Goal: Transaction & Acquisition: Book appointment/travel/reservation

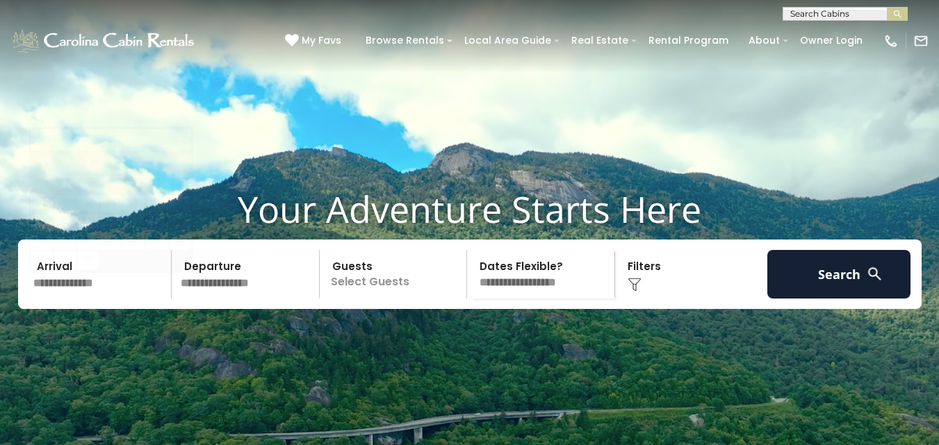
click at [84, 299] on input "text" at bounding box center [100, 274] width 144 height 49
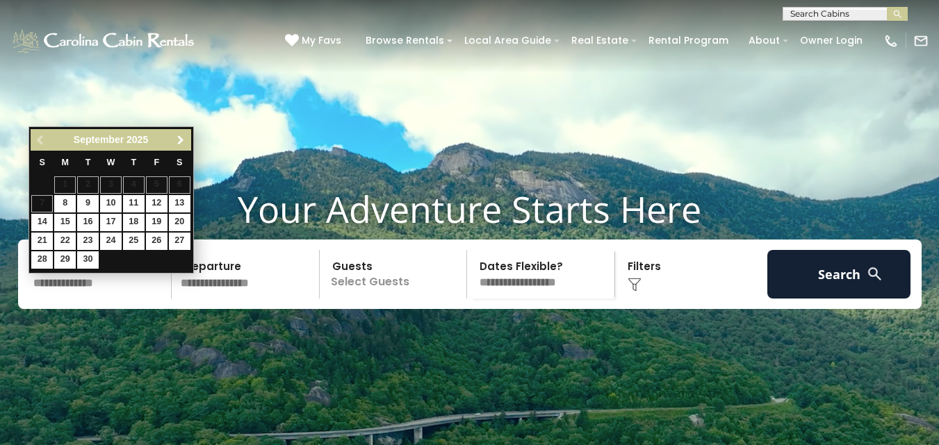
click at [178, 143] on span "Next" at bounding box center [180, 140] width 11 height 11
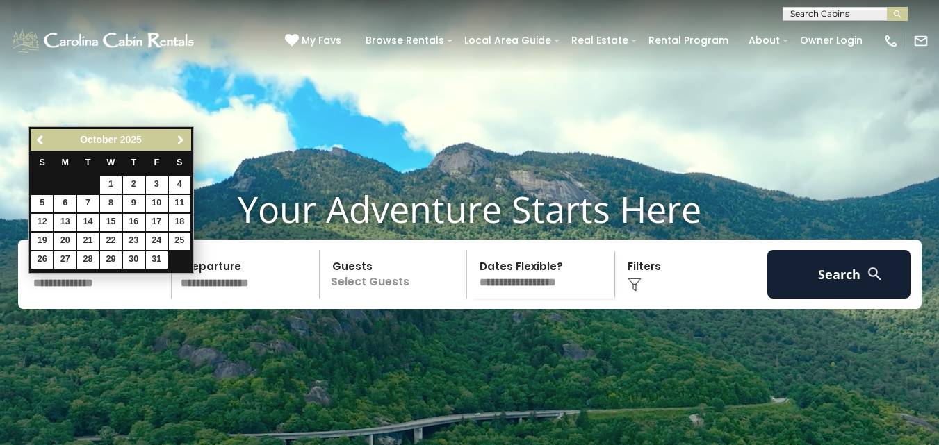
click at [176, 138] on span "Next" at bounding box center [180, 140] width 11 height 11
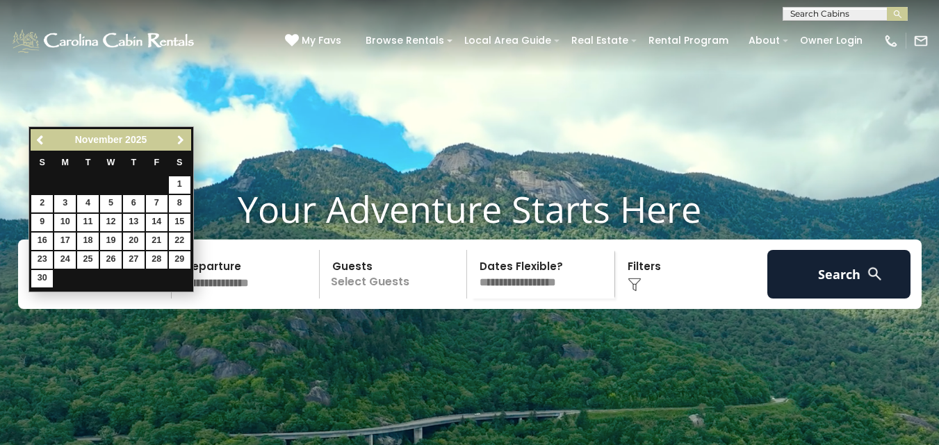
click at [179, 143] on span "Next" at bounding box center [180, 140] width 11 height 11
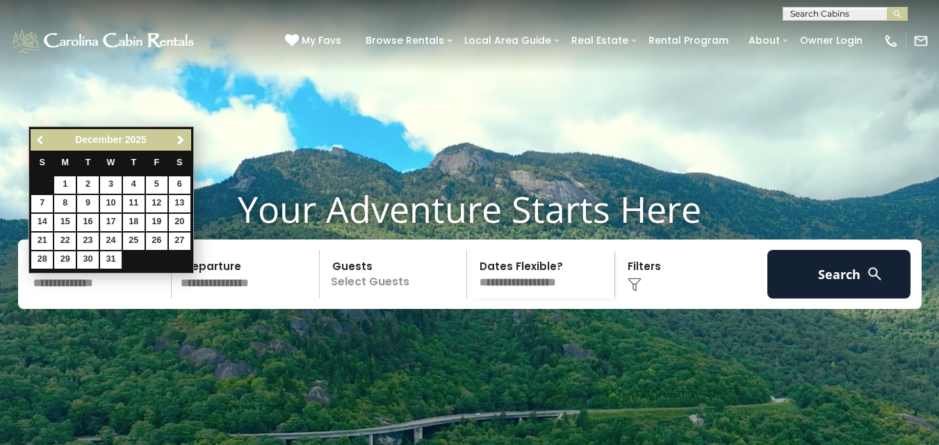
click at [37, 140] on span "Previous" at bounding box center [40, 140] width 11 height 11
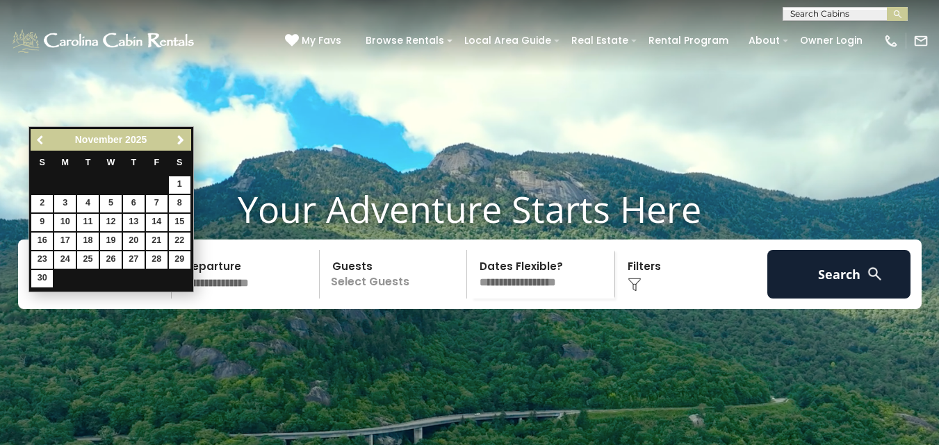
click at [37, 140] on span "Previous" at bounding box center [40, 140] width 11 height 11
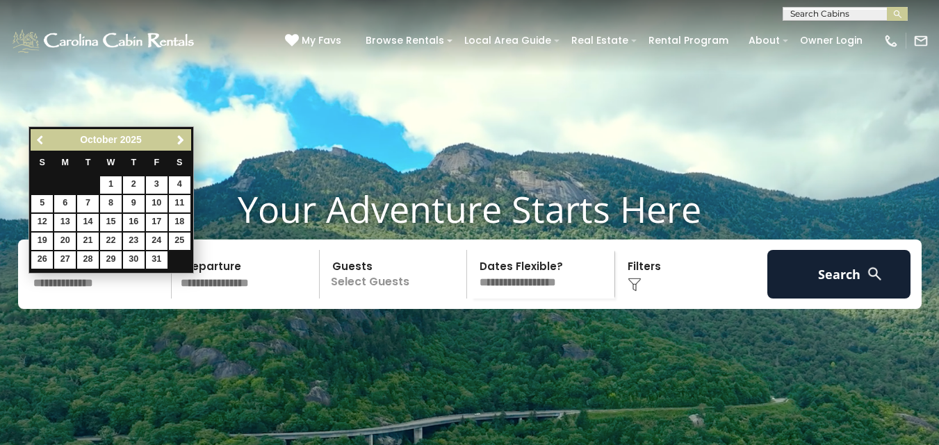
click at [38, 140] on span "Previous" at bounding box center [40, 140] width 11 height 11
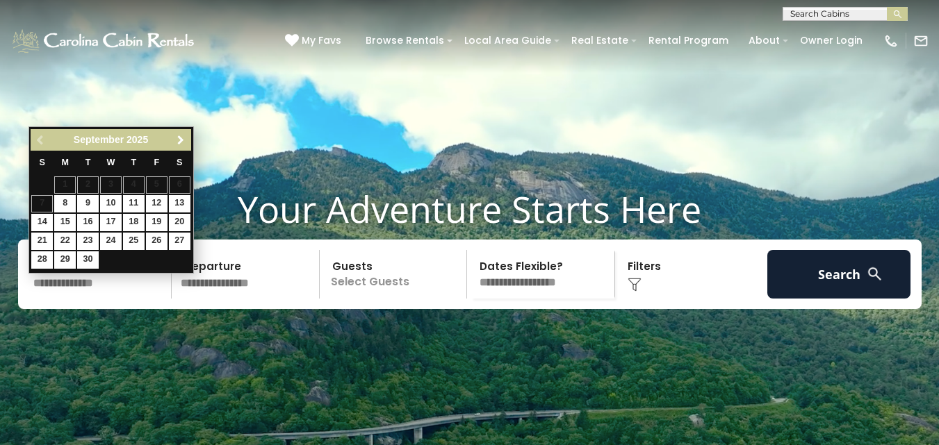
click at [182, 142] on span "Next" at bounding box center [180, 140] width 11 height 11
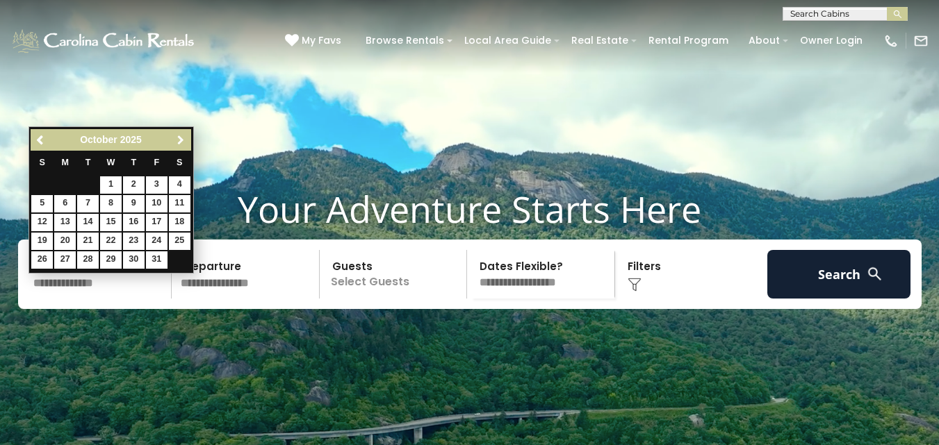
click at [182, 142] on span "Next" at bounding box center [180, 140] width 11 height 11
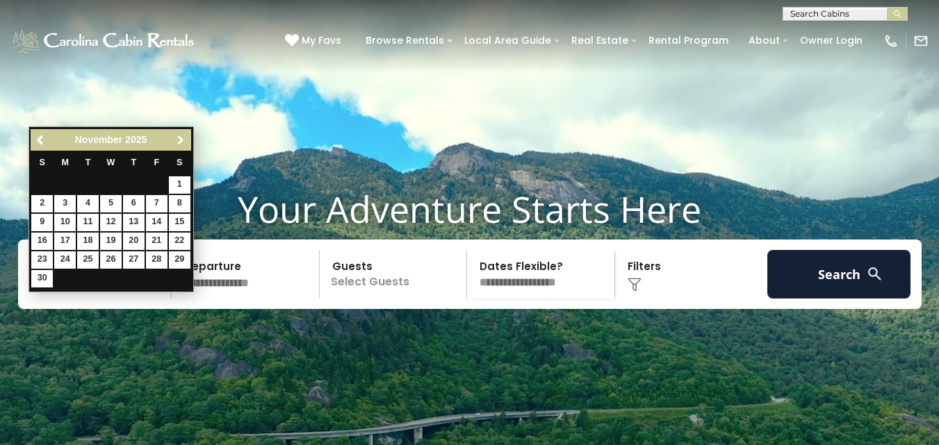
click at [178, 136] on span "Next" at bounding box center [180, 140] width 11 height 11
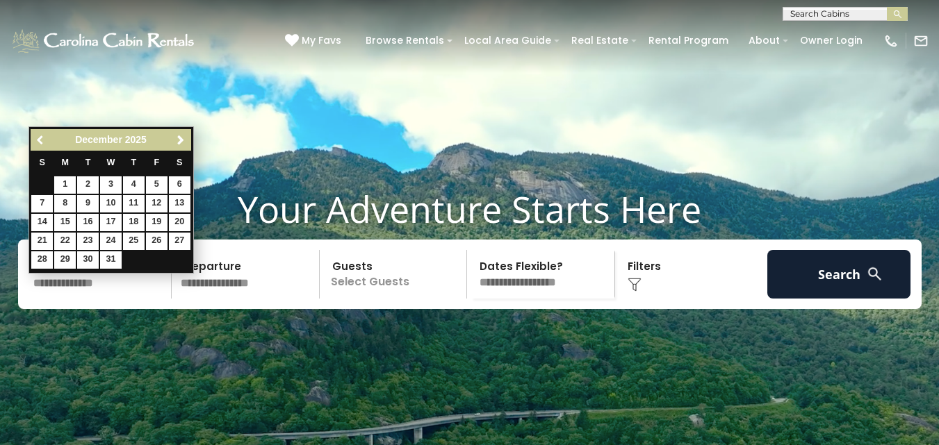
click at [39, 145] on span "Previous" at bounding box center [40, 140] width 11 height 11
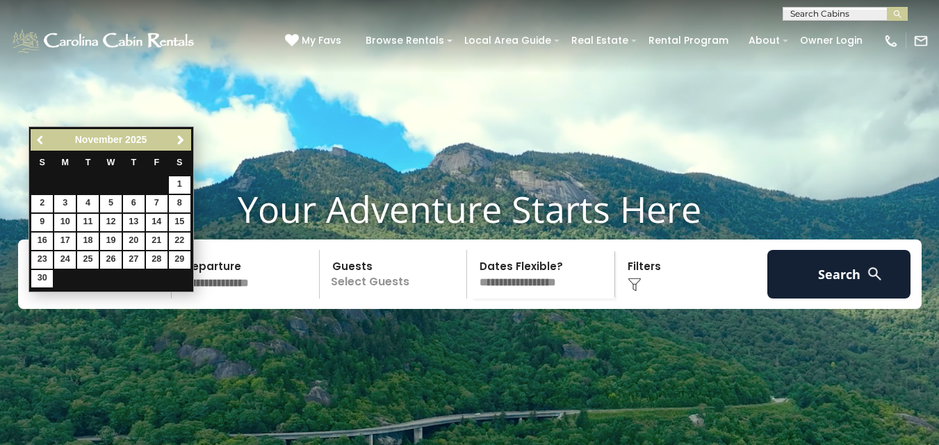
click at [40, 144] on span "Previous" at bounding box center [40, 140] width 11 height 11
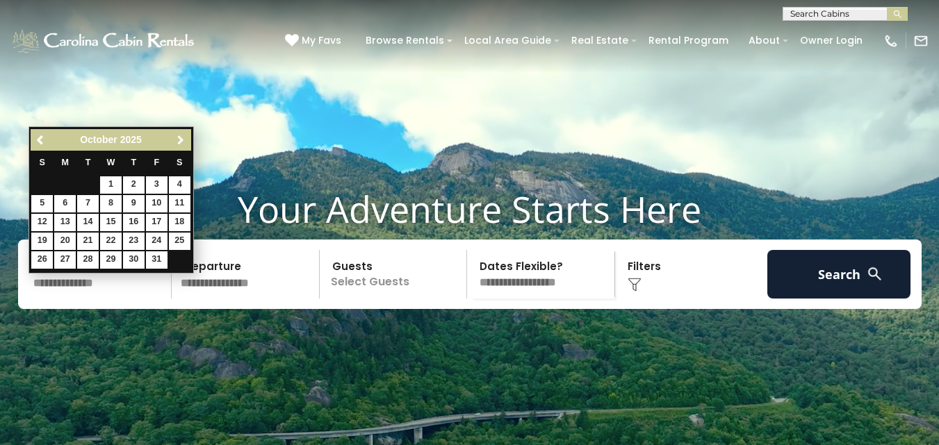
click at [184, 142] on span "Next" at bounding box center [180, 140] width 11 height 11
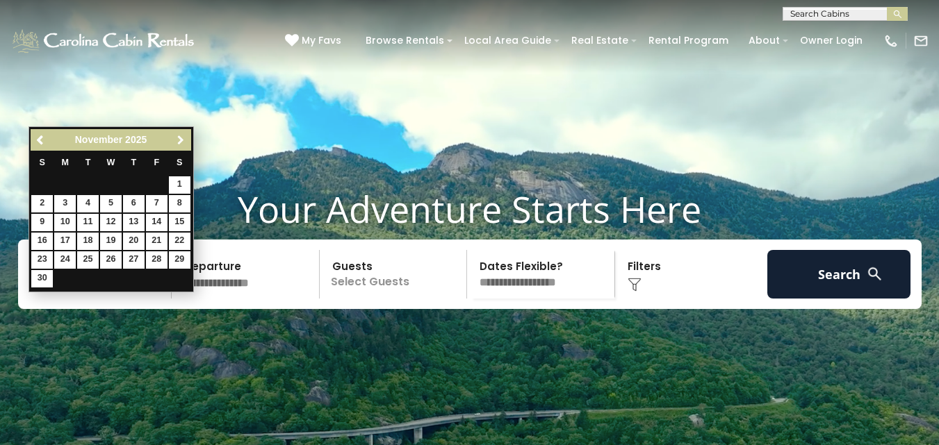
click at [179, 142] on span "Next" at bounding box center [180, 140] width 11 height 11
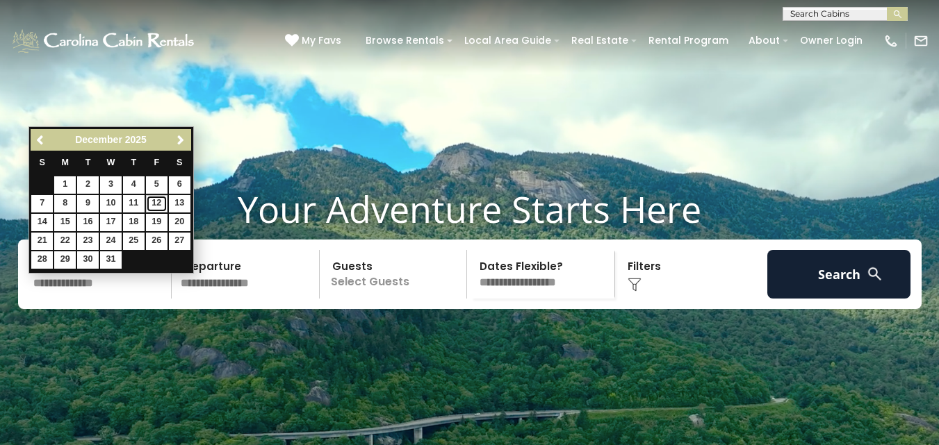
click at [157, 206] on link "12" at bounding box center [157, 203] width 22 height 17
type input "********"
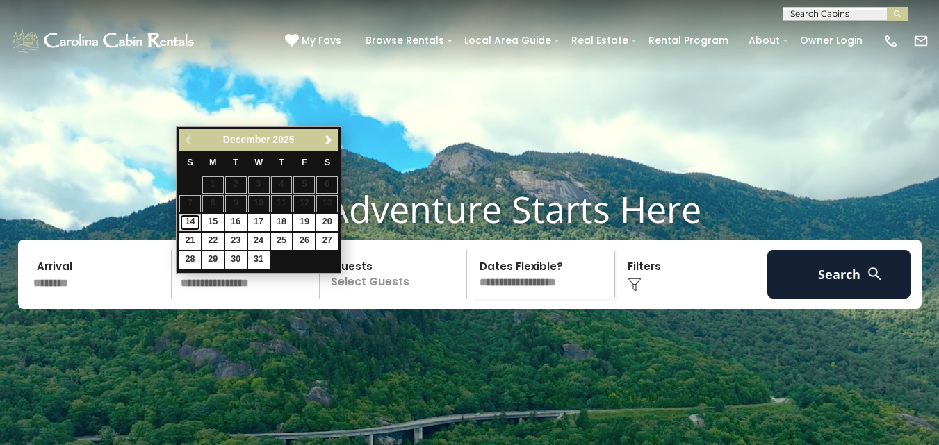
click at [188, 221] on link "14" at bounding box center [190, 222] width 22 height 17
type input "********"
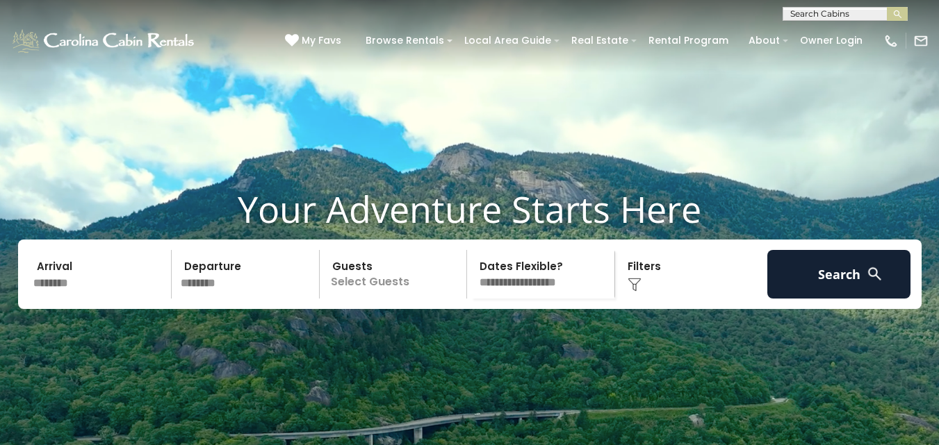
click at [375, 299] on p "Select Guests" at bounding box center [395, 274] width 143 height 49
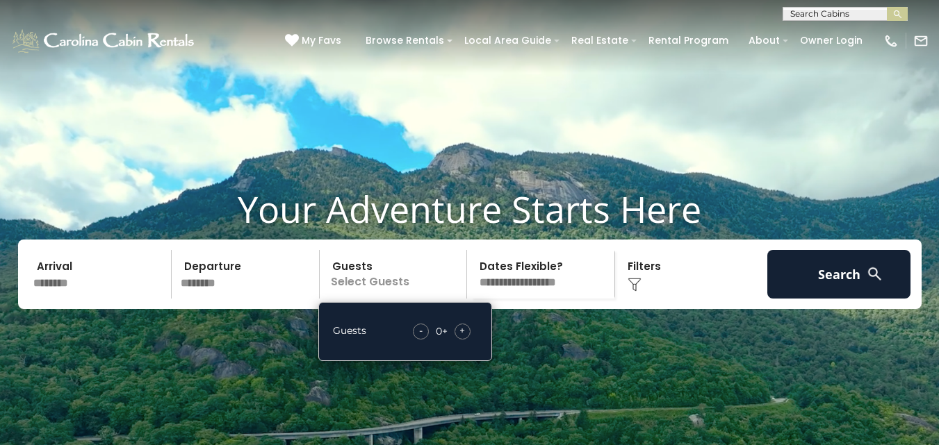
click at [460, 338] on span "+" at bounding box center [462, 331] width 6 height 14
click at [548, 299] on select "**********" at bounding box center [542, 274] width 143 height 49
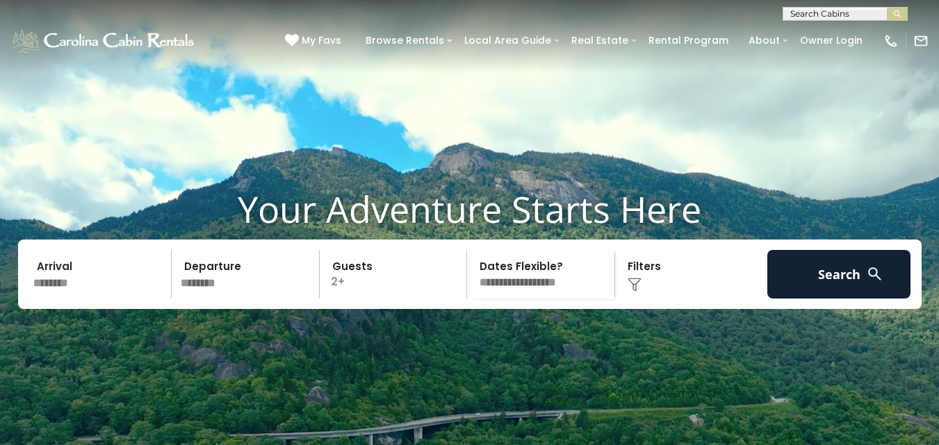
click at [471, 273] on select "**********" at bounding box center [542, 274] width 143 height 49
click at [645, 299] on div "Click to Choose" at bounding box center [691, 274] width 144 height 49
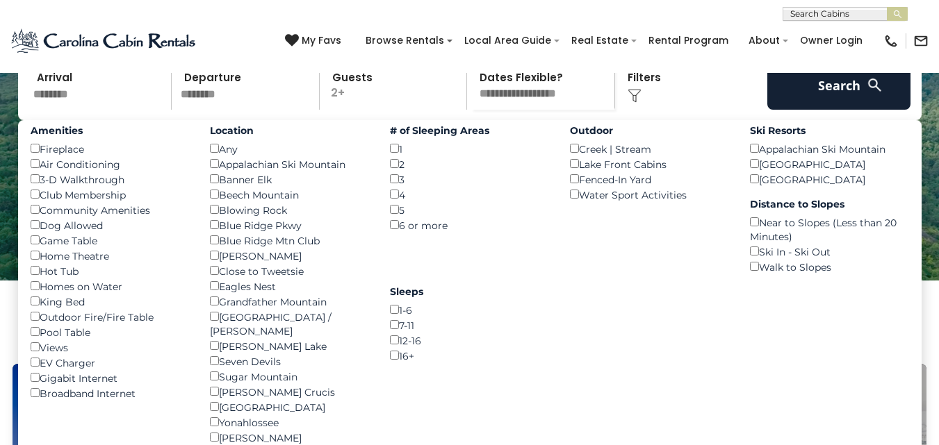
scroll to position [139, 0]
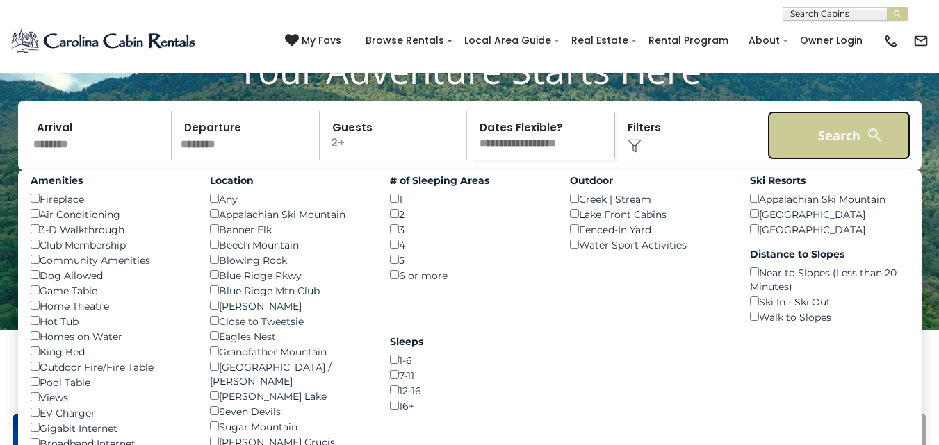
click at [853, 159] on button "Search" at bounding box center [839, 135] width 144 height 49
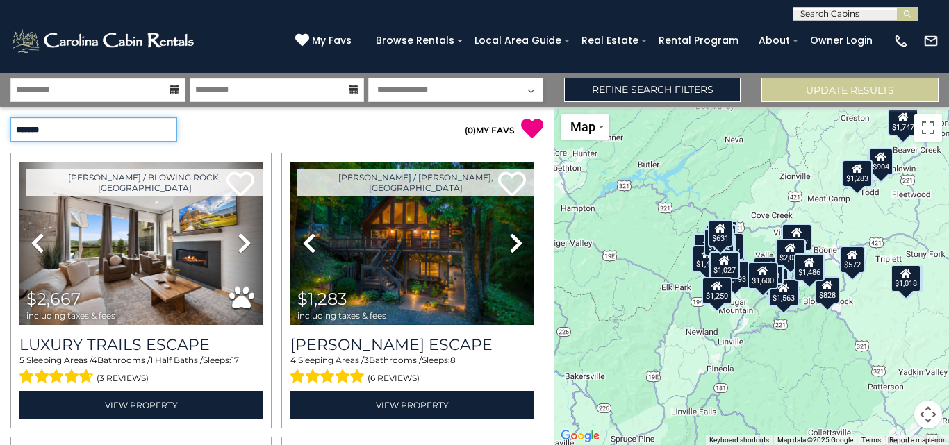
click at [137, 127] on select "**********" at bounding box center [93, 129] width 167 height 24
select select "*********"
click at [10, 117] on select "**********" at bounding box center [93, 129] width 167 height 24
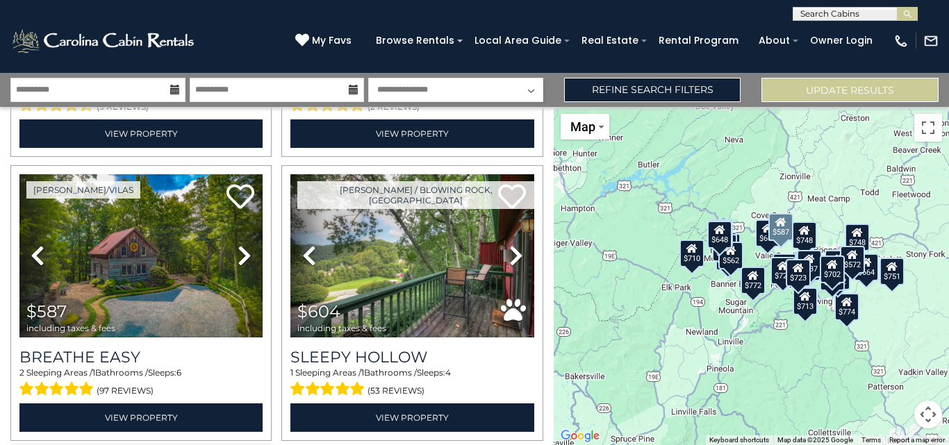
scroll to position [834, 0]
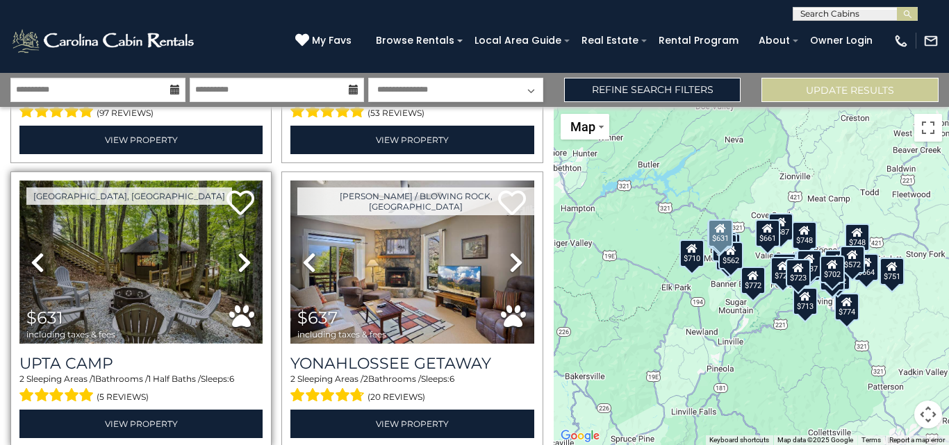
click at [125, 253] on img at bounding box center [140, 262] width 243 height 163
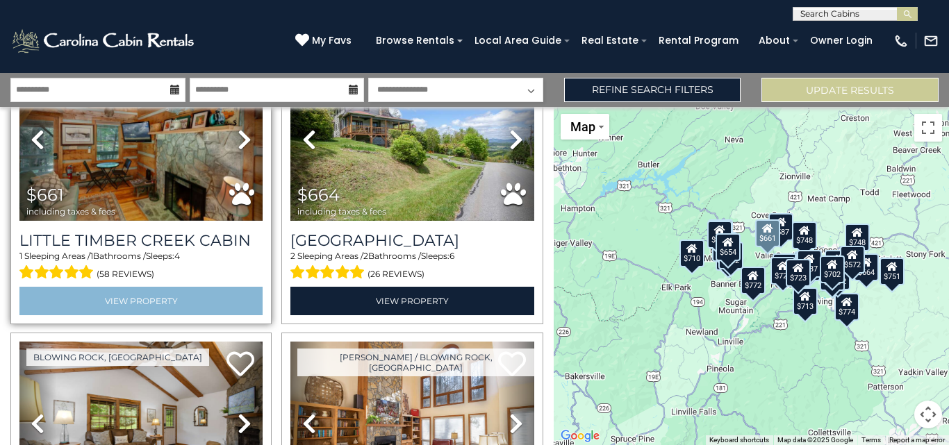
scroll to position [1528, 0]
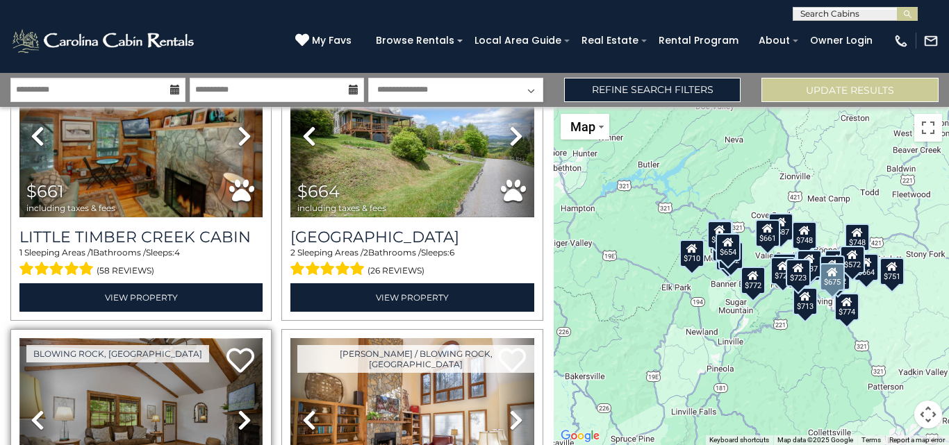
click at [171, 393] on img at bounding box center [140, 419] width 243 height 163
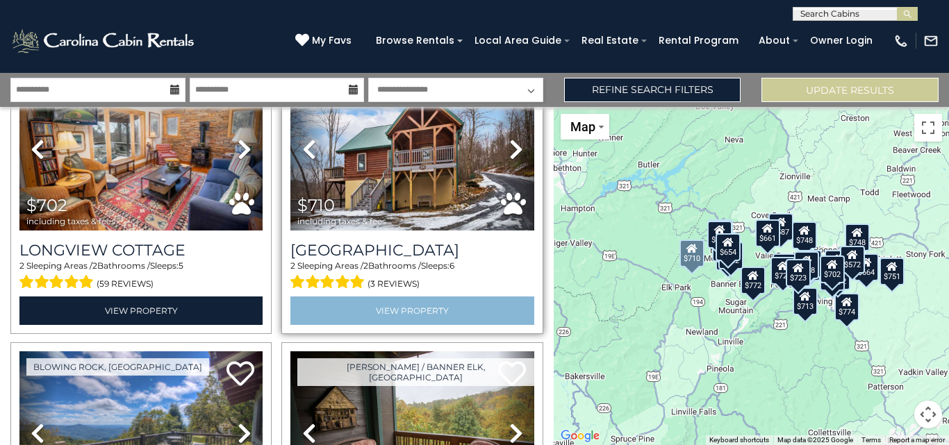
scroll to position [2084, 0]
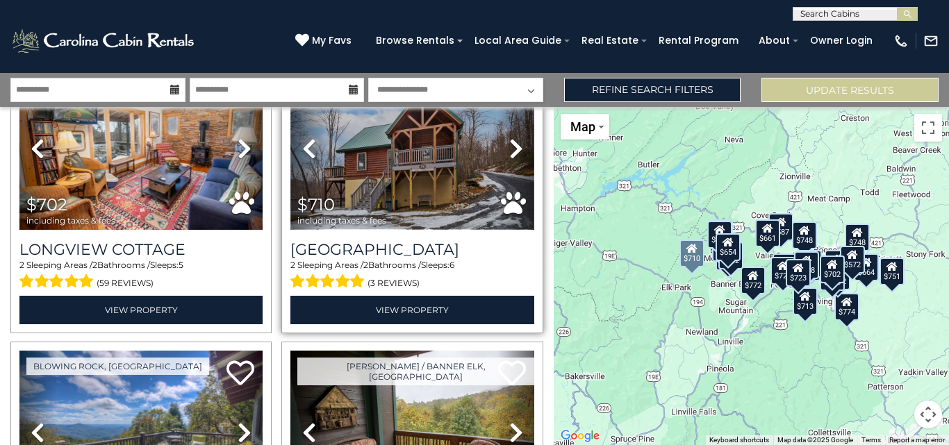
click at [417, 169] on img at bounding box center [411, 148] width 243 height 163
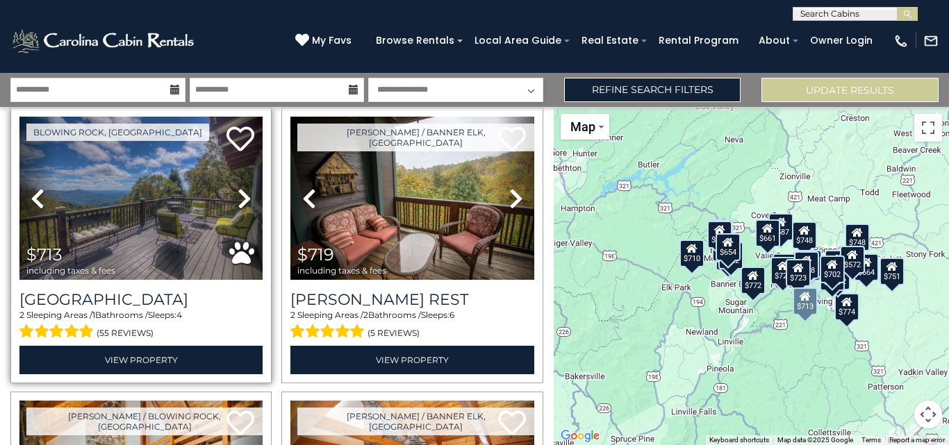
scroll to position [2501, 0]
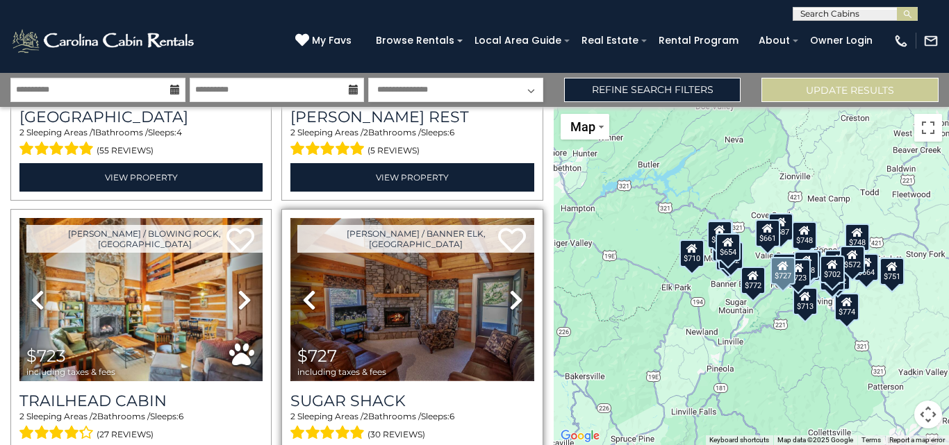
click at [356, 303] on img at bounding box center [411, 299] width 243 height 163
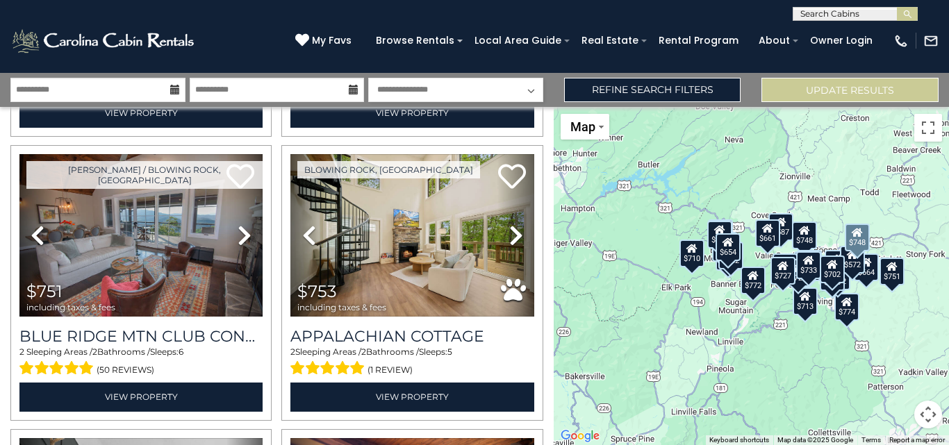
scroll to position [3474, 0]
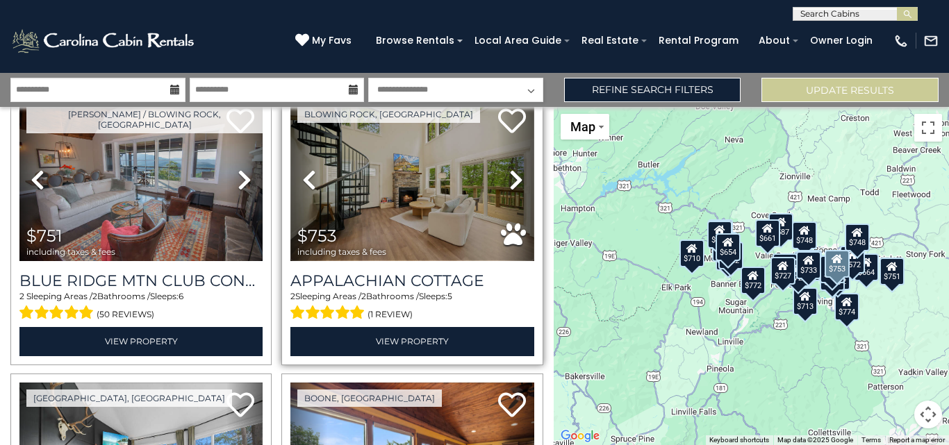
click at [411, 142] on img at bounding box center [411, 180] width 243 height 163
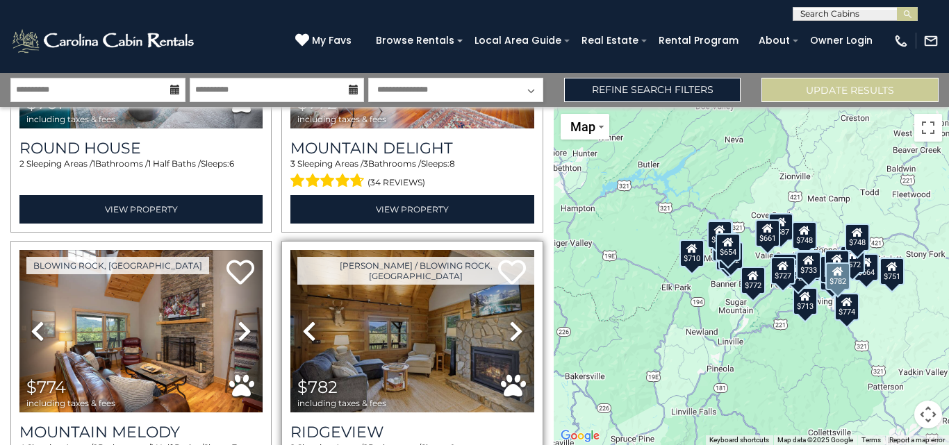
scroll to position [4012, 0]
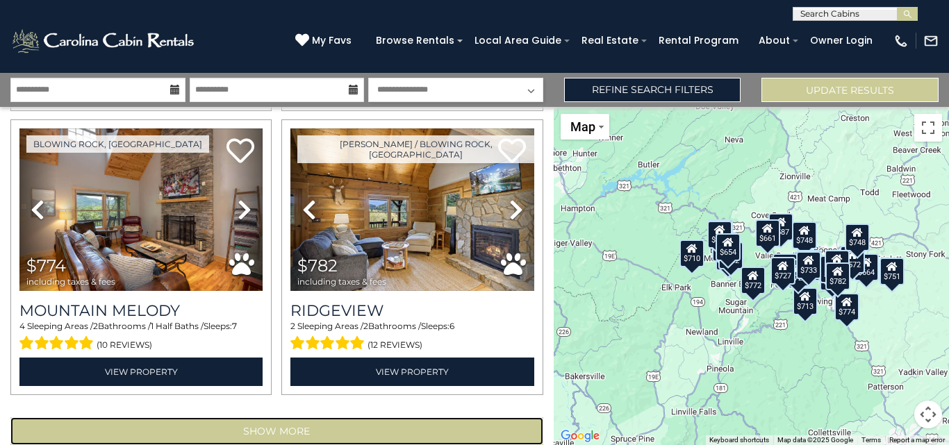
click at [290, 418] on button "Show More" at bounding box center [276, 432] width 533 height 28
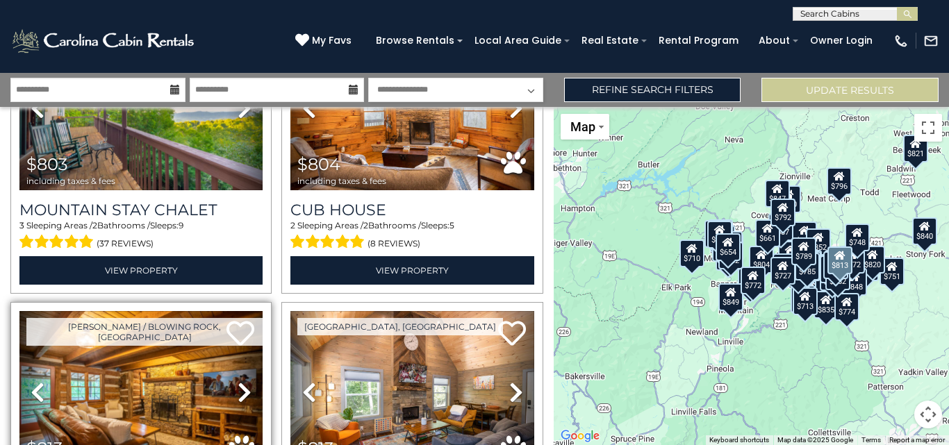
scroll to position [5680, 0]
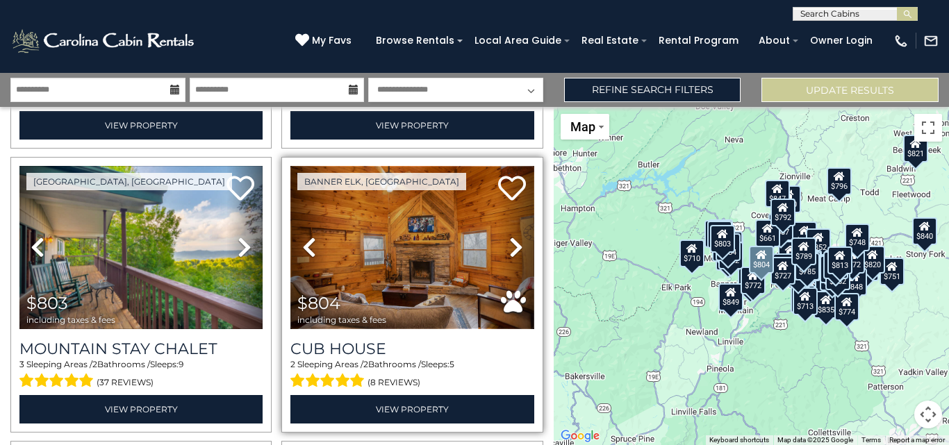
click at [412, 192] on img at bounding box center [411, 247] width 243 height 163
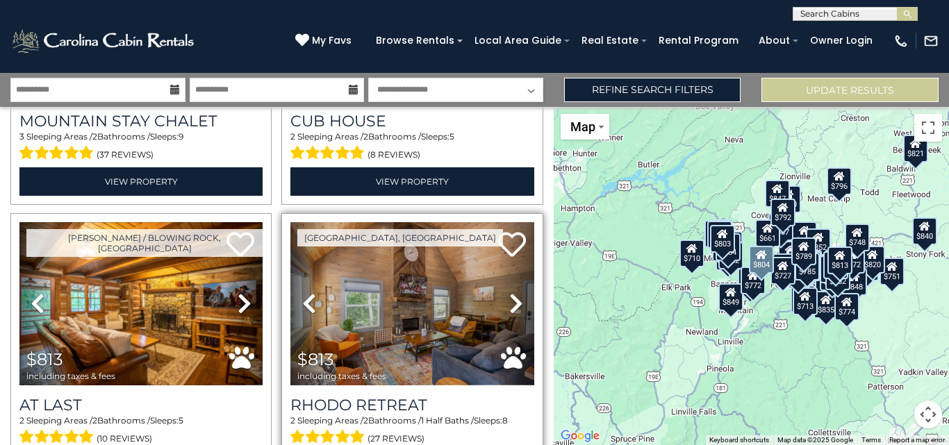
scroll to position [5958, 0]
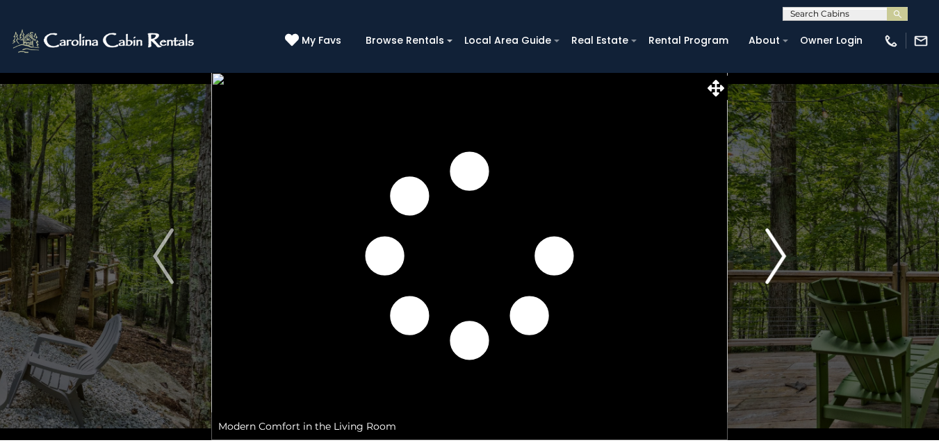
click at [772, 257] on img "Next" at bounding box center [775, 257] width 21 height 56
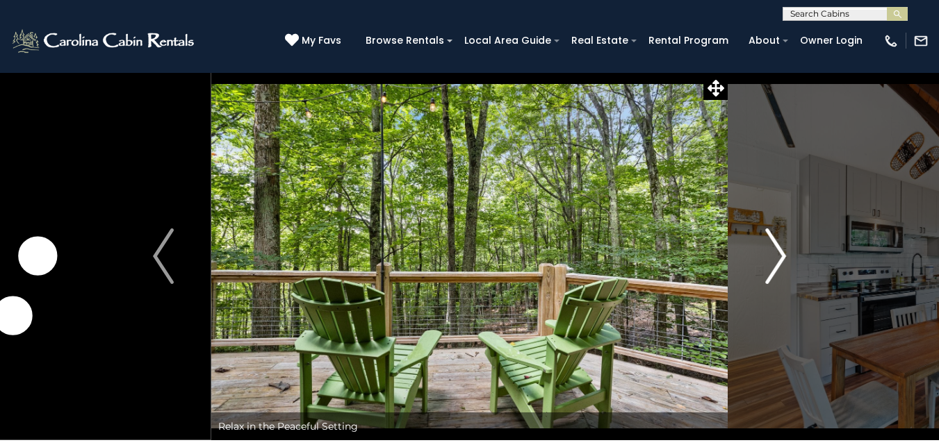
click at [772, 257] on img "Next" at bounding box center [775, 257] width 21 height 56
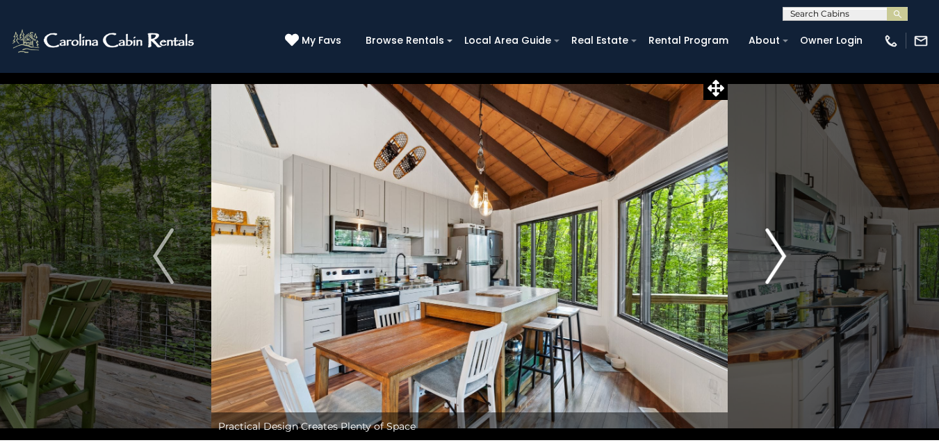
click at [772, 257] on img "Next" at bounding box center [775, 257] width 21 height 56
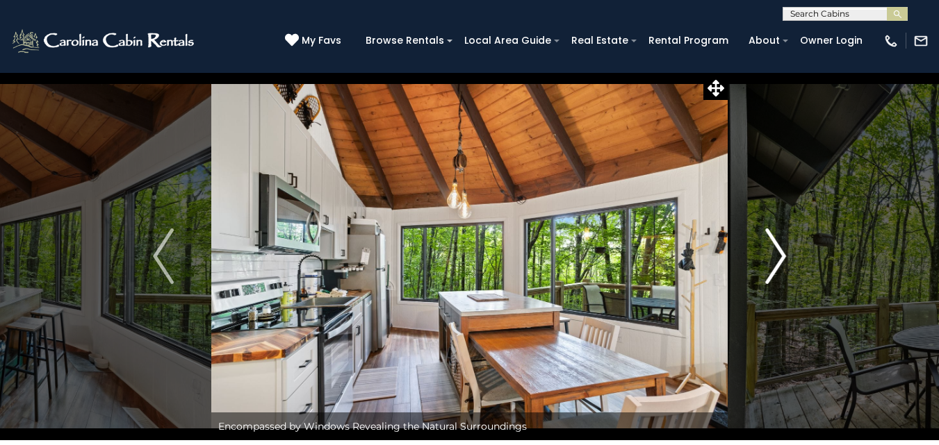
click at [772, 257] on img "Next" at bounding box center [775, 257] width 21 height 56
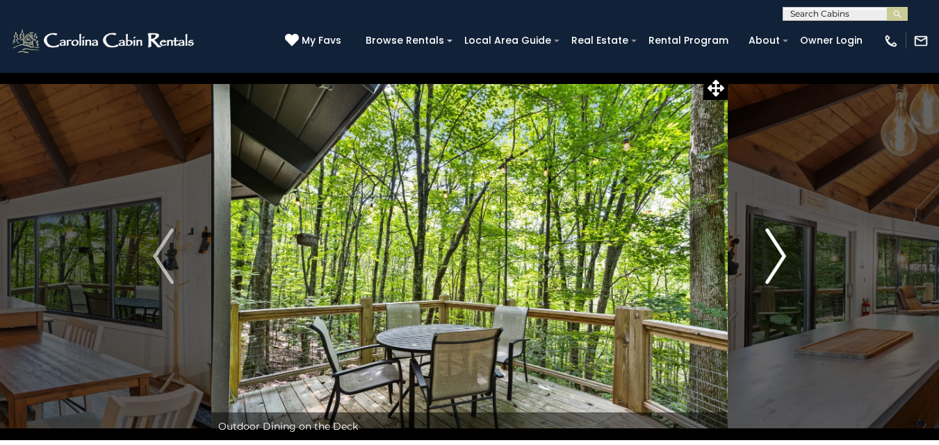
click at [772, 257] on img "Next" at bounding box center [775, 257] width 21 height 56
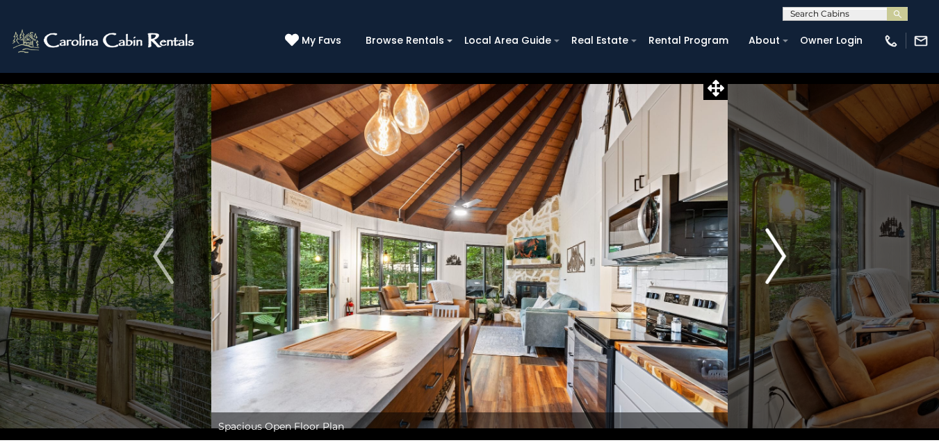
click at [772, 257] on img "Next" at bounding box center [775, 257] width 21 height 56
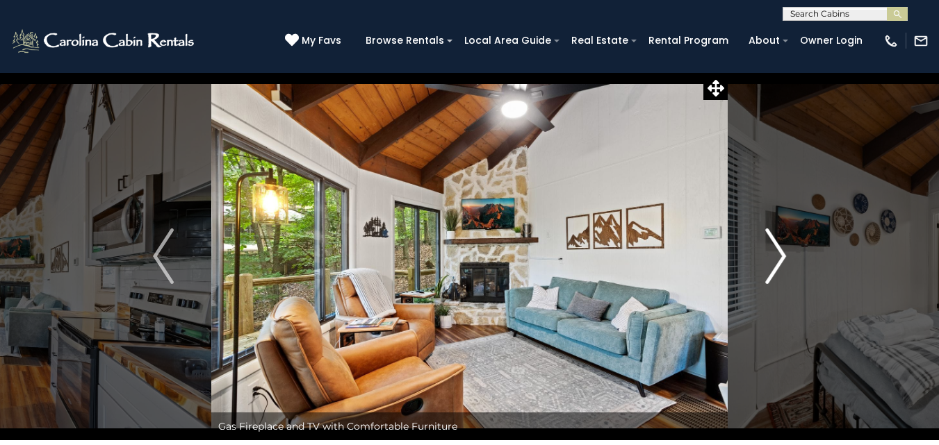
click at [772, 257] on img "Next" at bounding box center [775, 257] width 21 height 56
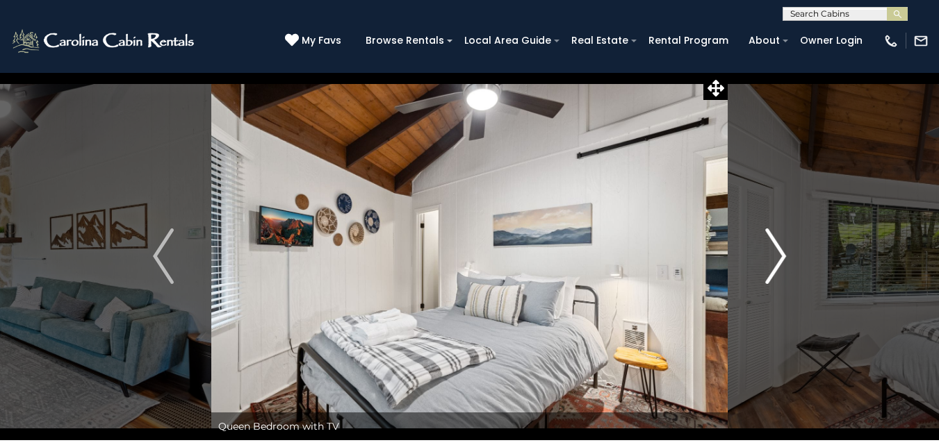
click at [772, 257] on img "Next" at bounding box center [775, 257] width 21 height 56
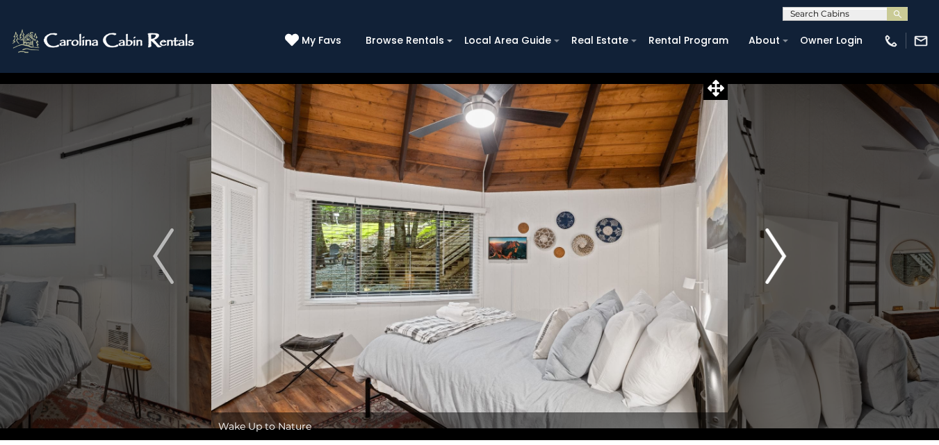
click at [772, 257] on img "Next" at bounding box center [775, 257] width 21 height 56
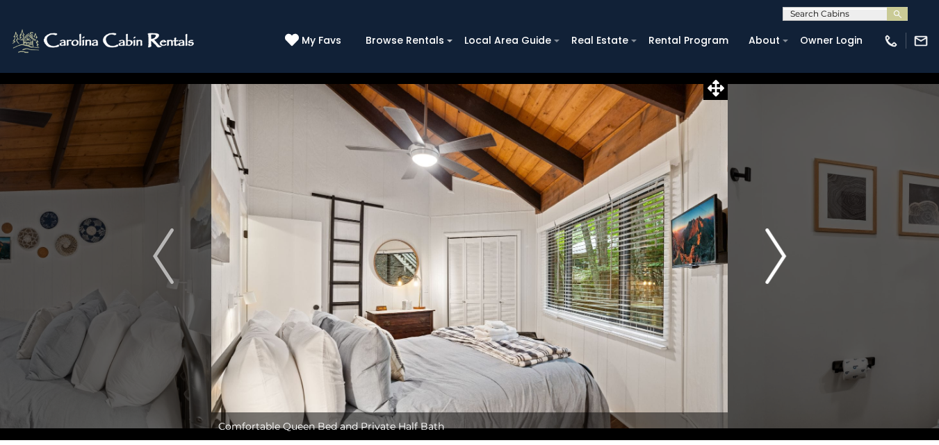
click at [777, 261] on img "Next" at bounding box center [775, 257] width 21 height 56
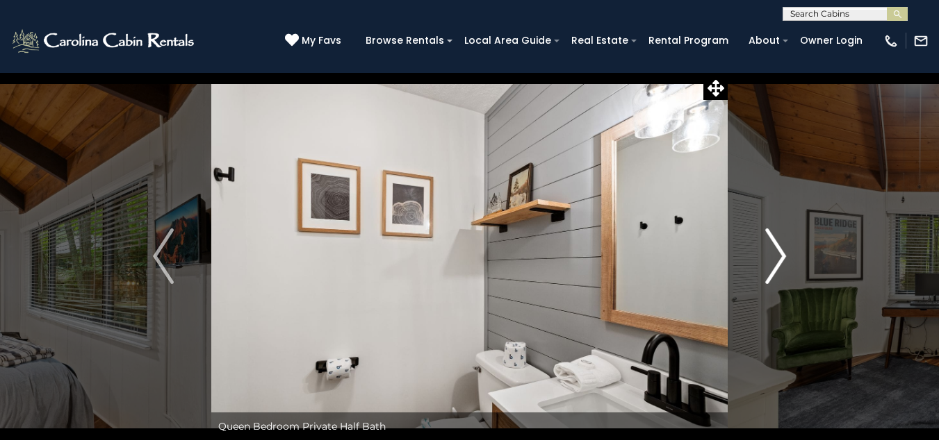
click at [777, 261] on img "Next" at bounding box center [775, 257] width 21 height 56
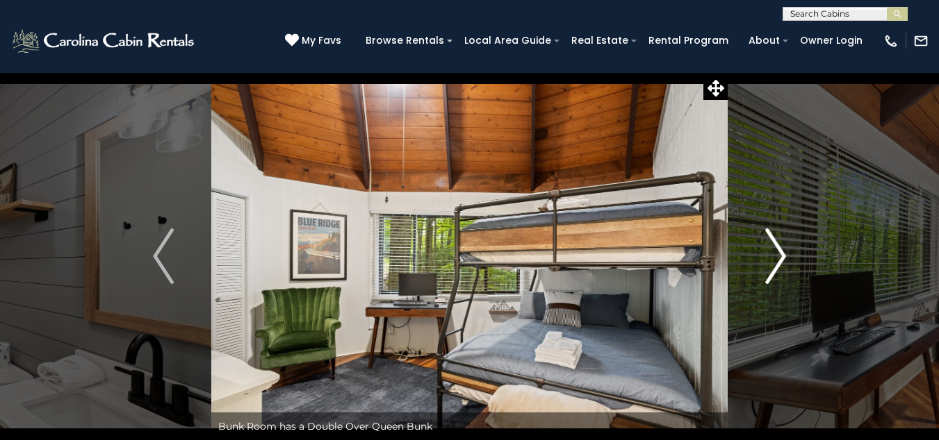
click at [777, 261] on img "Next" at bounding box center [775, 257] width 21 height 56
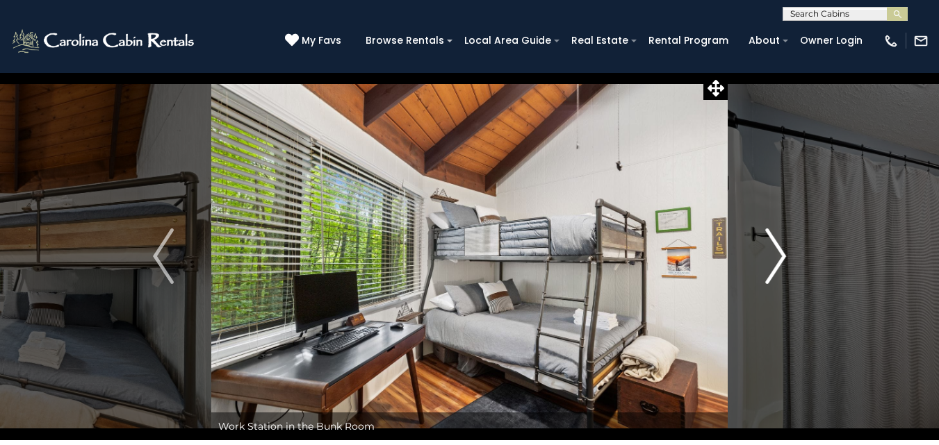
click at [777, 261] on img "Next" at bounding box center [775, 257] width 21 height 56
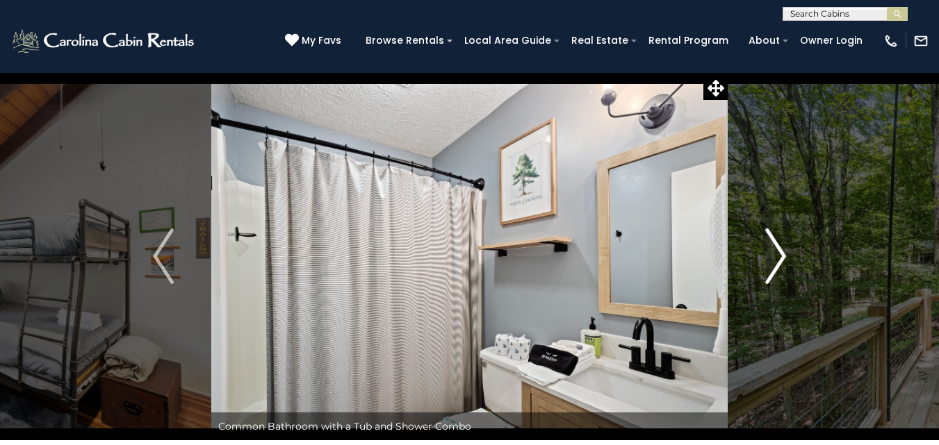
click at [777, 261] on img "Next" at bounding box center [775, 257] width 21 height 56
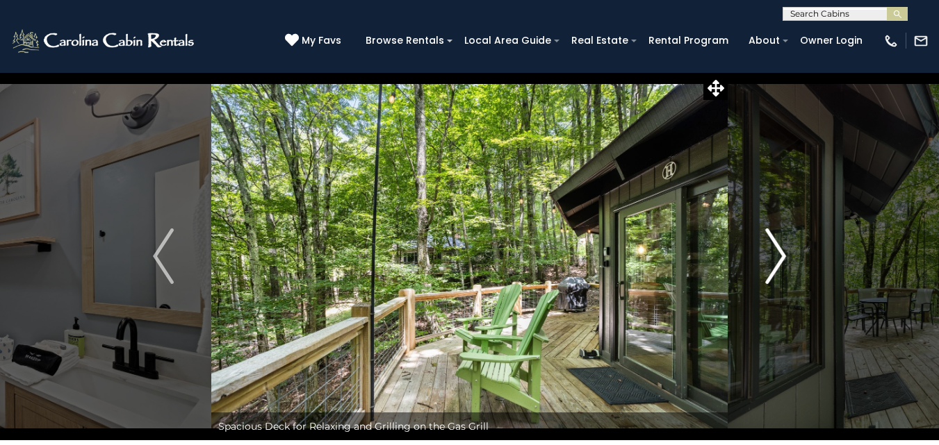
click at [777, 261] on img "Next" at bounding box center [775, 257] width 21 height 56
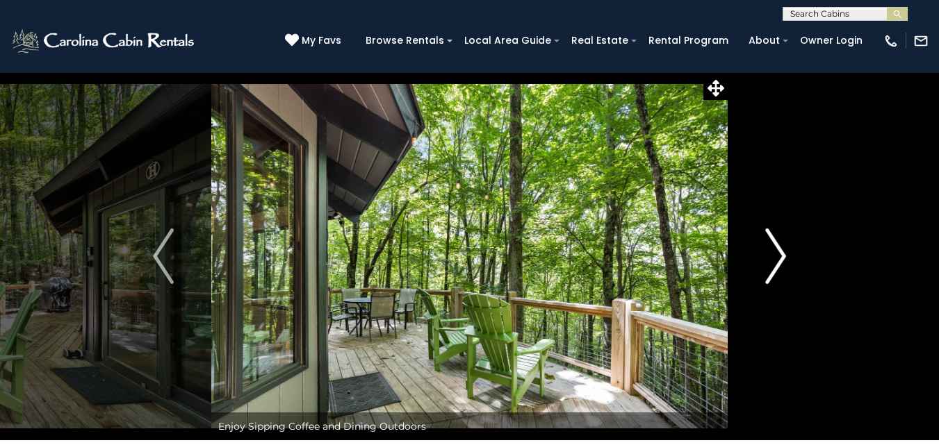
click at [777, 261] on img "Next" at bounding box center [775, 257] width 21 height 56
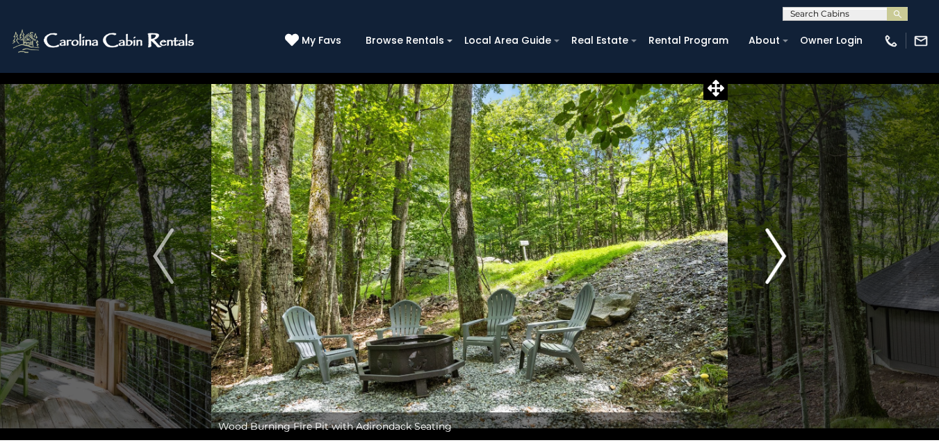
click at [777, 261] on img "Next" at bounding box center [775, 257] width 21 height 56
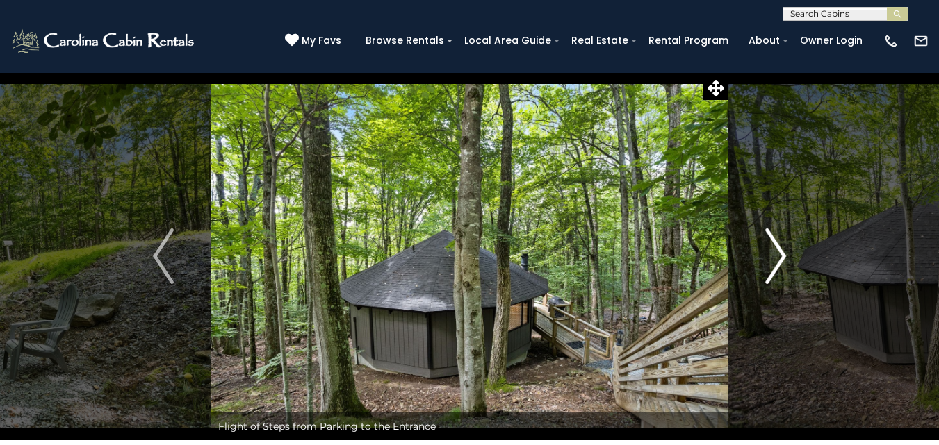
click at [777, 261] on img "Next" at bounding box center [775, 257] width 21 height 56
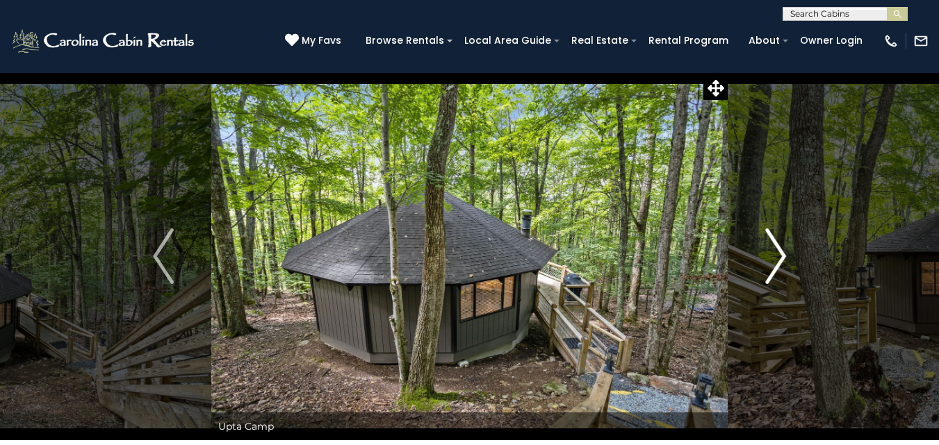
click at [777, 261] on img "Next" at bounding box center [775, 257] width 21 height 56
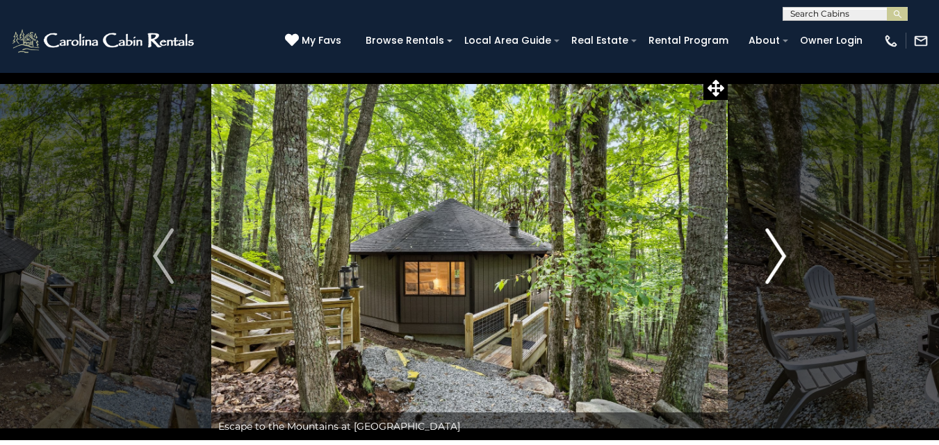
click at [777, 261] on img "Next" at bounding box center [775, 257] width 21 height 56
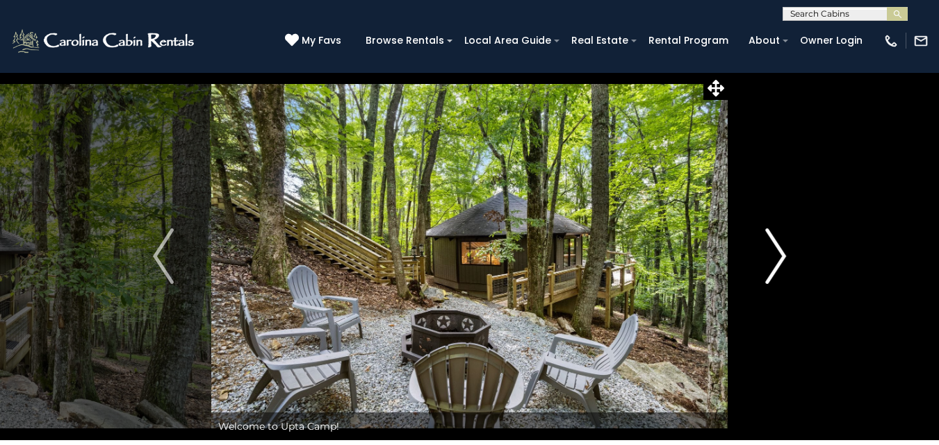
click at [777, 261] on img "Next" at bounding box center [775, 257] width 21 height 56
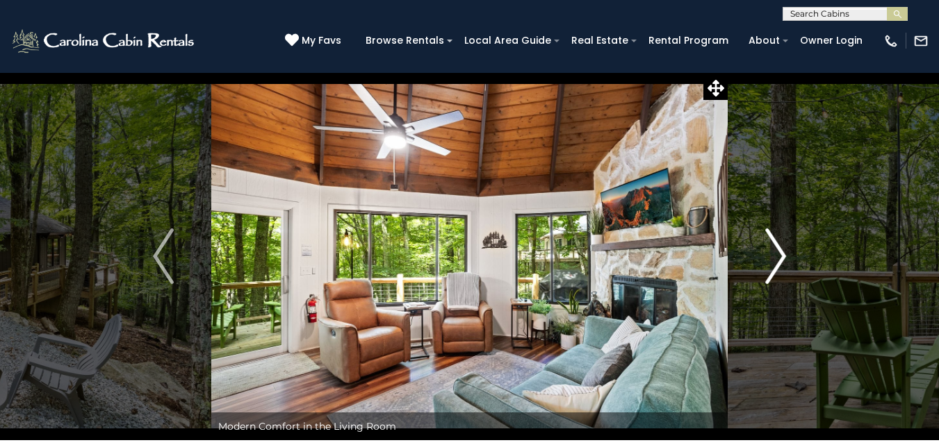
click at [777, 261] on img "Next" at bounding box center [775, 257] width 21 height 56
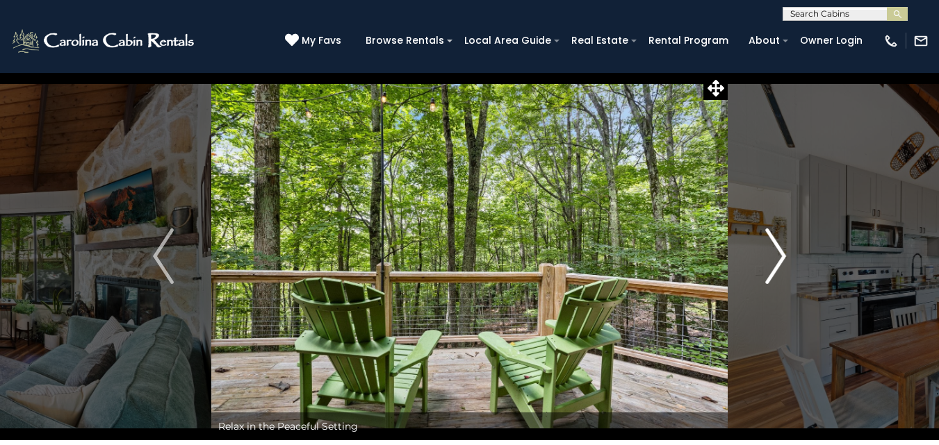
click at [777, 261] on img "Next" at bounding box center [775, 257] width 21 height 56
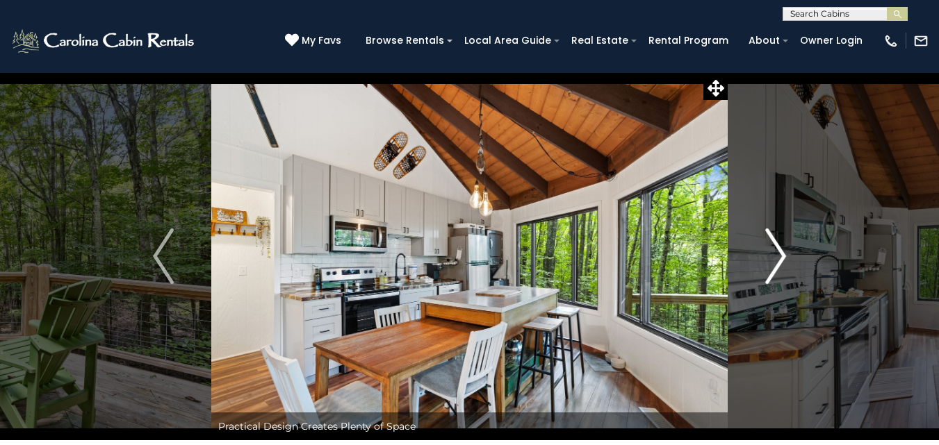
click at [777, 261] on img "Next" at bounding box center [775, 257] width 21 height 56
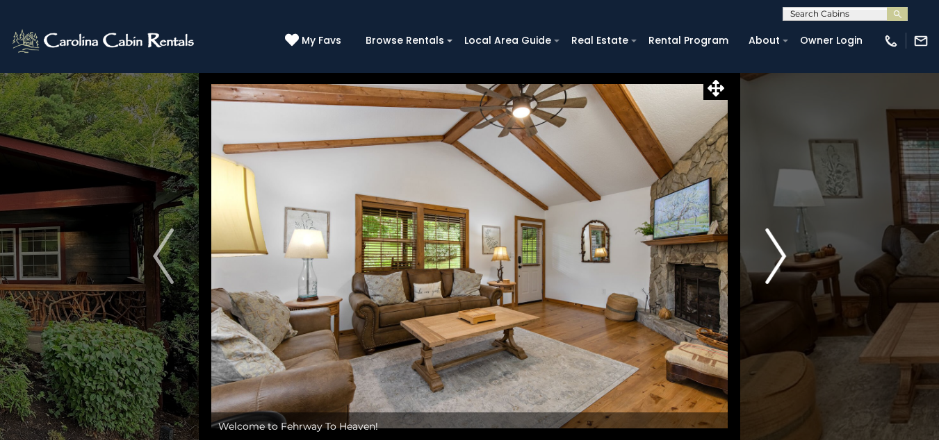
click at [773, 258] on img "Next" at bounding box center [775, 257] width 21 height 56
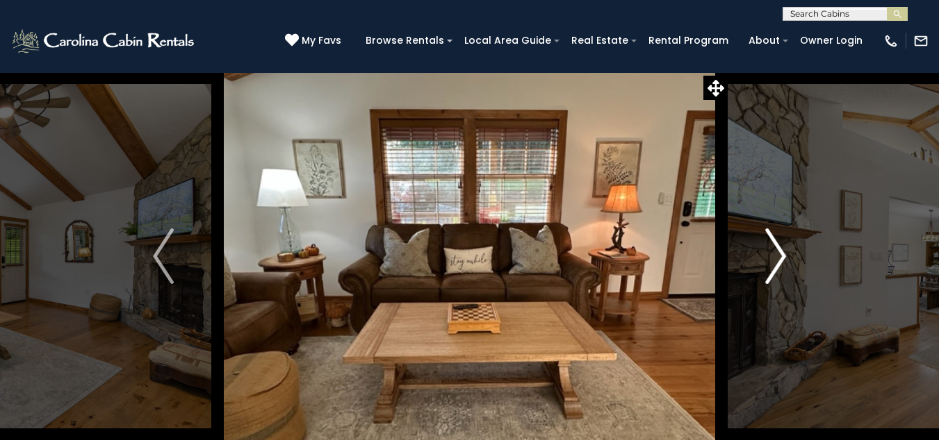
click at [763, 252] on button "Next" at bounding box center [775, 256] width 96 height 368
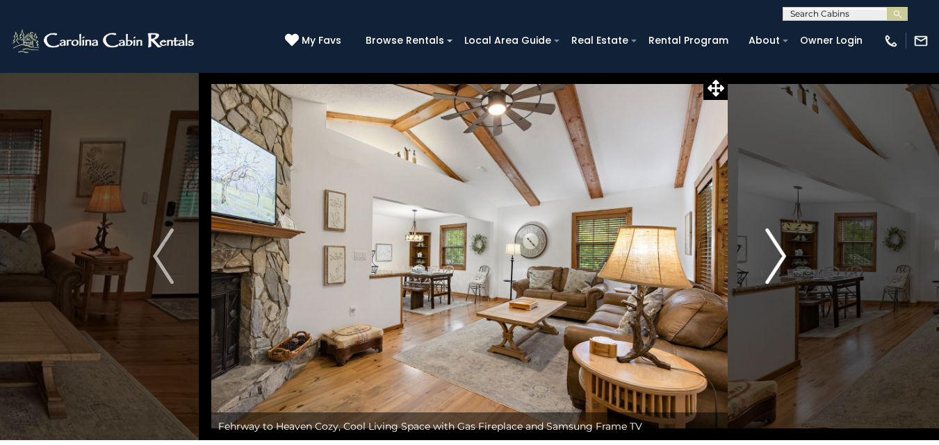
click at [760, 252] on button "Next" at bounding box center [775, 256] width 96 height 368
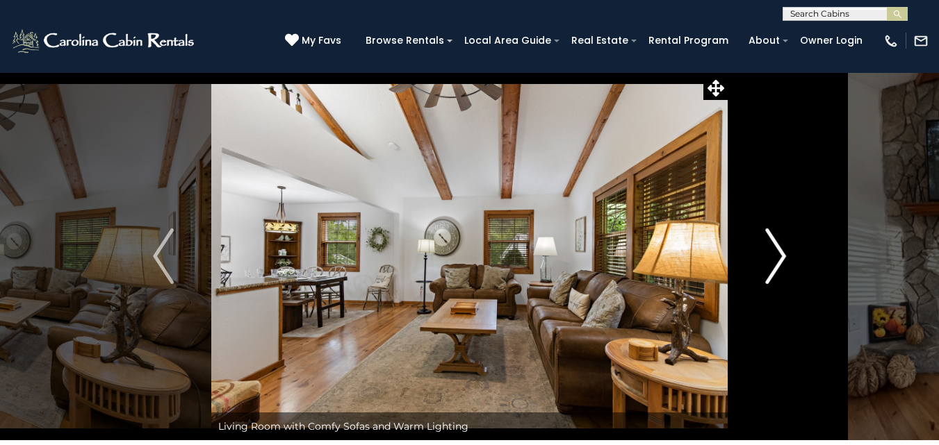
click at [760, 252] on button "Next" at bounding box center [775, 256] width 96 height 368
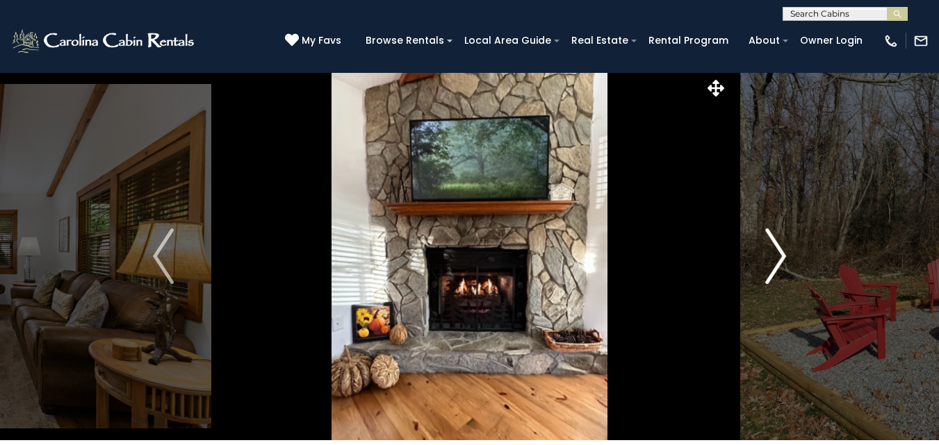
click at [785, 253] on img "Next" at bounding box center [775, 257] width 21 height 56
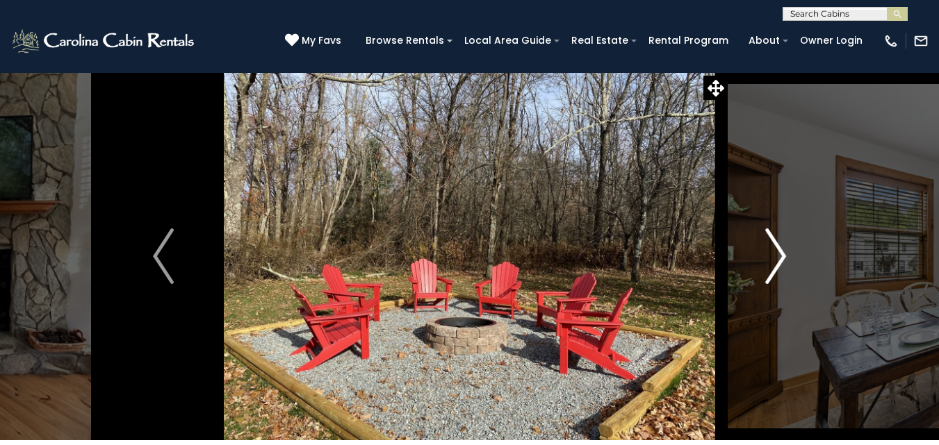
click at [785, 253] on img "Next" at bounding box center [775, 257] width 21 height 56
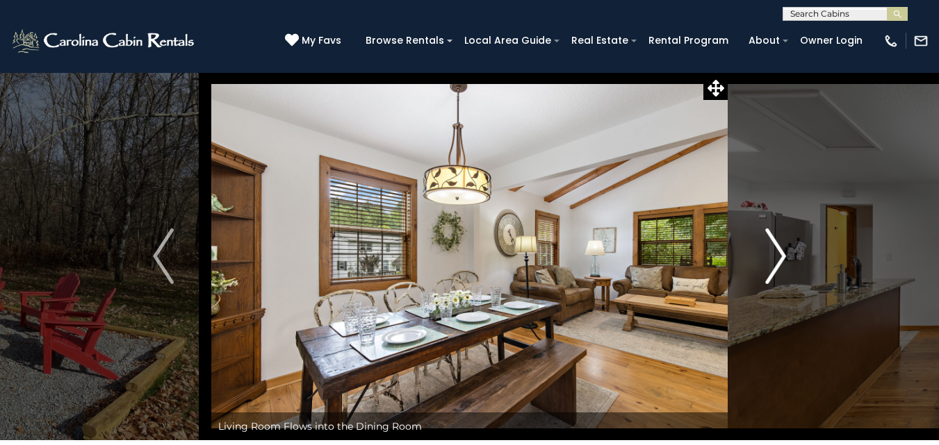
click at [785, 253] on img "Next" at bounding box center [775, 257] width 21 height 56
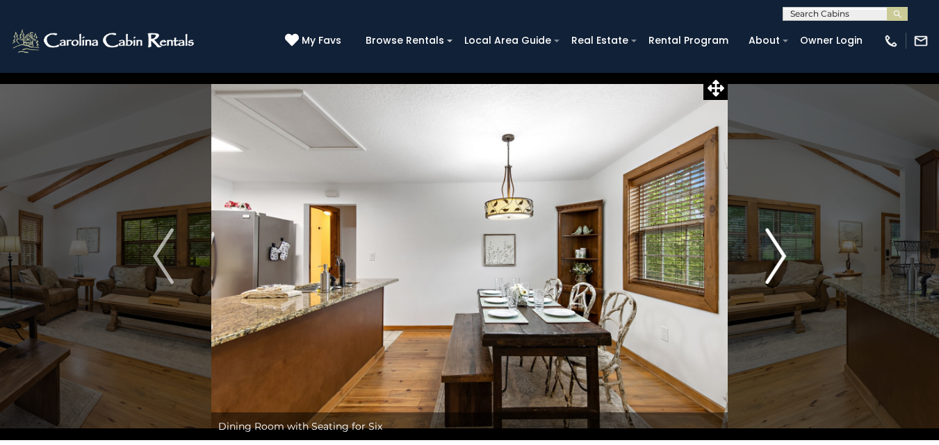
click at [785, 253] on img "Next" at bounding box center [775, 257] width 21 height 56
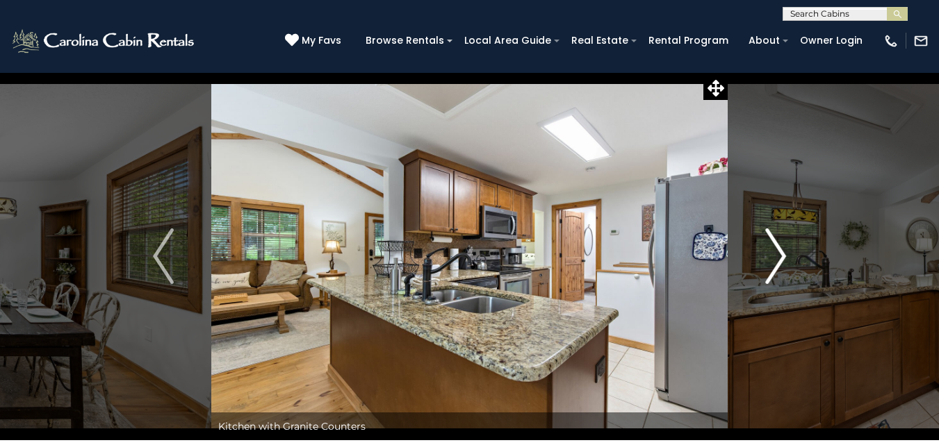
click at [785, 253] on img "Next" at bounding box center [775, 257] width 21 height 56
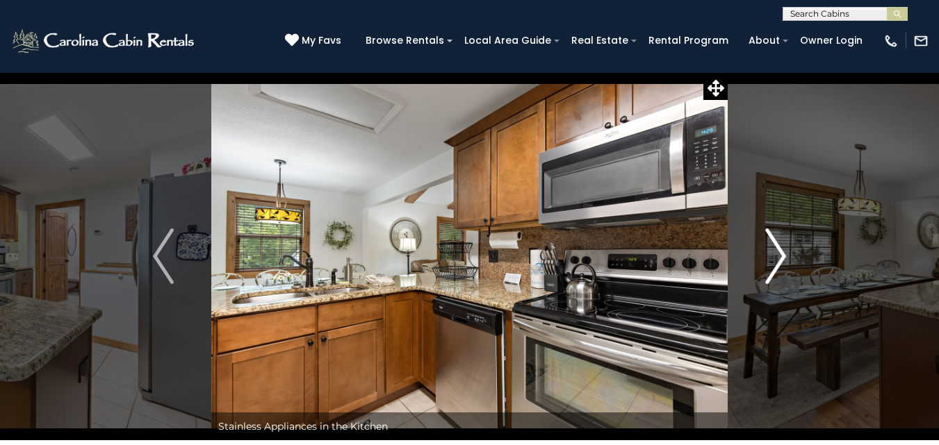
click at [785, 253] on img "Next" at bounding box center [775, 257] width 21 height 56
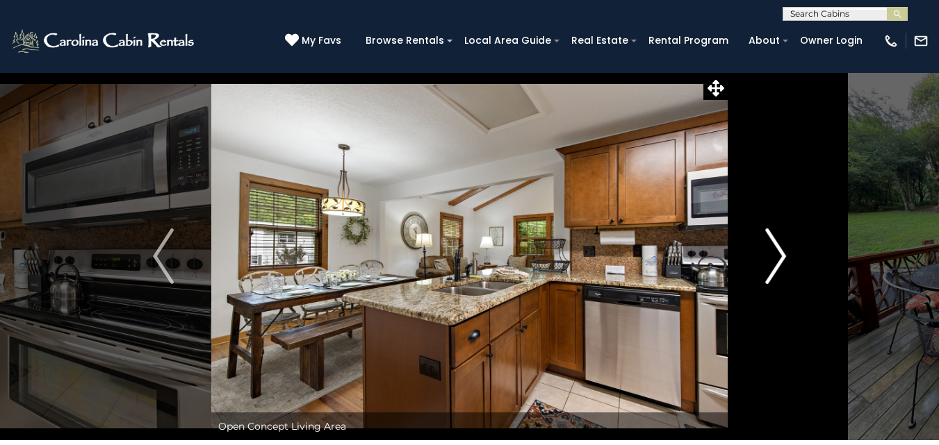
click at [784, 253] on img "Next" at bounding box center [775, 257] width 21 height 56
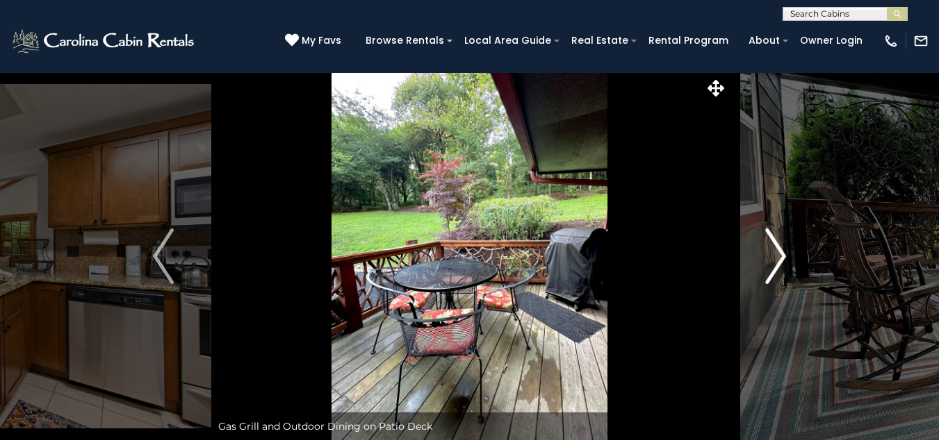
click at [784, 253] on img "Next" at bounding box center [775, 257] width 21 height 56
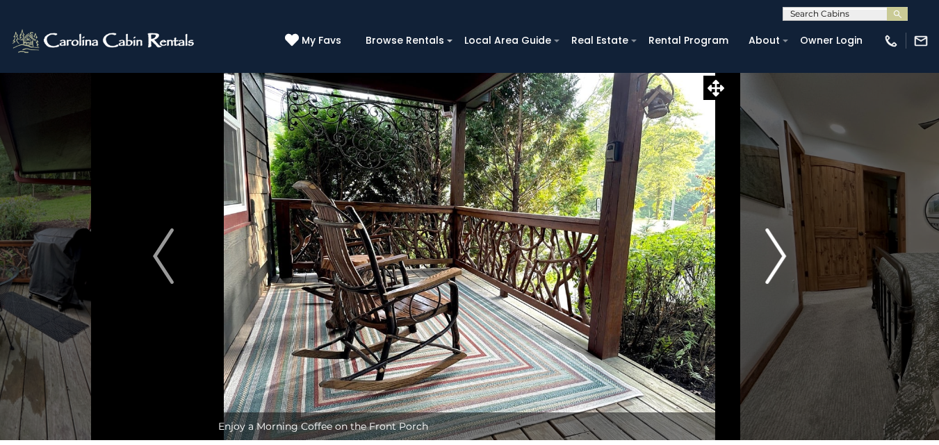
click at [784, 253] on img "Next" at bounding box center [775, 257] width 21 height 56
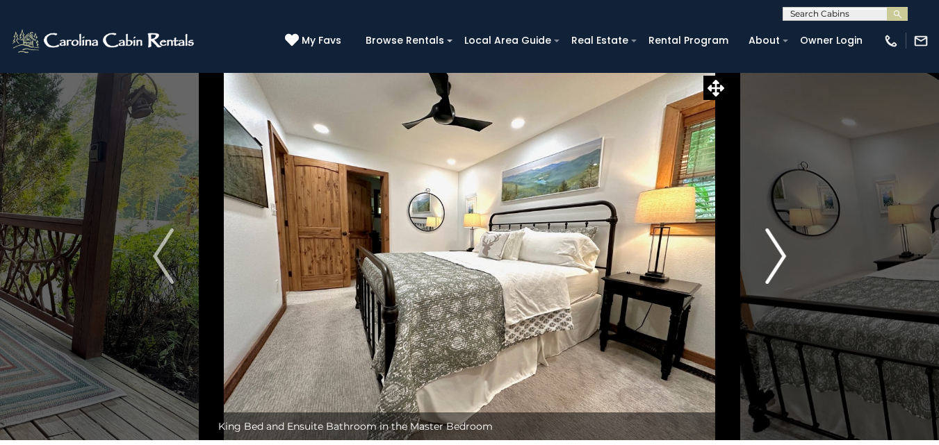
click at [784, 253] on img "Next" at bounding box center [775, 257] width 21 height 56
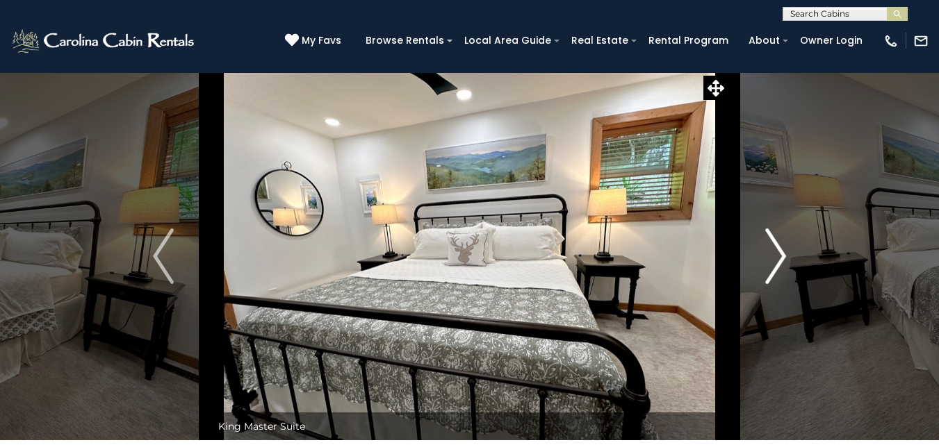
click at [784, 253] on img "Next" at bounding box center [775, 257] width 21 height 56
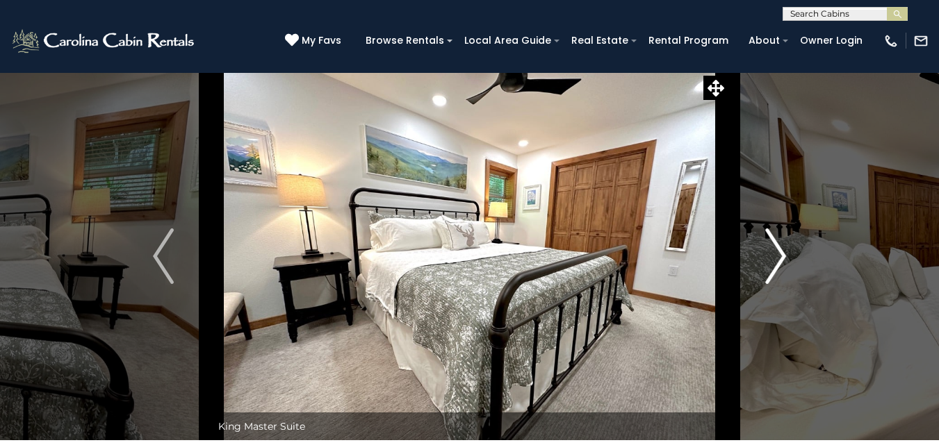
click at [784, 253] on img "Next" at bounding box center [775, 257] width 21 height 56
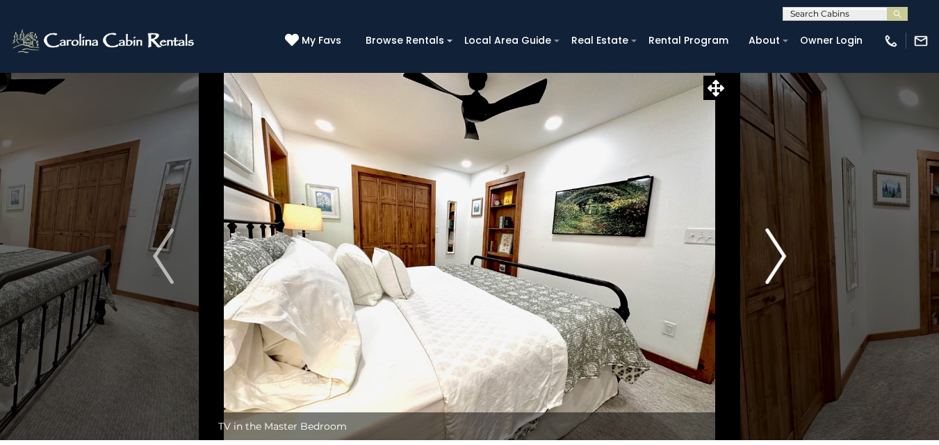
click at [784, 253] on img "Next" at bounding box center [775, 257] width 21 height 56
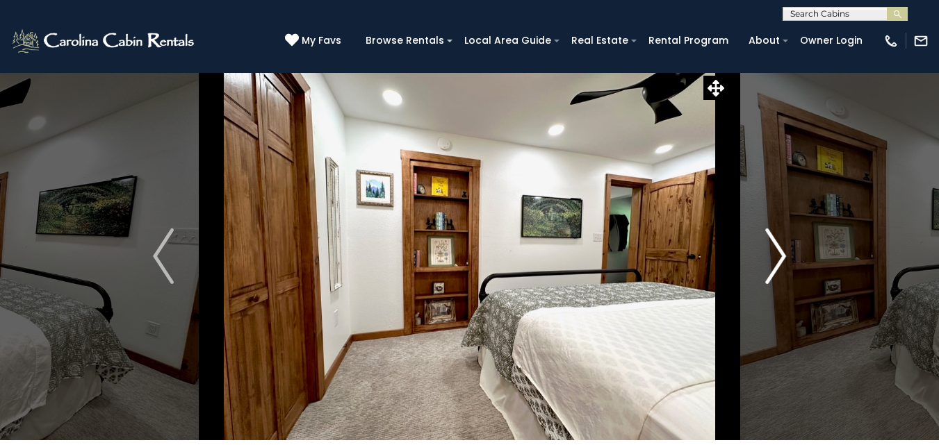
click at [784, 253] on img "Next" at bounding box center [775, 257] width 21 height 56
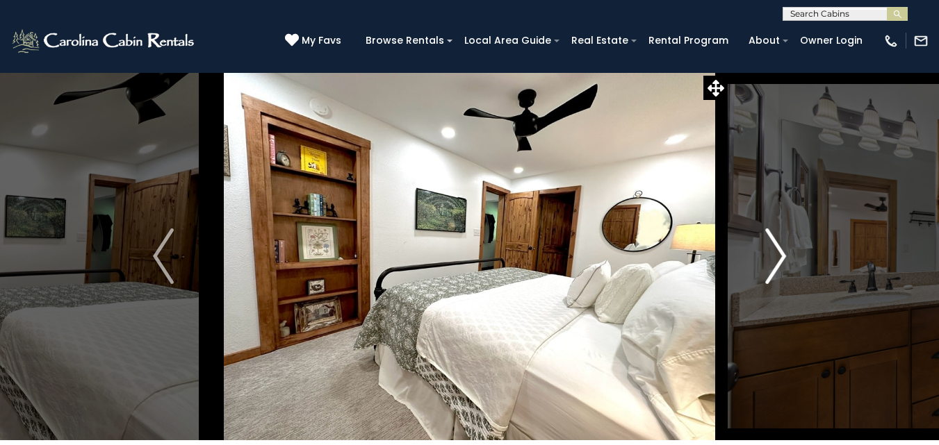
click at [784, 253] on img "Next" at bounding box center [775, 257] width 21 height 56
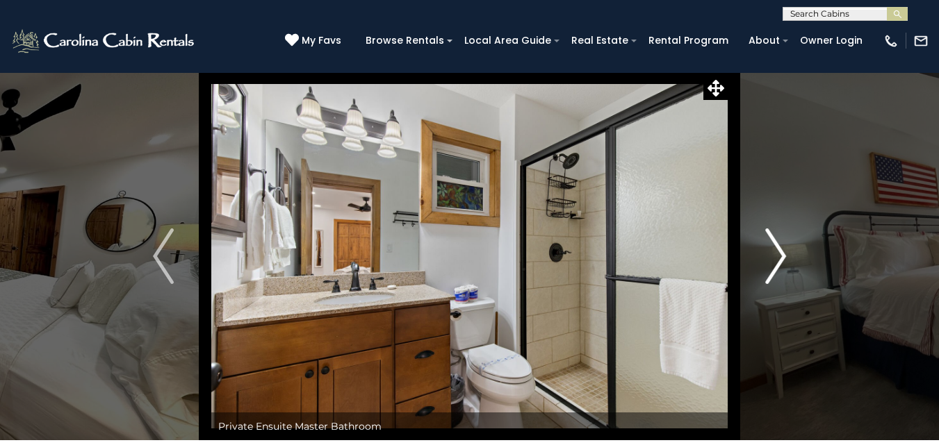
click at [784, 253] on img "Next" at bounding box center [775, 257] width 21 height 56
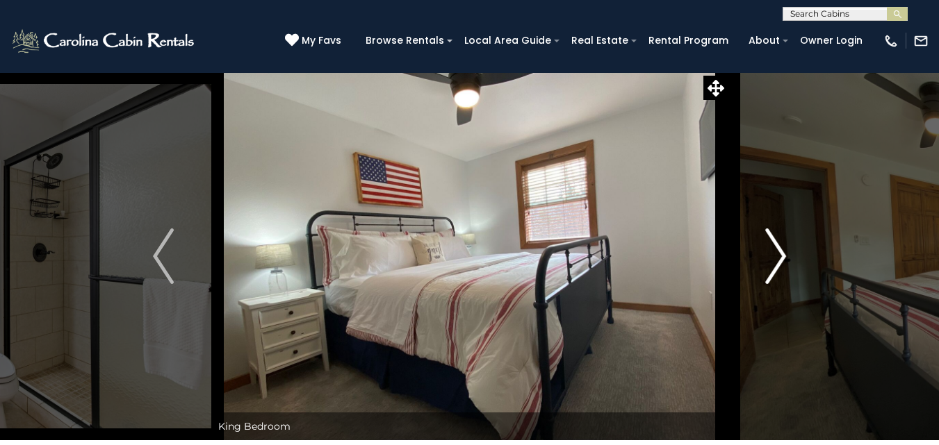
click at [784, 253] on img "Next" at bounding box center [775, 257] width 21 height 56
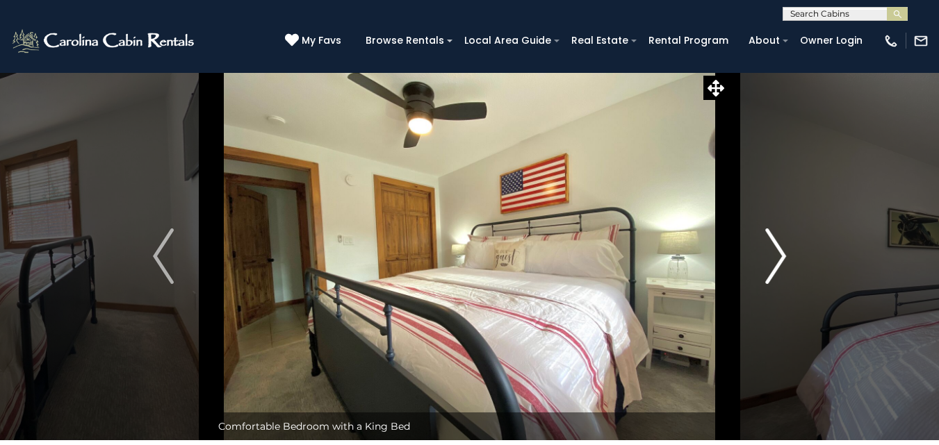
click at [784, 253] on img "Next" at bounding box center [775, 257] width 21 height 56
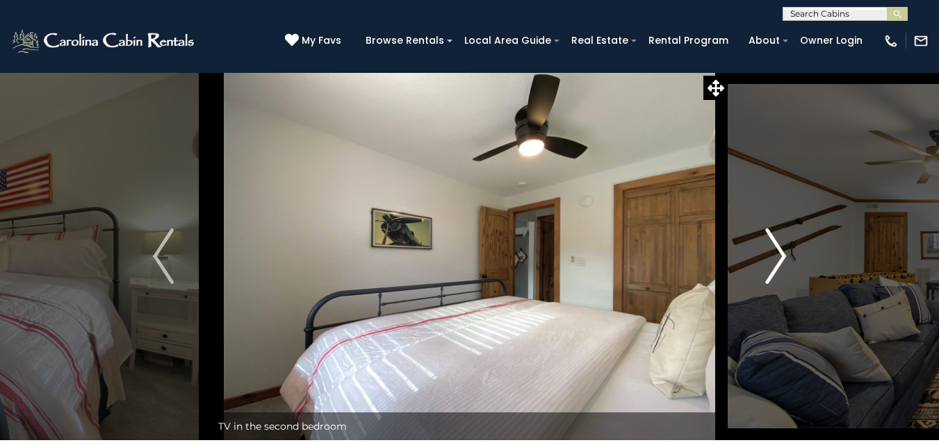
click at [784, 253] on img "Next" at bounding box center [775, 257] width 21 height 56
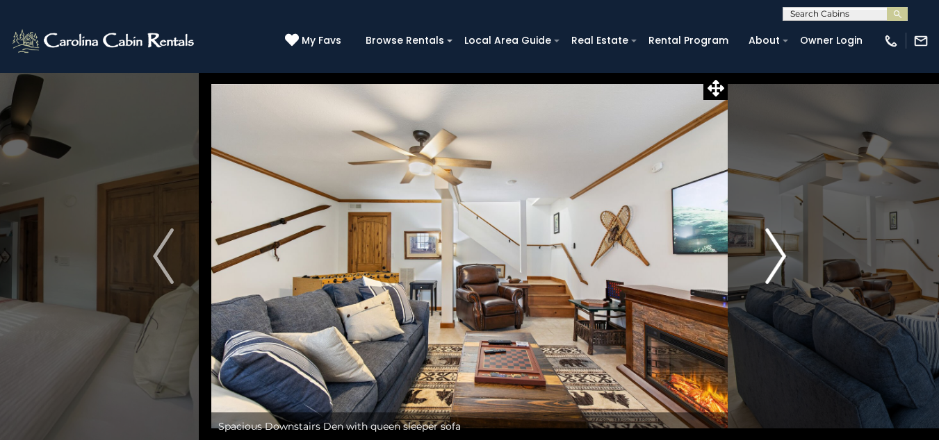
click at [786, 249] on button "Next" at bounding box center [775, 256] width 96 height 368
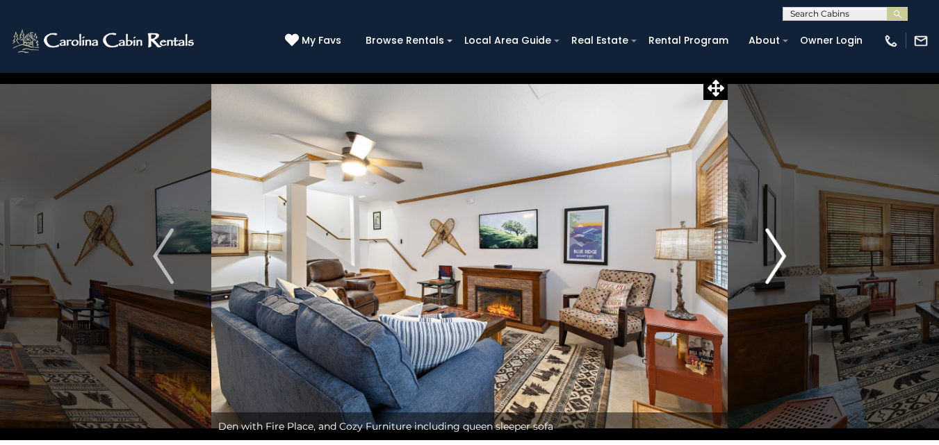
click at [786, 249] on button "Next" at bounding box center [775, 256] width 96 height 368
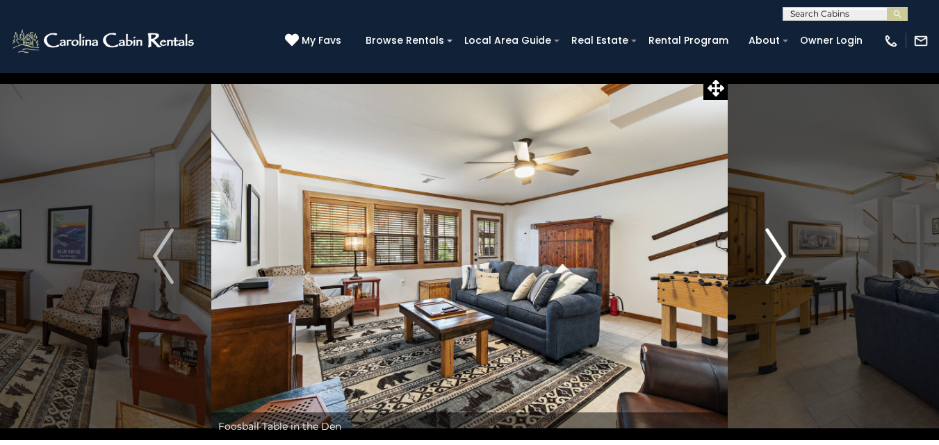
click at [786, 249] on button "Next" at bounding box center [775, 256] width 96 height 368
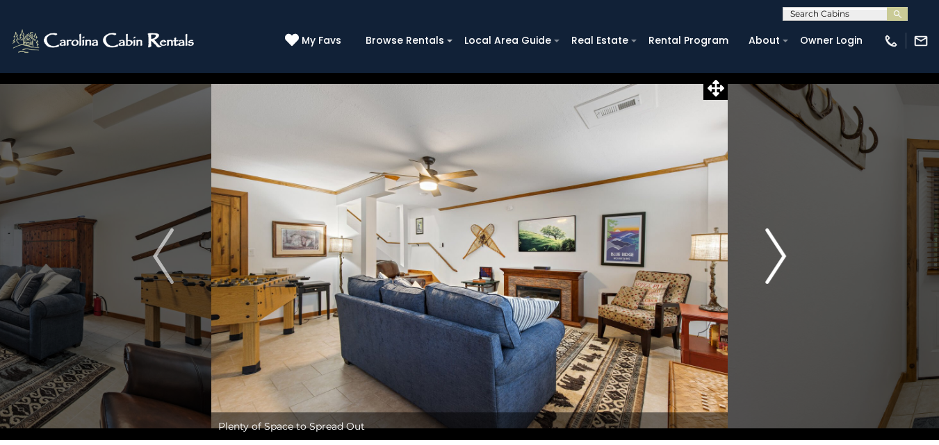
click at [763, 245] on button "Next" at bounding box center [775, 256] width 96 height 368
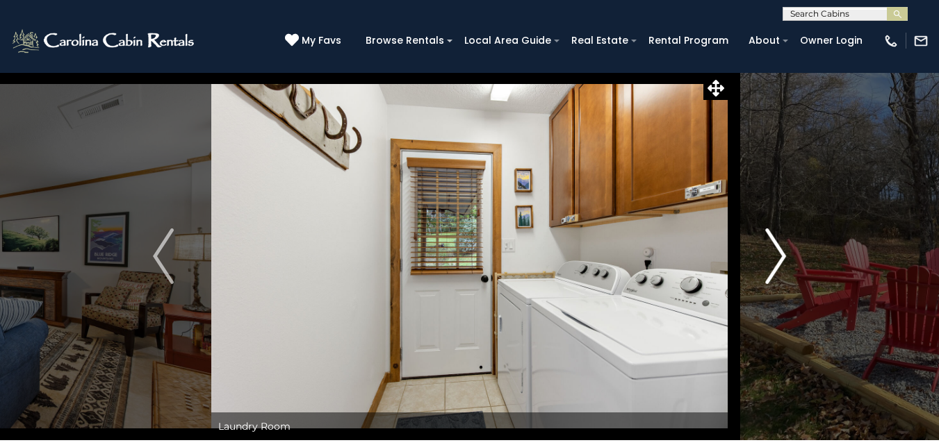
click at [768, 247] on img "Next" at bounding box center [775, 257] width 21 height 56
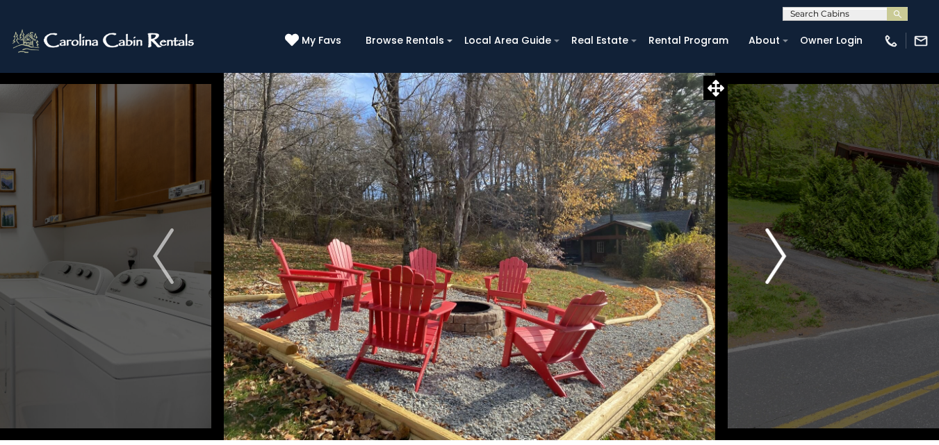
click at [770, 247] on img "Next" at bounding box center [775, 257] width 21 height 56
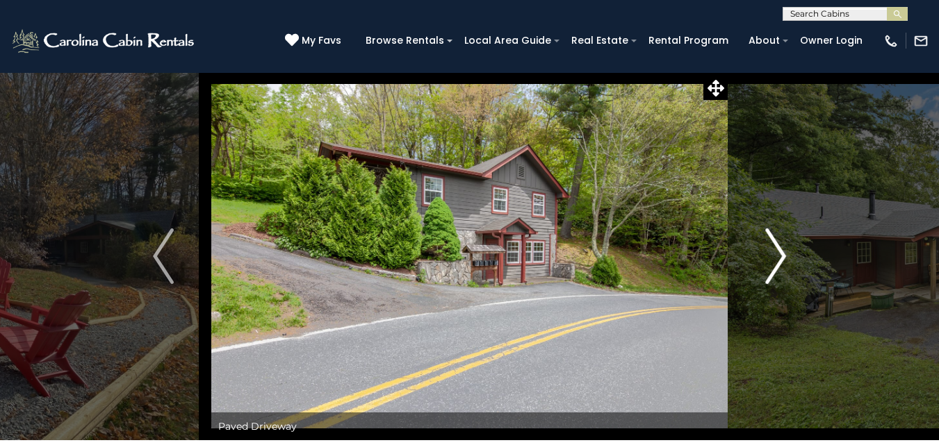
click at [770, 247] on img "Next" at bounding box center [775, 257] width 21 height 56
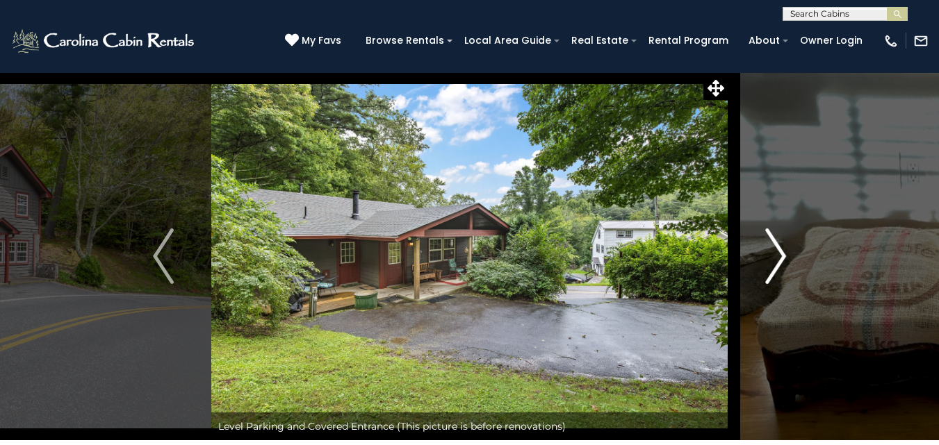
click at [770, 247] on img "Next" at bounding box center [775, 257] width 21 height 56
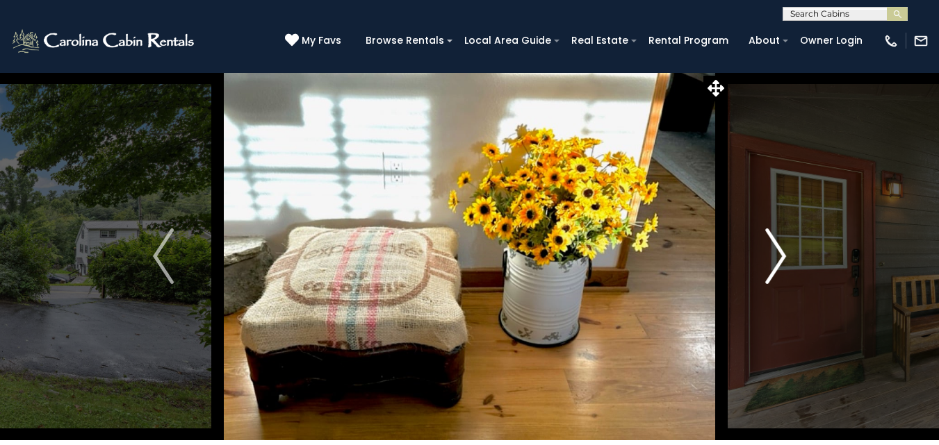
click at [770, 247] on img "Next" at bounding box center [775, 257] width 21 height 56
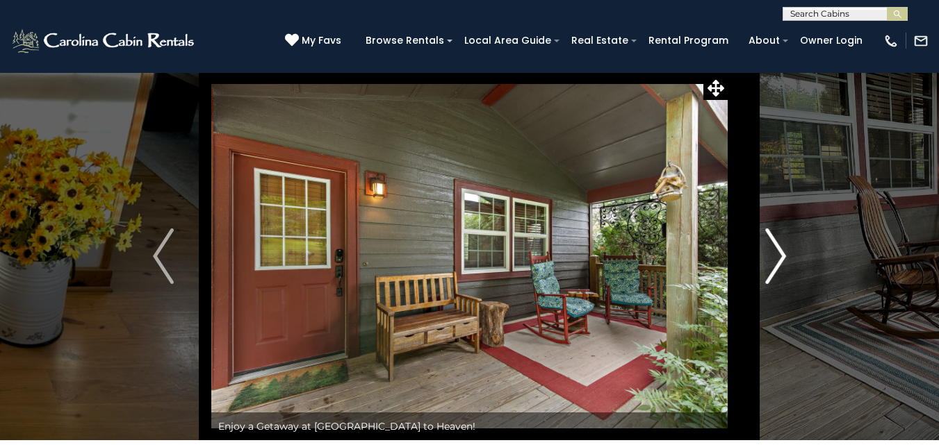
click at [770, 247] on img "Next" at bounding box center [775, 257] width 21 height 56
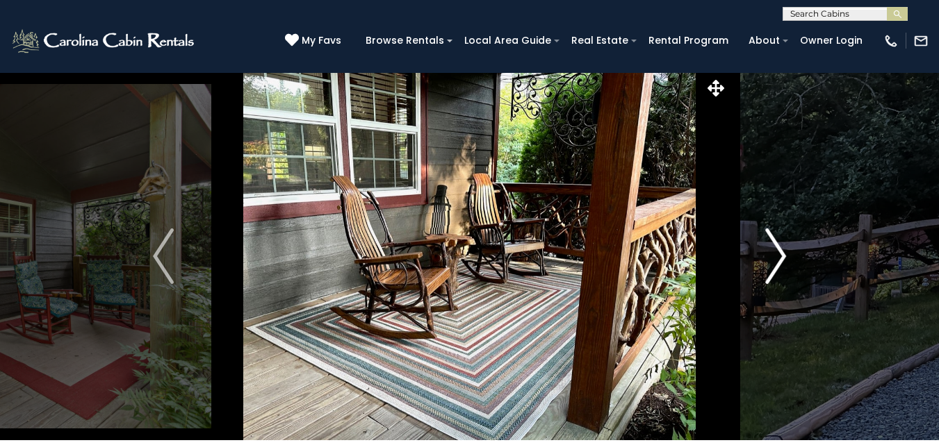
click at [770, 247] on img "Next" at bounding box center [775, 257] width 21 height 56
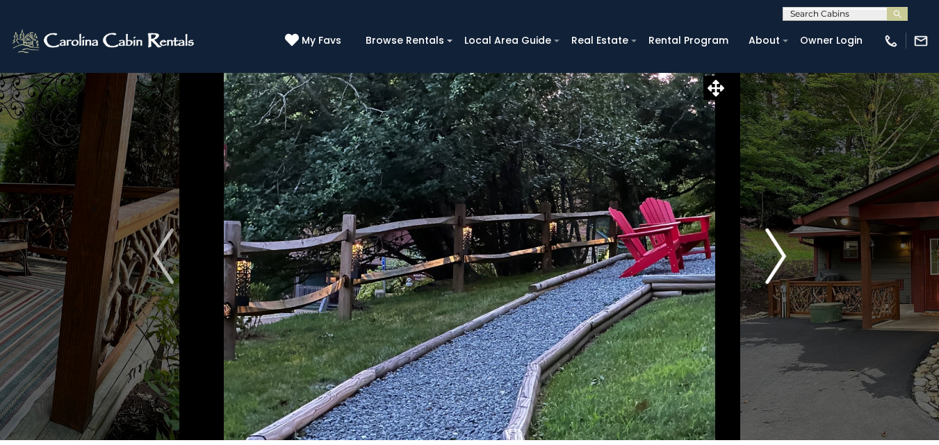
click at [770, 247] on img "Next" at bounding box center [775, 257] width 21 height 56
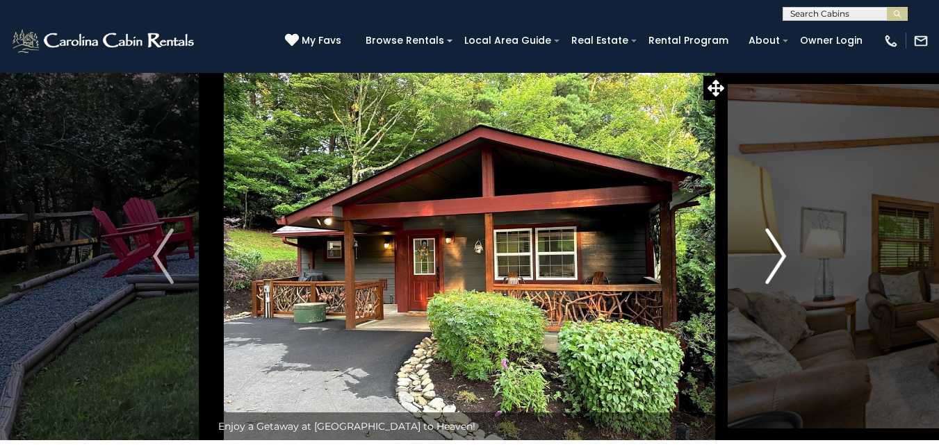
click at [770, 247] on img "Next" at bounding box center [775, 257] width 21 height 56
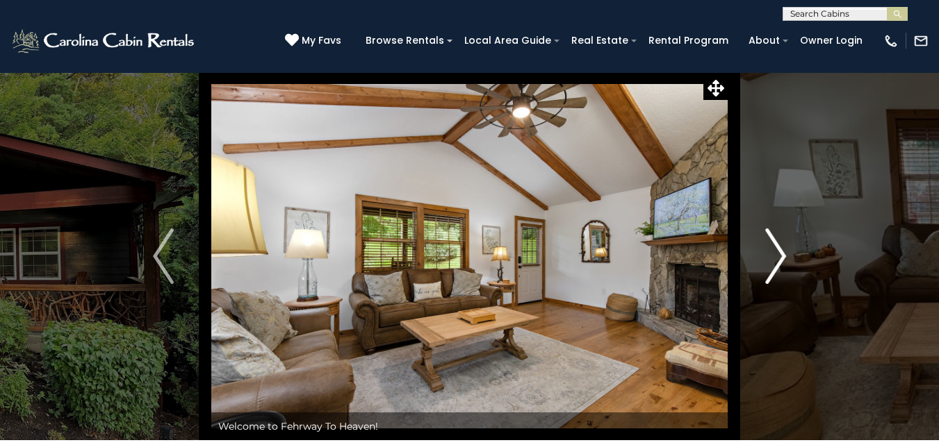
click at [770, 247] on img "Next" at bounding box center [775, 257] width 21 height 56
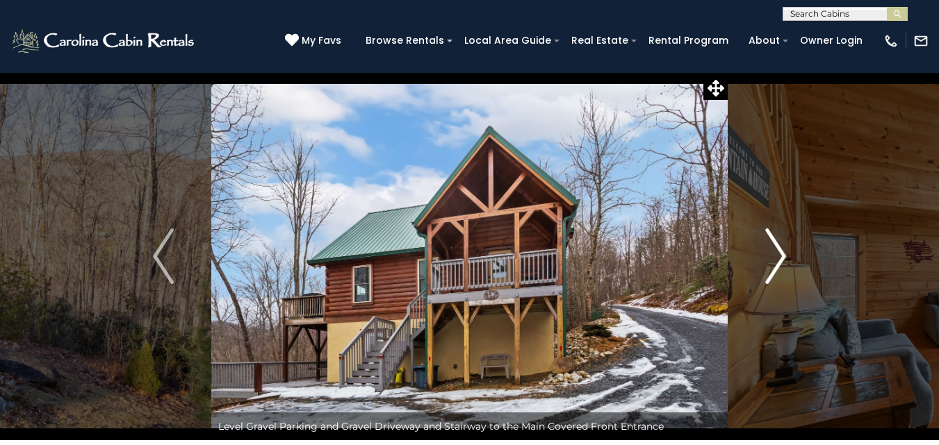
click at [766, 246] on img "Next" at bounding box center [775, 257] width 21 height 56
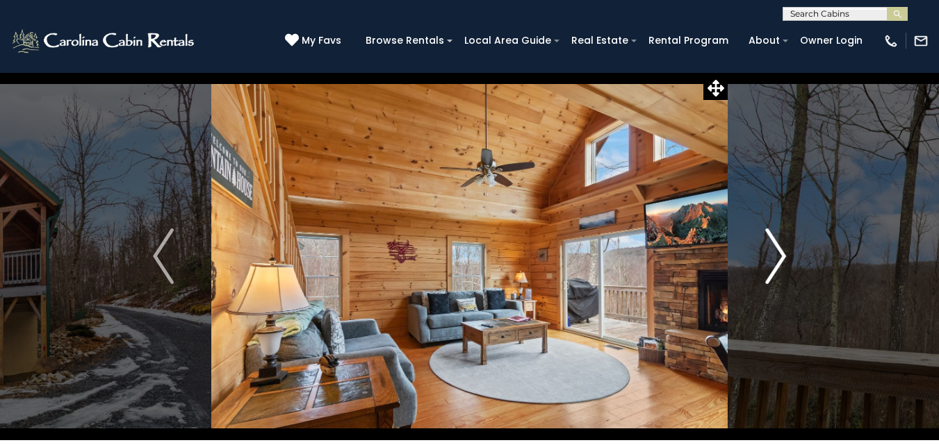
click at [789, 249] on button "Next" at bounding box center [775, 256] width 96 height 368
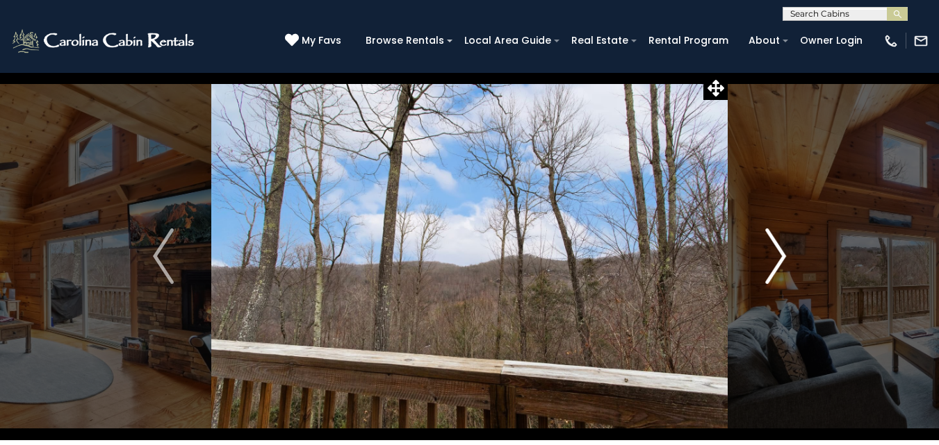
click at [789, 249] on button "Next" at bounding box center [775, 256] width 96 height 368
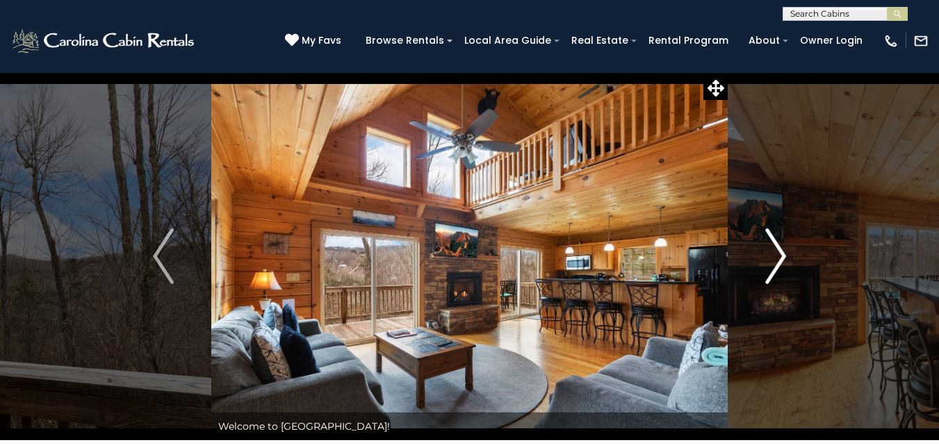
click at [789, 249] on button "Next" at bounding box center [775, 256] width 96 height 368
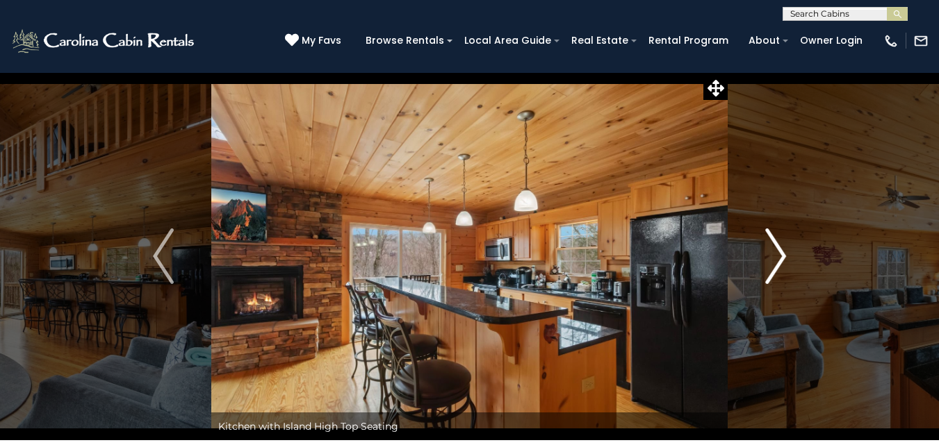
click at [789, 249] on button "Next" at bounding box center [775, 256] width 96 height 368
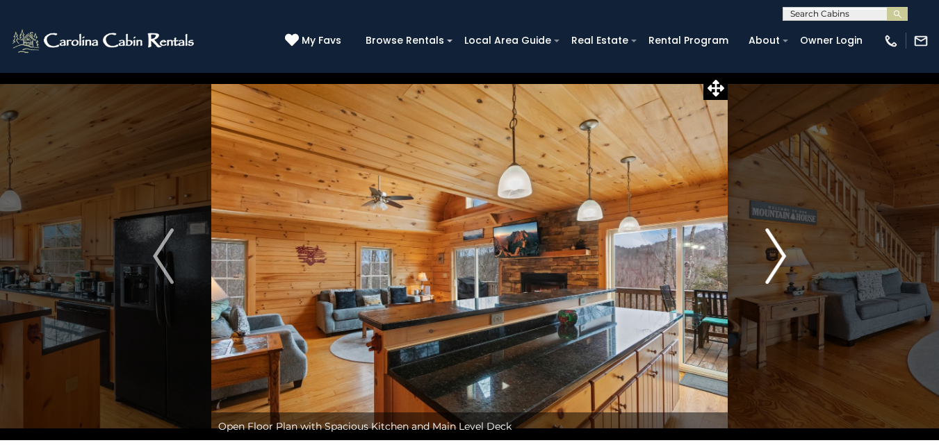
click at [789, 249] on button "Next" at bounding box center [775, 256] width 96 height 368
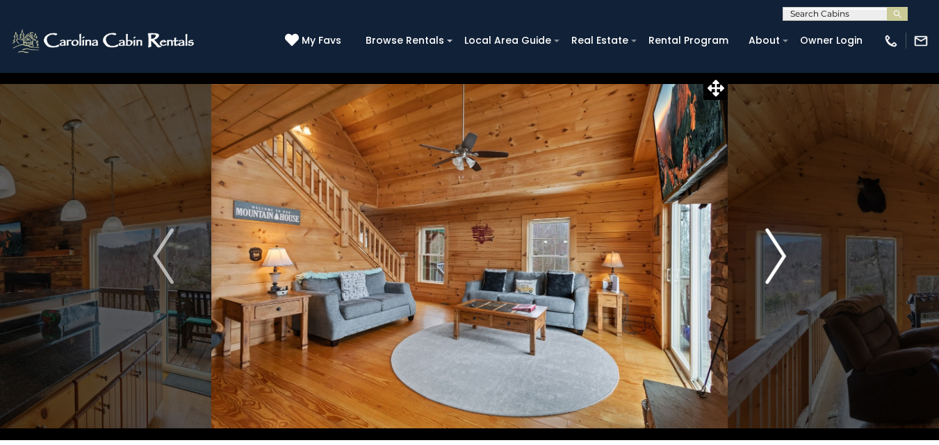
click at [789, 249] on button "Next" at bounding box center [775, 256] width 96 height 368
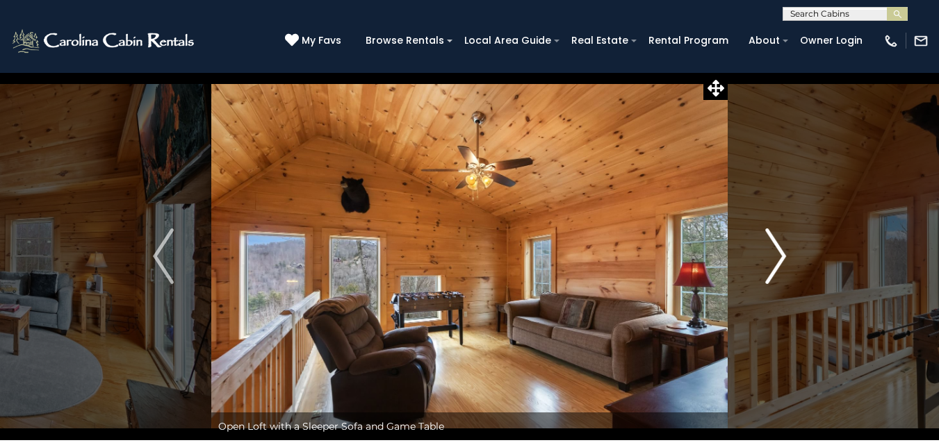
click at [789, 249] on button "Next" at bounding box center [775, 256] width 96 height 368
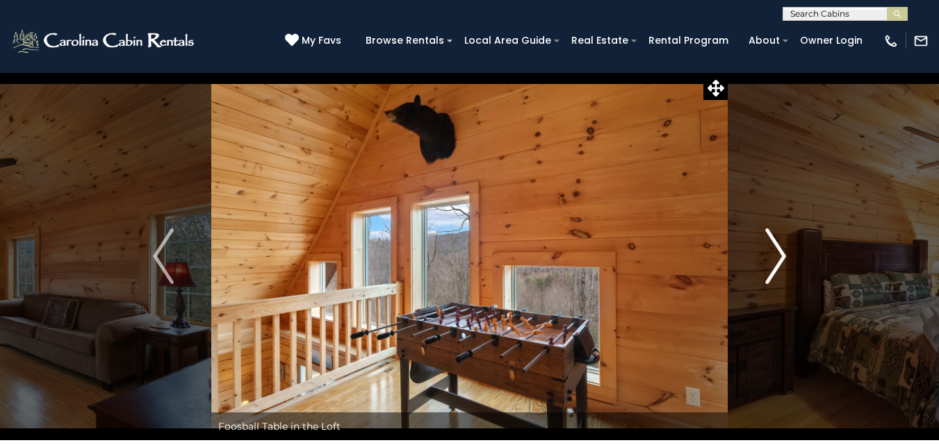
click at [789, 249] on button "Next" at bounding box center [775, 256] width 96 height 368
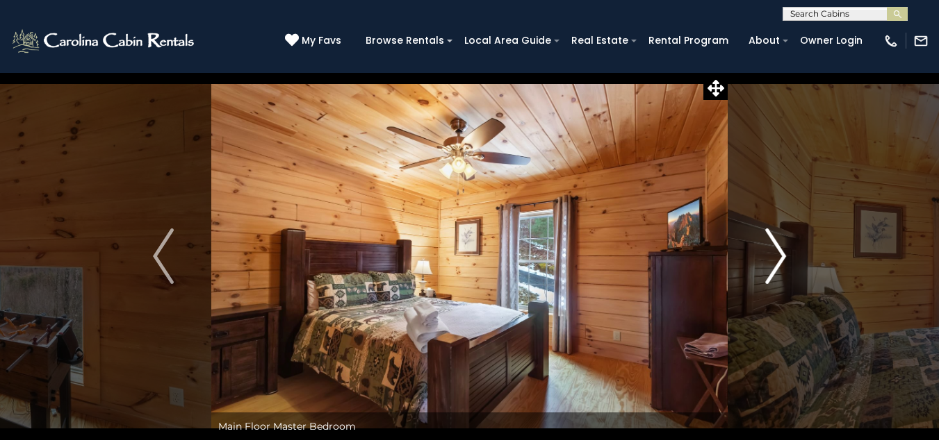
click at [789, 249] on button "Next" at bounding box center [775, 256] width 96 height 368
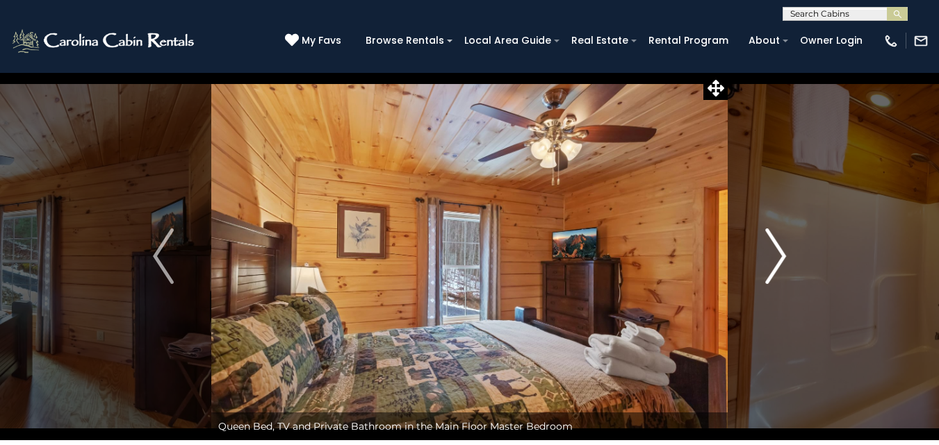
click at [789, 249] on button "Next" at bounding box center [775, 256] width 96 height 368
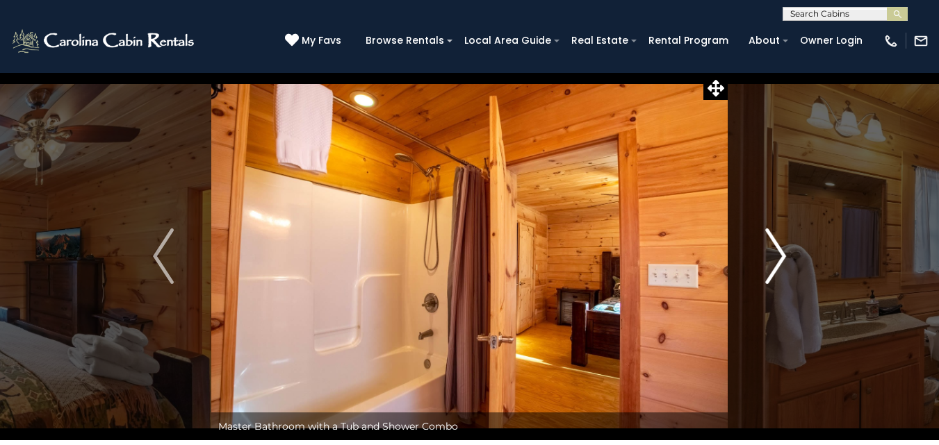
click at [789, 249] on button "Next" at bounding box center [775, 256] width 96 height 368
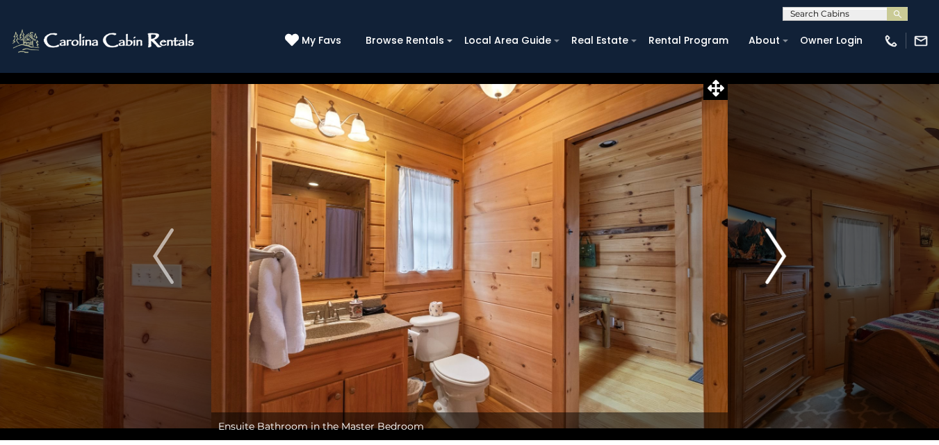
click at [784, 249] on img "Next" at bounding box center [775, 257] width 21 height 56
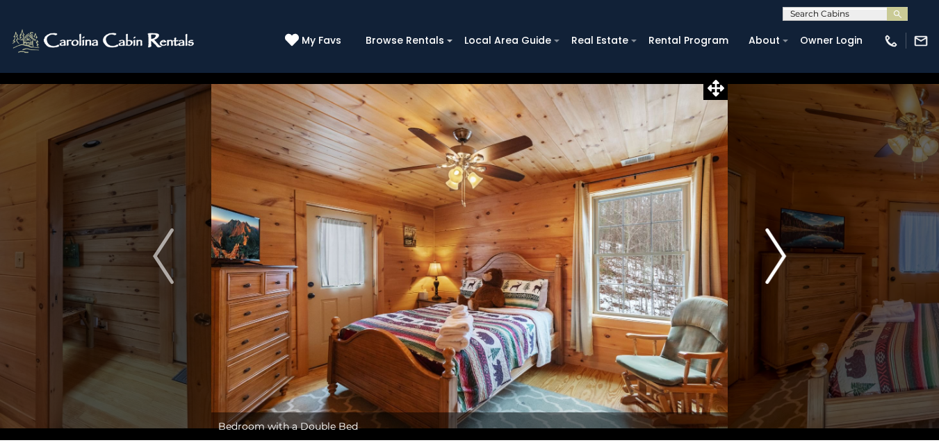
click at [784, 249] on img "Next" at bounding box center [775, 257] width 21 height 56
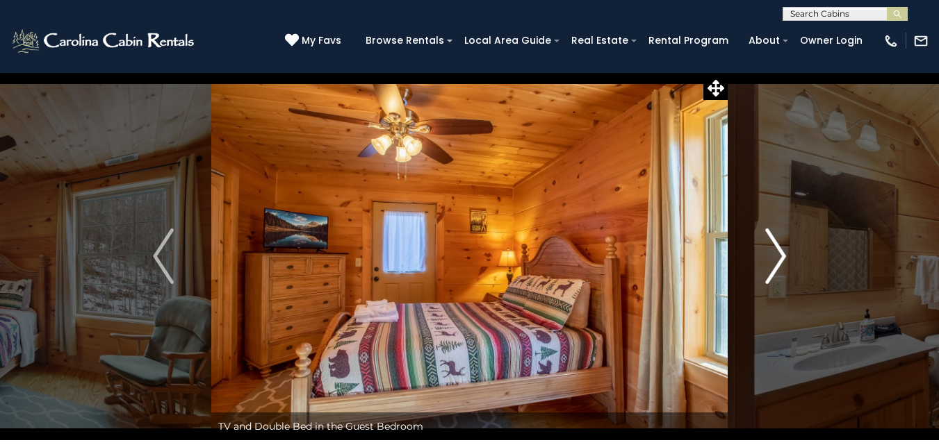
click at [784, 249] on img "Next" at bounding box center [775, 257] width 21 height 56
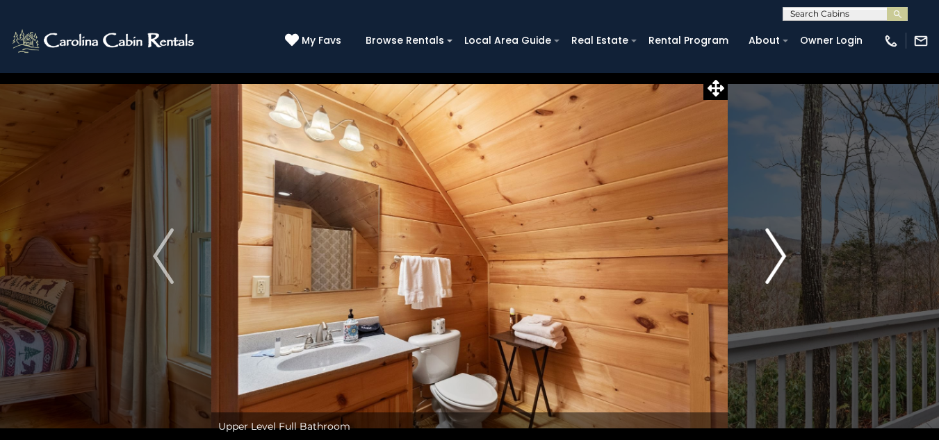
click at [784, 249] on img "Next" at bounding box center [775, 257] width 21 height 56
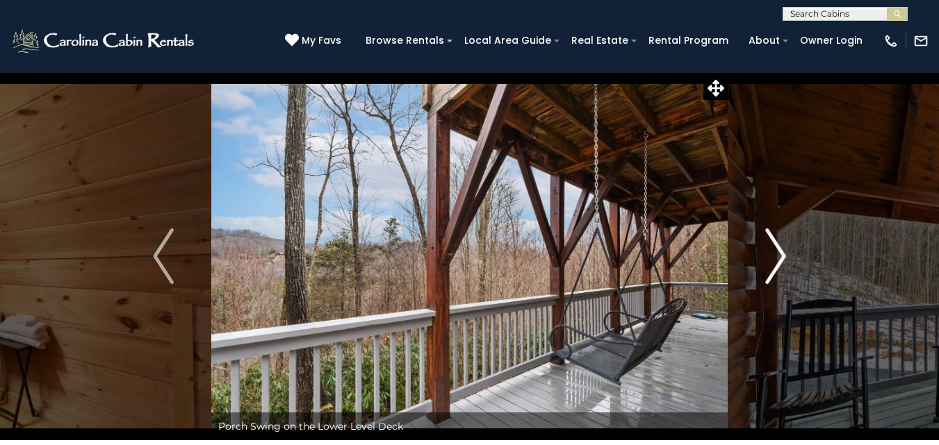
click at [784, 249] on img "Next" at bounding box center [775, 257] width 21 height 56
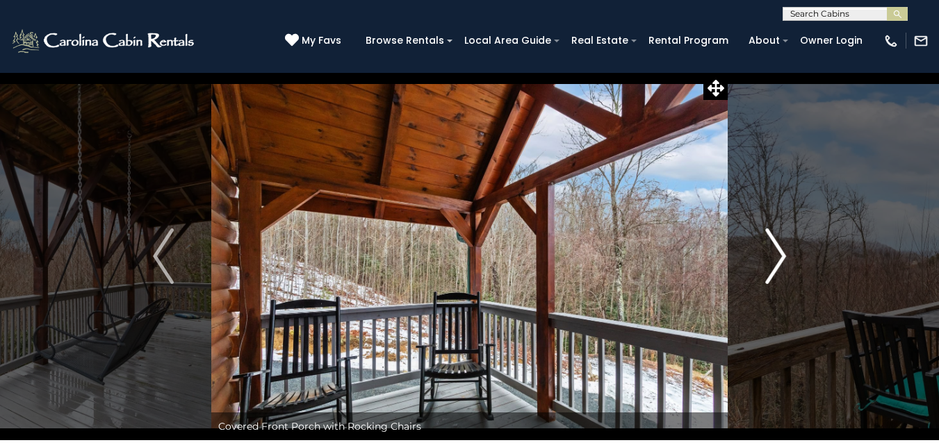
click at [784, 249] on img "Next" at bounding box center [775, 257] width 21 height 56
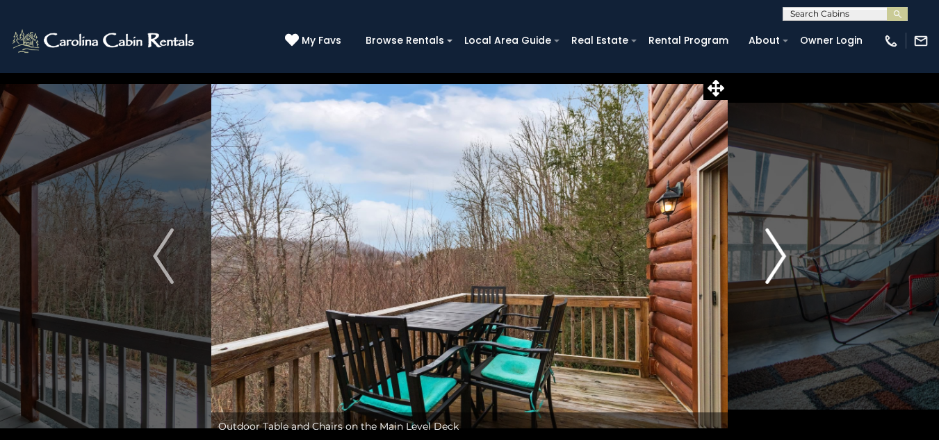
click at [784, 249] on img "Next" at bounding box center [775, 257] width 21 height 56
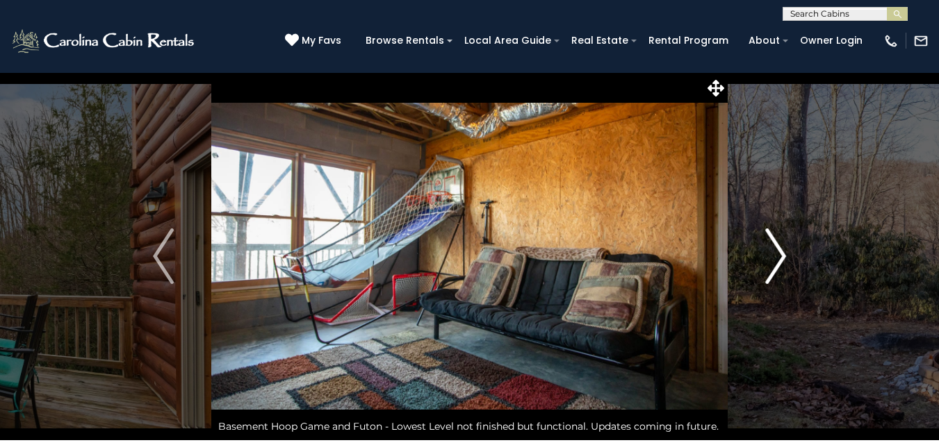
click at [784, 249] on img "Next" at bounding box center [775, 257] width 21 height 56
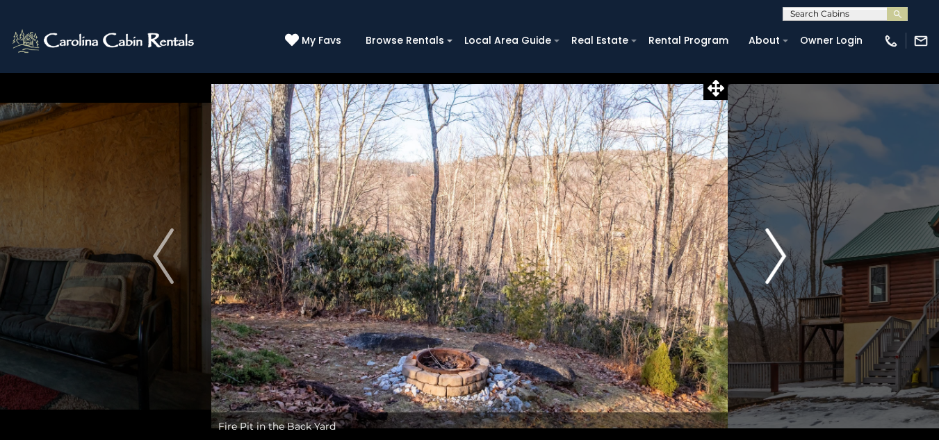
click at [784, 249] on img "Next" at bounding box center [775, 257] width 21 height 56
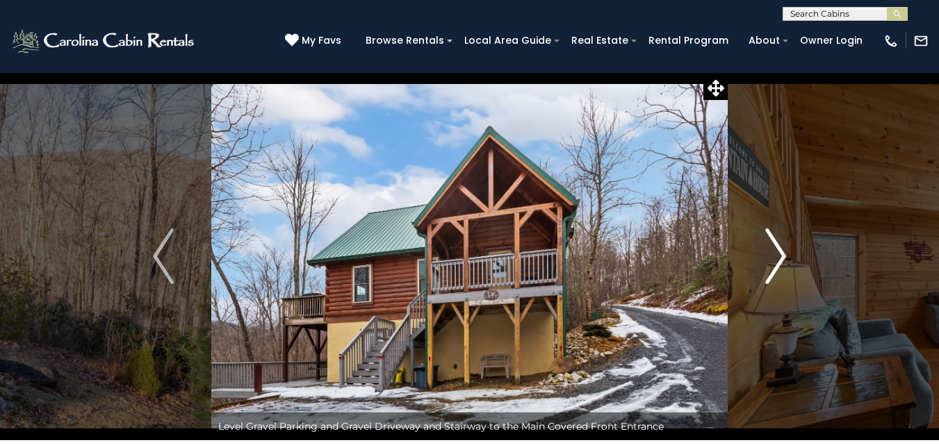
click at [784, 249] on img "Next" at bounding box center [775, 257] width 21 height 56
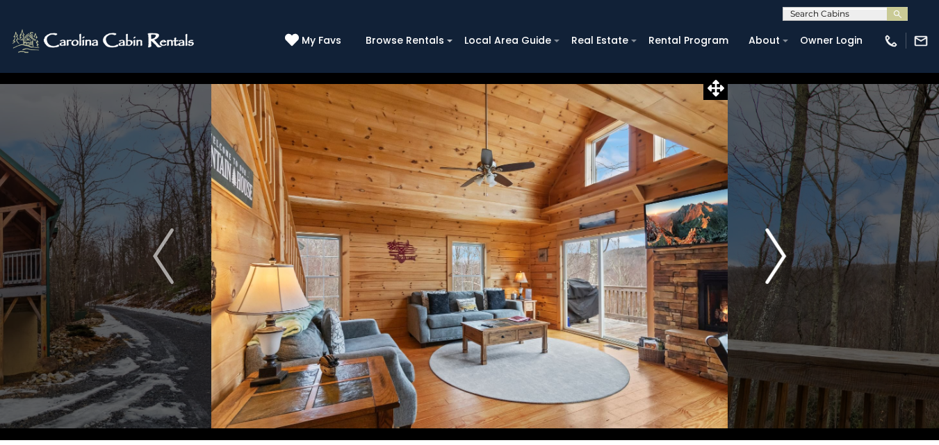
click at [784, 249] on img "Next" at bounding box center [775, 257] width 21 height 56
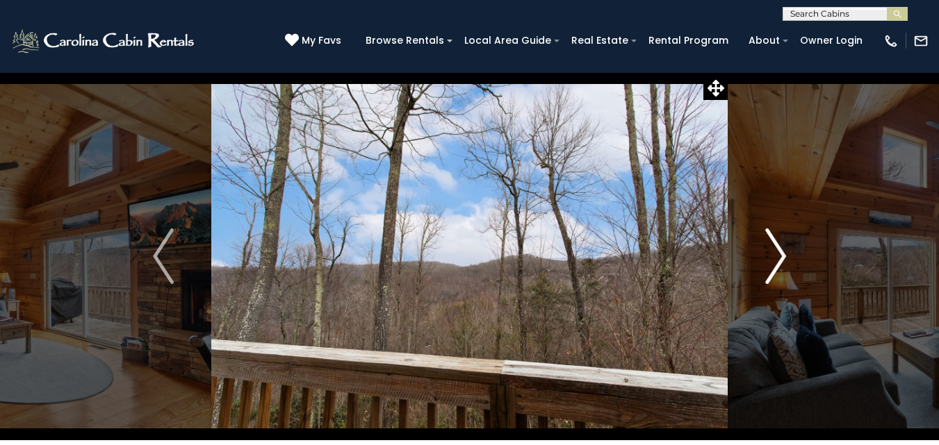
click at [784, 249] on img "Next" at bounding box center [775, 257] width 21 height 56
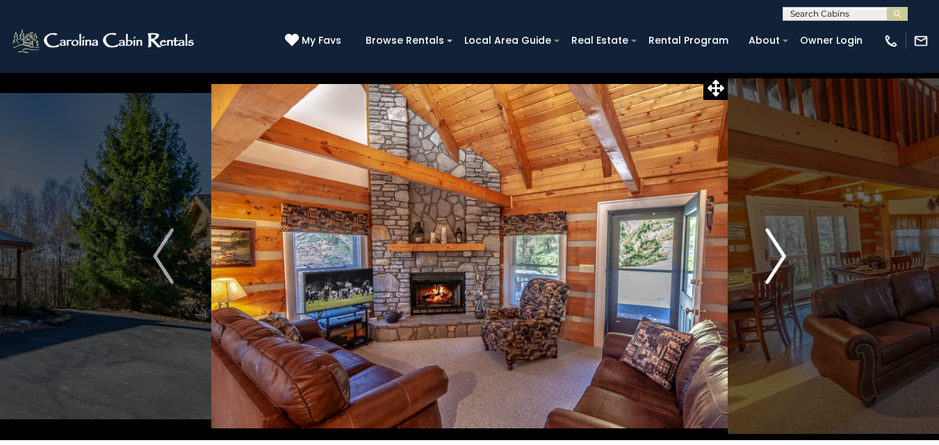
click at [787, 248] on button "Next" at bounding box center [775, 256] width 96 height 368
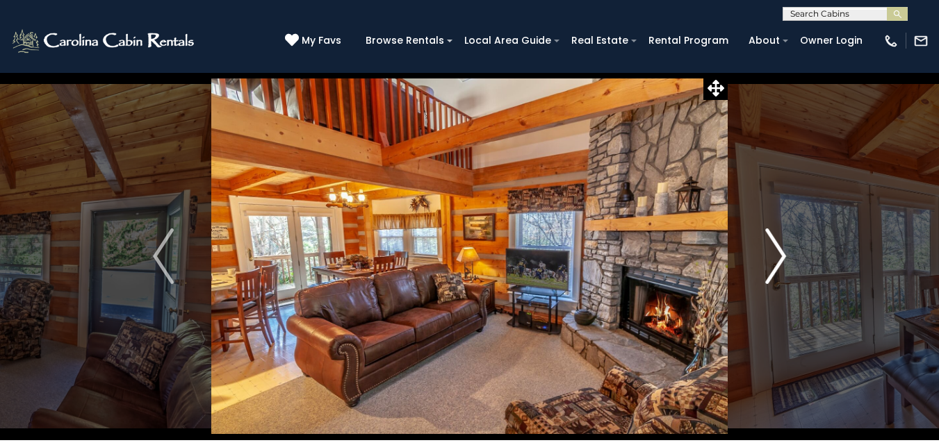
click at [786, 251] on img "Next" at bounding box center [775, 257] width 21 height 56
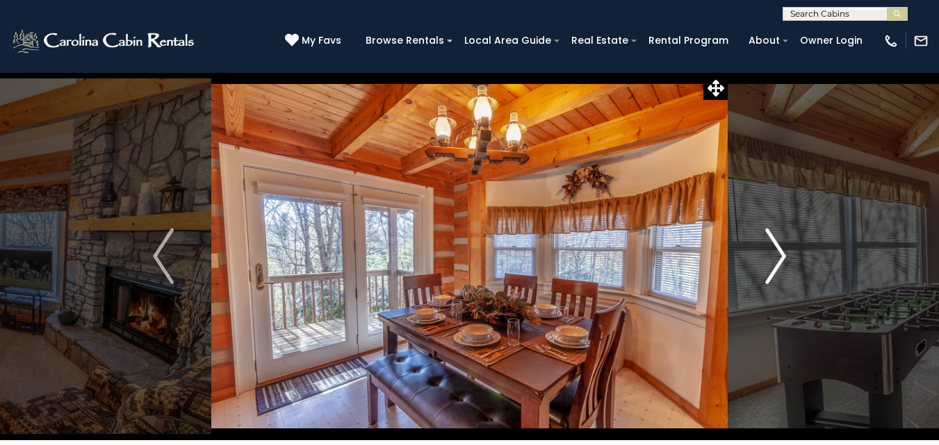
click at [786, 251] on img "Next" at bounding box center [775, 257] width 21 height 56
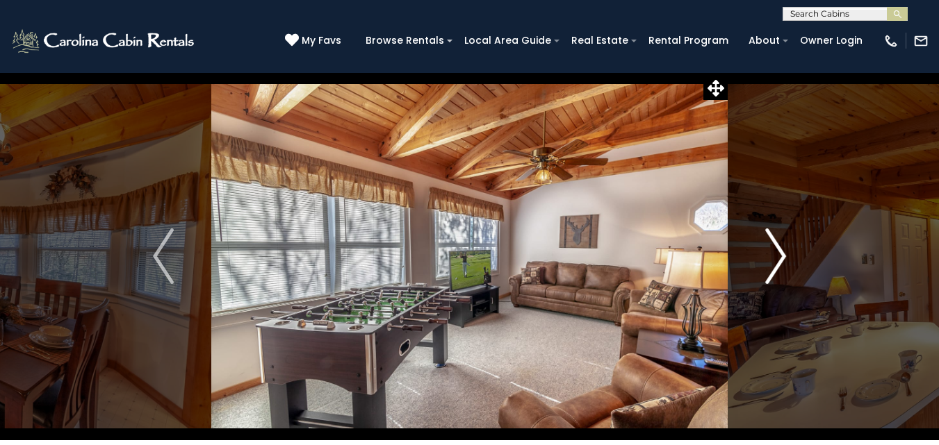
click at [786, 251] on img "Next" at bounding box center [775, 257] width 21 height 56
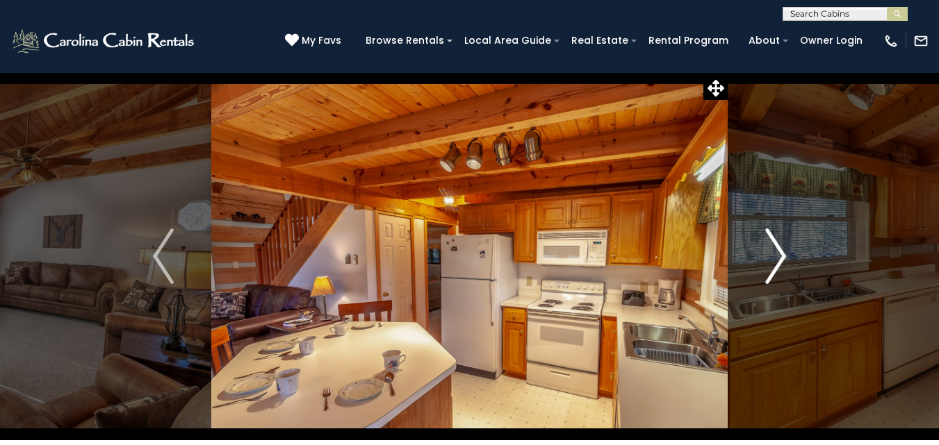
click at [786, 251] on img "Next" at bounding box center [775, 257] width 21 height 56
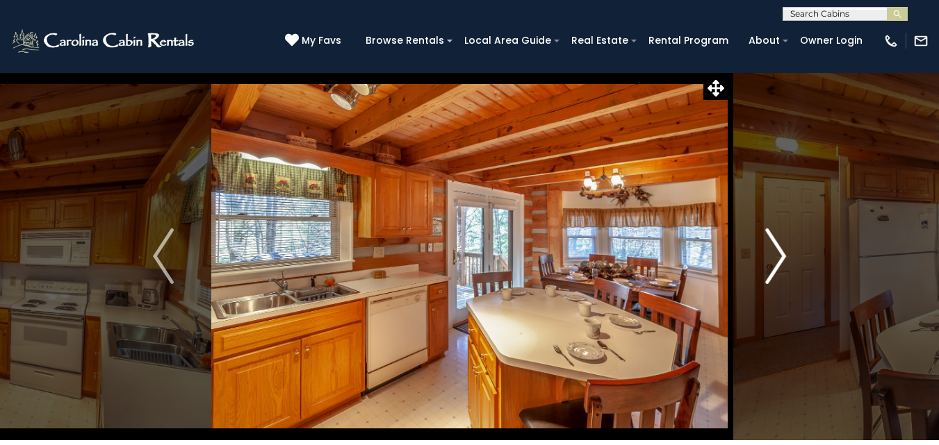
click at [786, 251] on img "Next" at bounding box center [775, 257] width 21 height 56
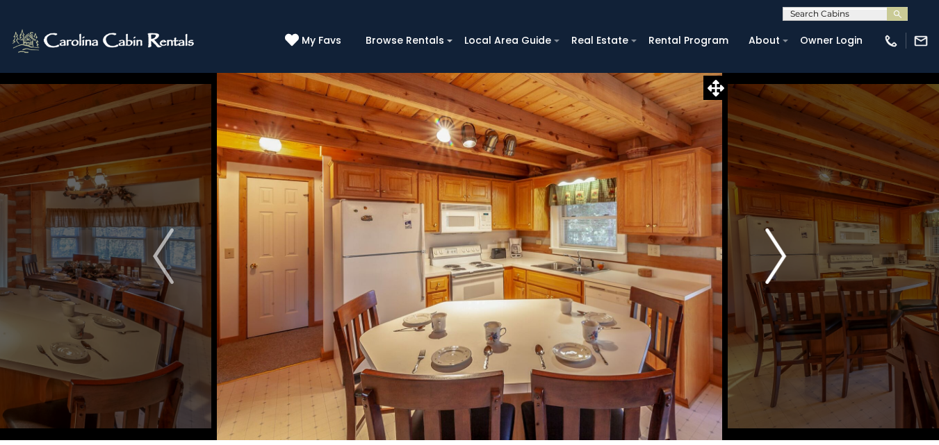
click at [786, 251] on img "Next" at bounding box center [775, 257] width 21 height 56
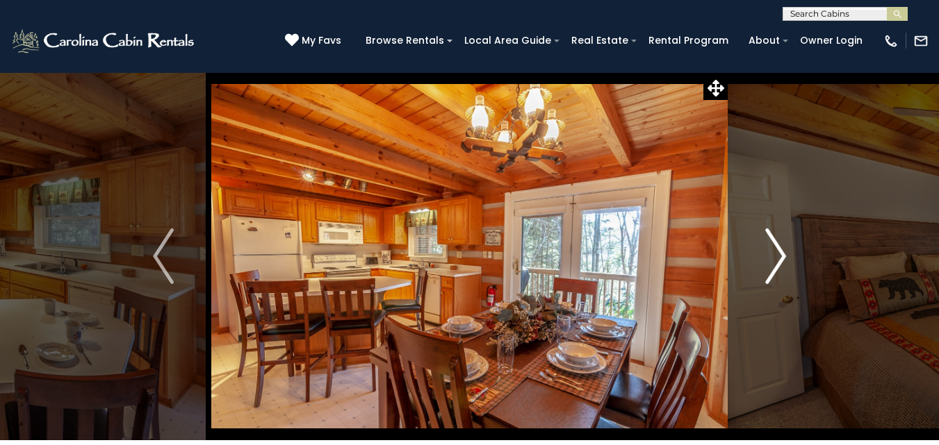
click at [786, 251] on img "Next" at bounding box center [775, 257] width 21 height 56
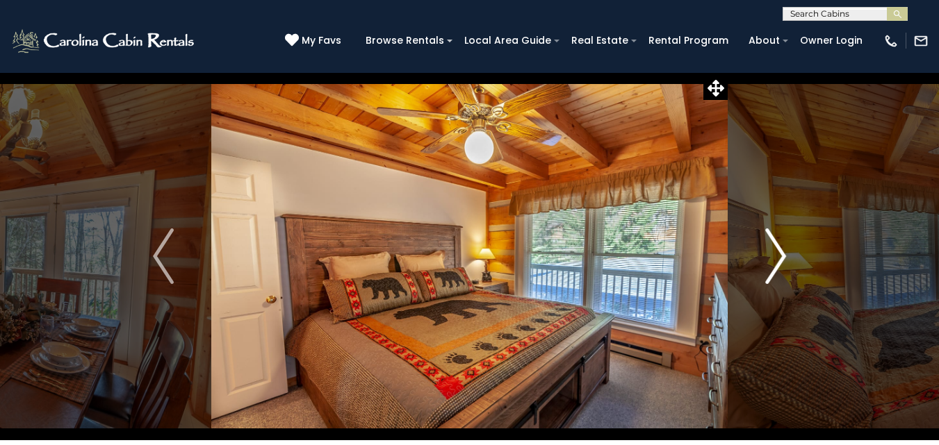
click at [786, 251] on img "Next" at bounding box center [775, 257] width 21 height 56
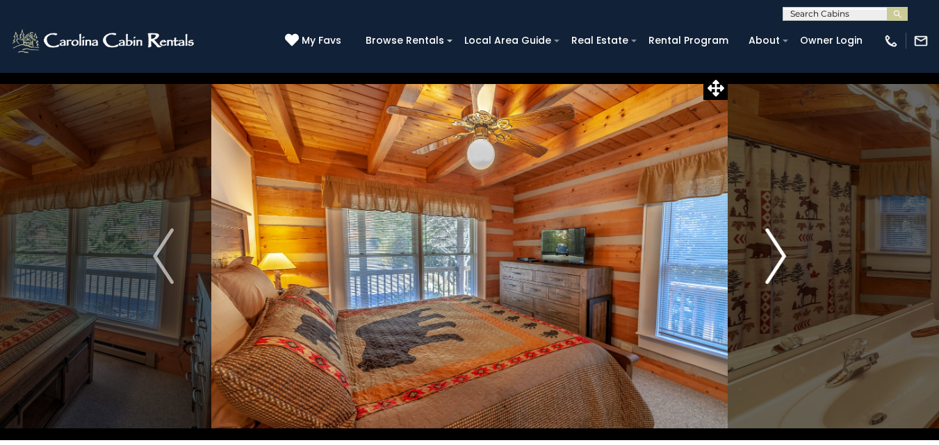
click at [768, 261] on img "Next" at bounding box center [775, 257] width 21 height 56
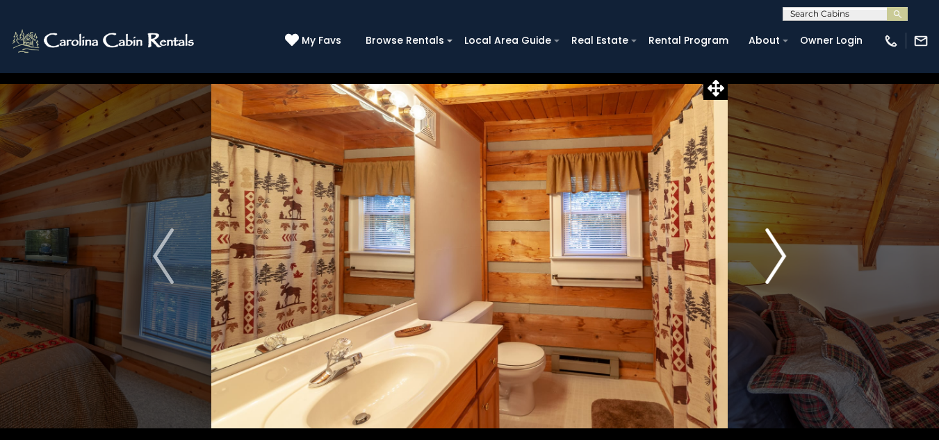
click at [768, 261] on img "Next" at bounding box center [775, 257] width 21 height 56
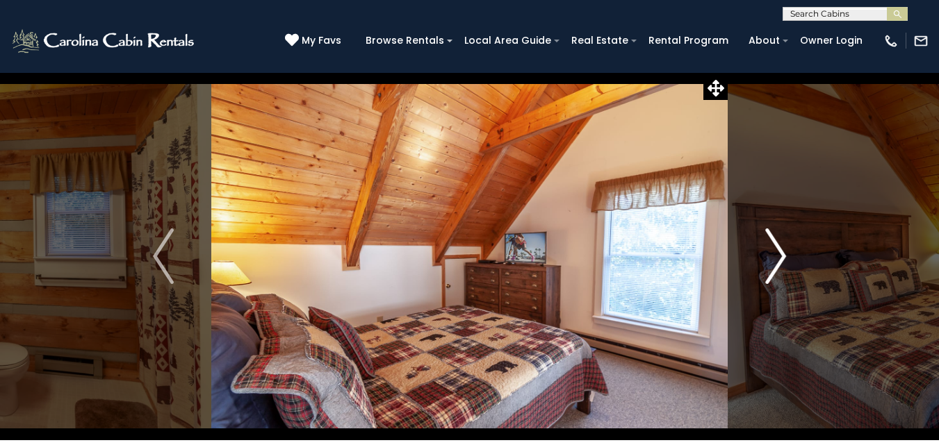
click at [768, 261] on img "Next" at bounding box center [775, 257] width 21 height 56
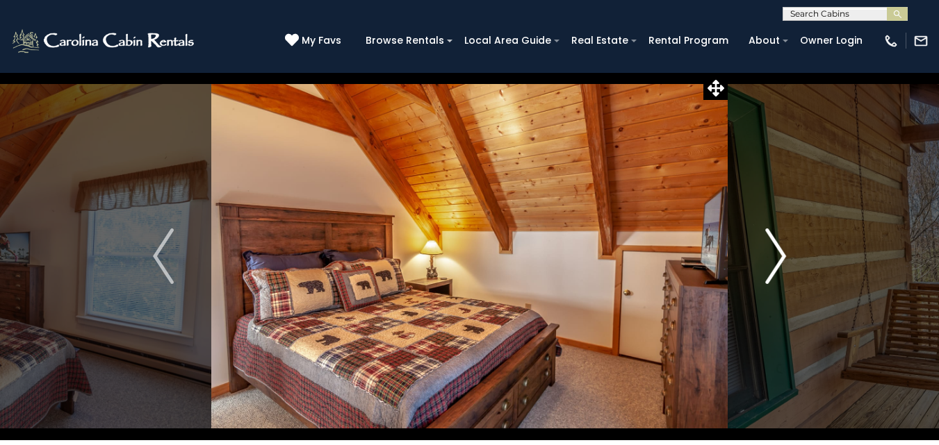
click at [768, 261] on img "Next" at bounding box center [775, 257] width 21 height 56
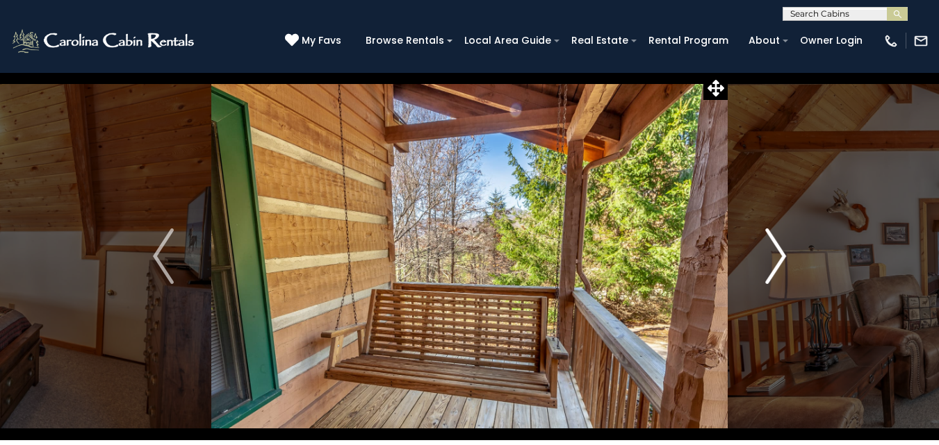
click at [766, 261] on img "Next" at bounding box center [775, 257] width 21 height 56
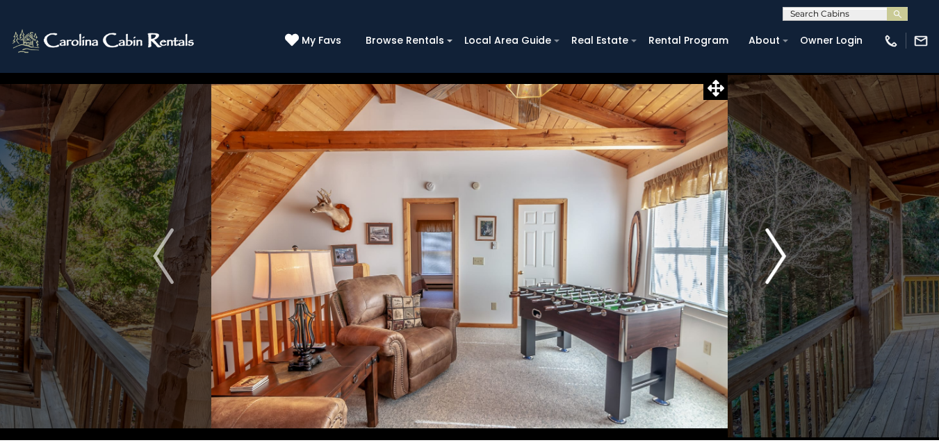
click at [762, 261] on button "Next" at bounding box center [775, 256] width 96 height 368
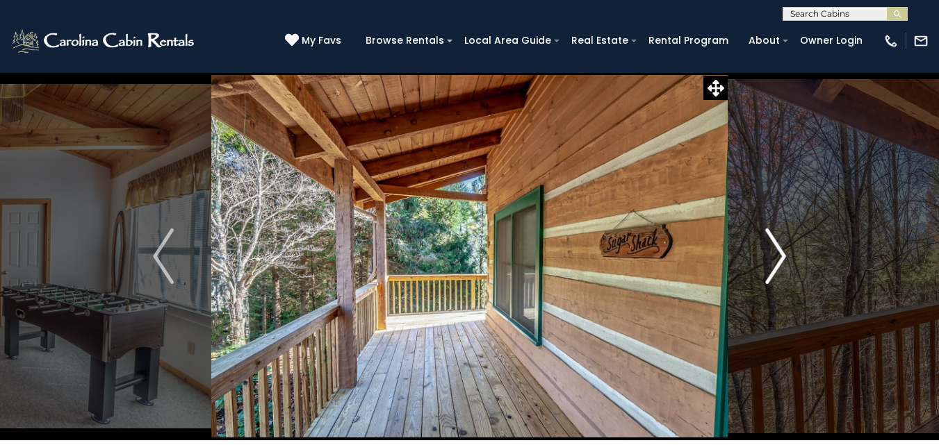
click at [762, 261] on button "Next" at bounding box center [775, 256] width 96 height 368
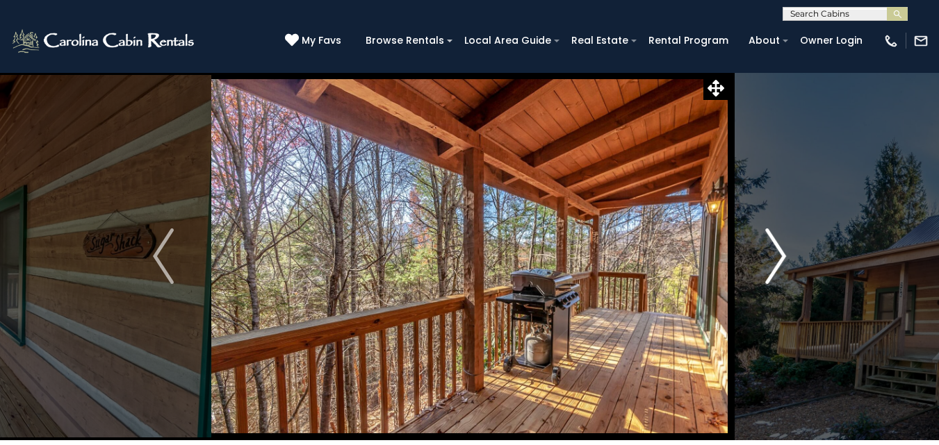
click at [762, 261] on button "Next" at bounding box center [775, 256] width 96 height 368
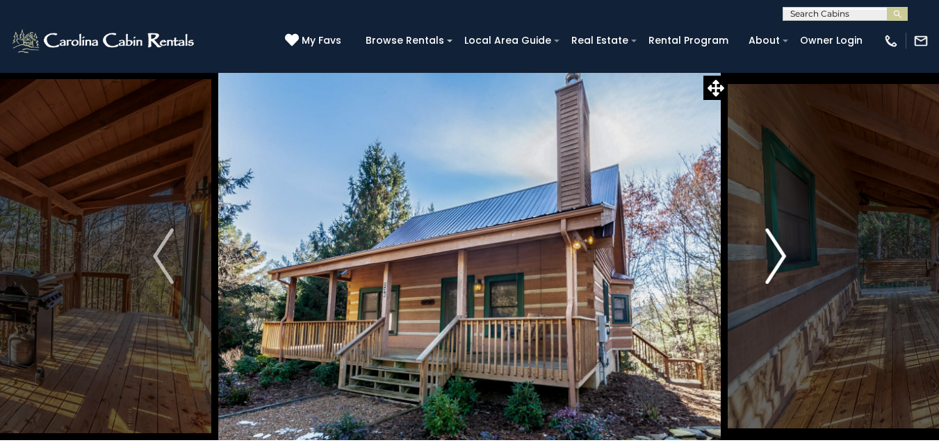
click at [762, 261] on button "Next" at bounding box center [775, 256] width 96 height 368
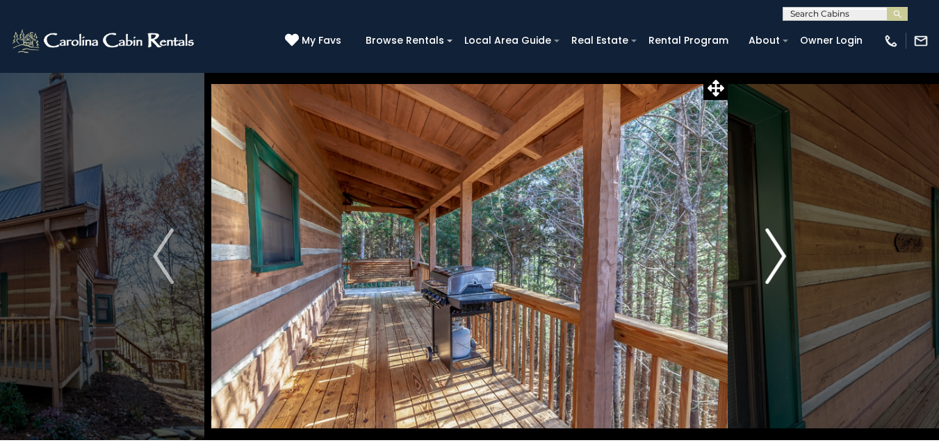
click at [762, 261] on button "Next" at bounding box center [775, 256] width 96 height 368
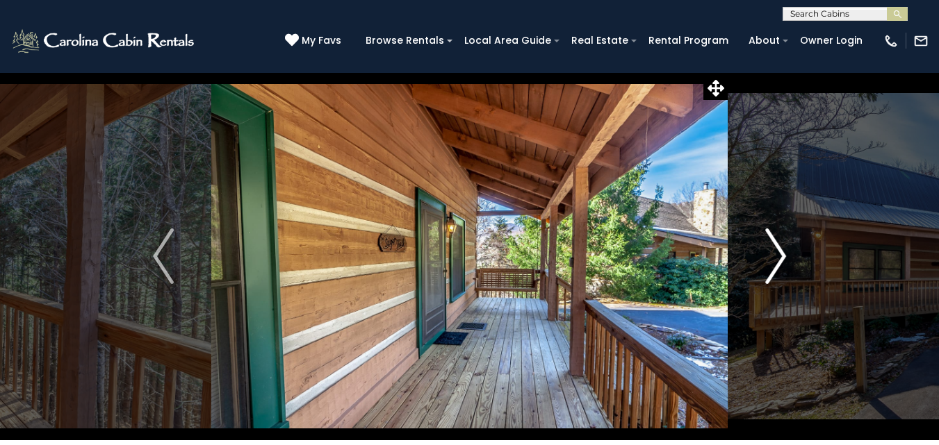
click at [762, 261] on button "Next" at bounding box center [775, 256] width 96 height 368
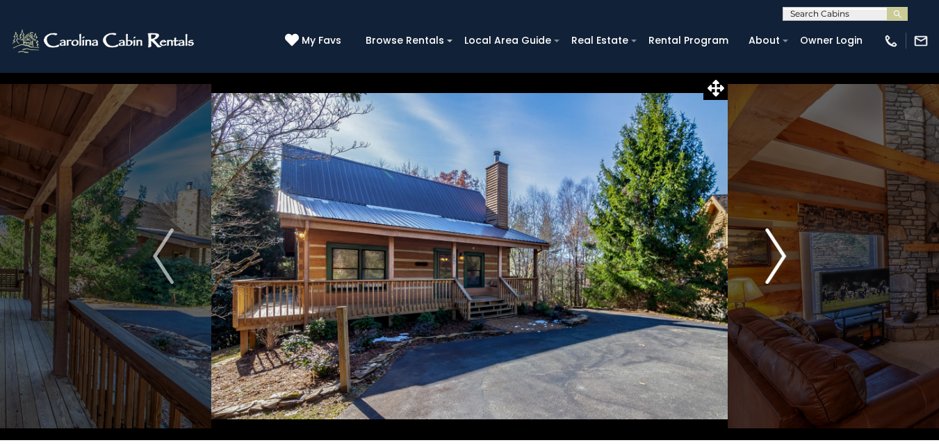
click at [762, 261] on button "Next" at bounding box center [775, 256] width 96 height 368
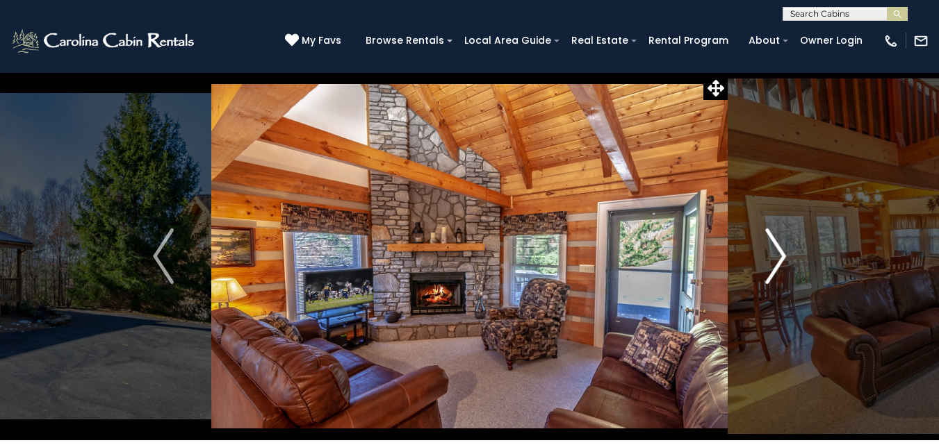
click at [762, 261] on button "Next" at bounding box center [775, 256] width 96 height 368
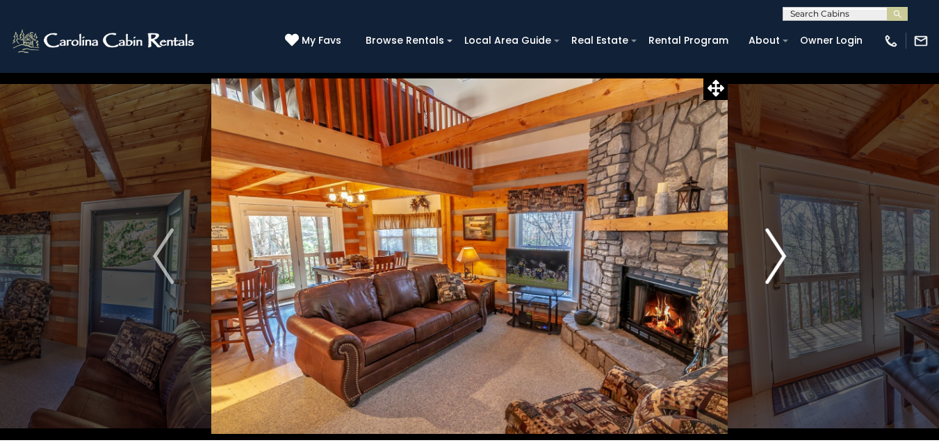
click at [762, 261] on button "Next" at bounding box center [775, 256] width 96 height 368
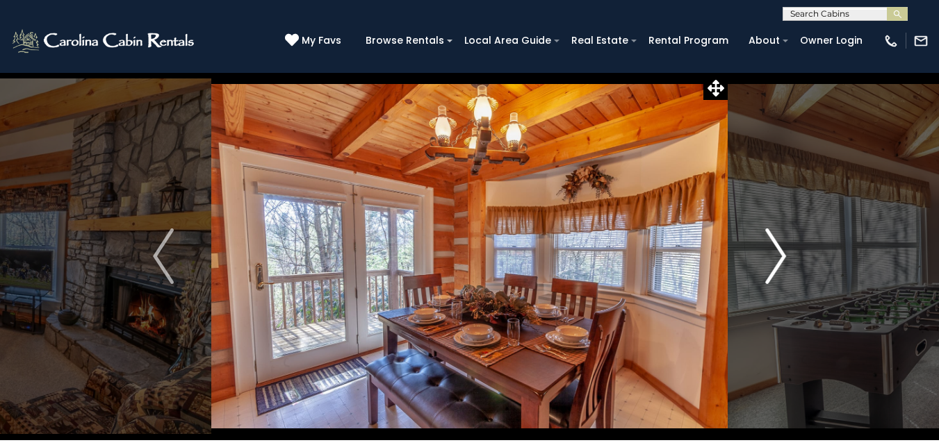
click at [762, 261] on button "Next" at bounding box center [775, 256] width 96 height 368
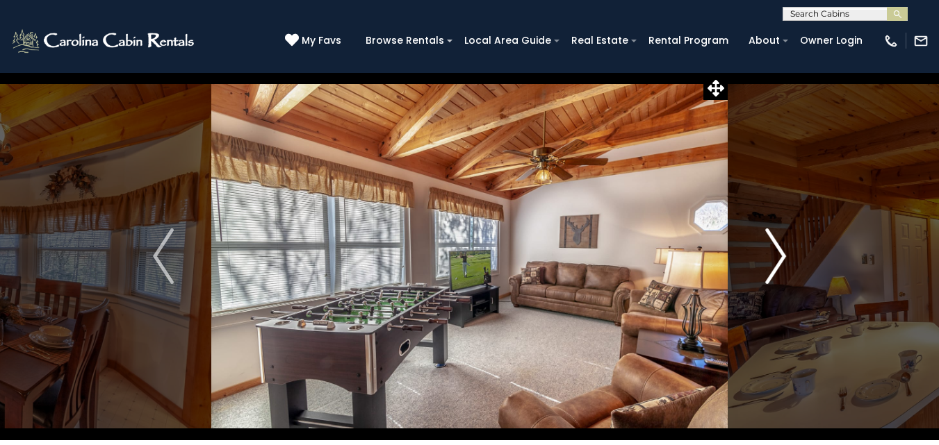
click at [762, 261] on button "Next" at bounding box center [775, 256] width 96 height 368
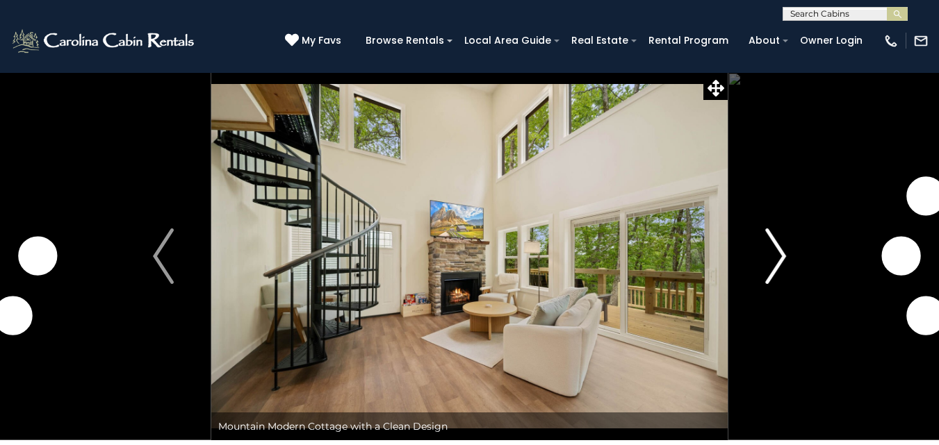
click at [773, 251] on img "Next" at bounding box center [775, 257] width 21 height 56
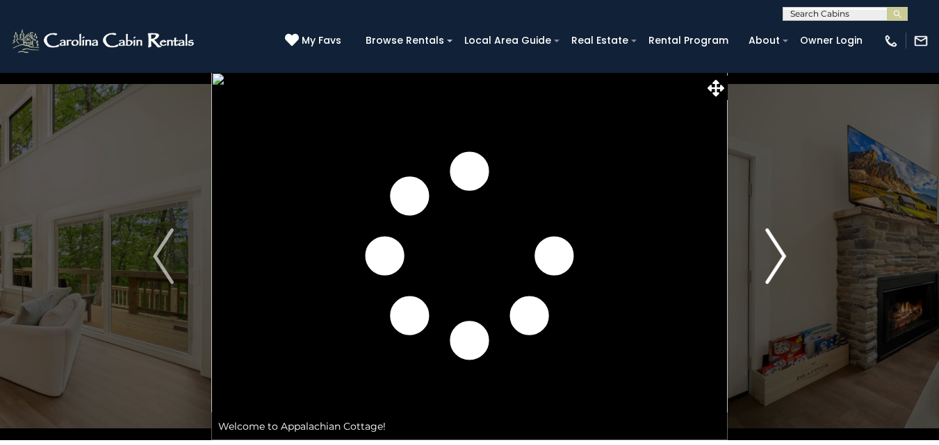
click at [768, 249] on img "Next" at bounding box center [775, 257] width 21 height 56
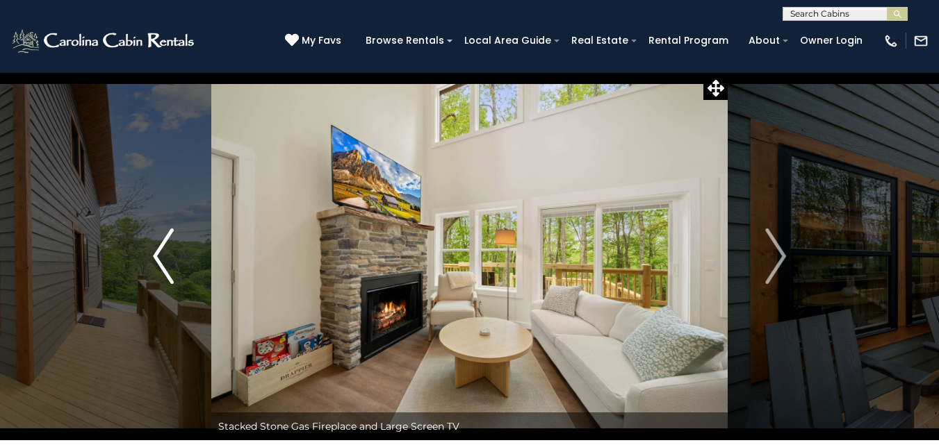
click at [154, 261] on img "Previous" at bounding box center [163, 257] width 21 height 56
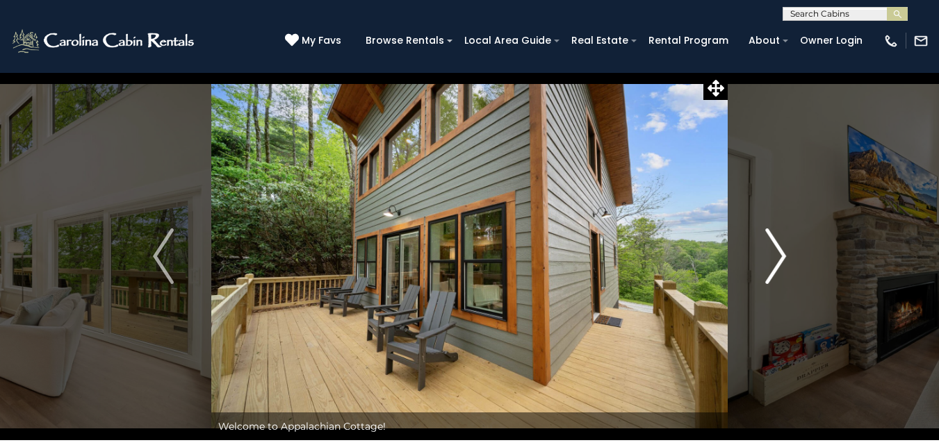
click at [769, 267] on img "Next" at bounding box center [775, 257] width 21 height 56
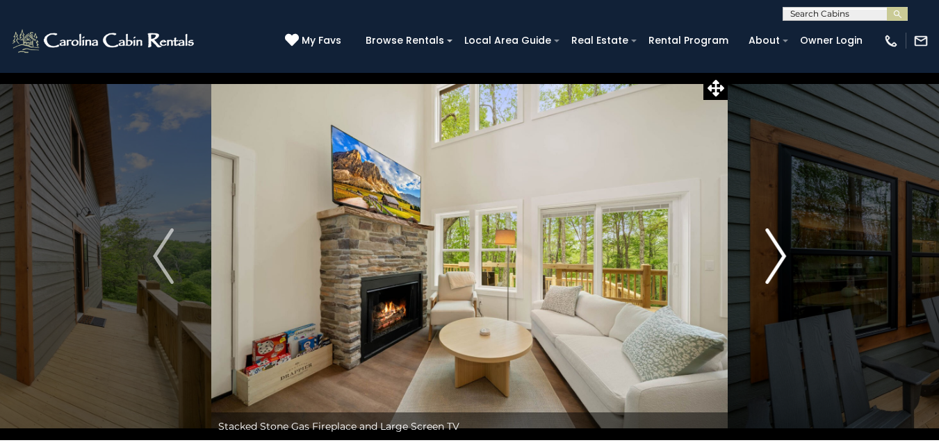
click at [769, 267] on img "Next" at bounding box center [775, 257] width 21 height 56
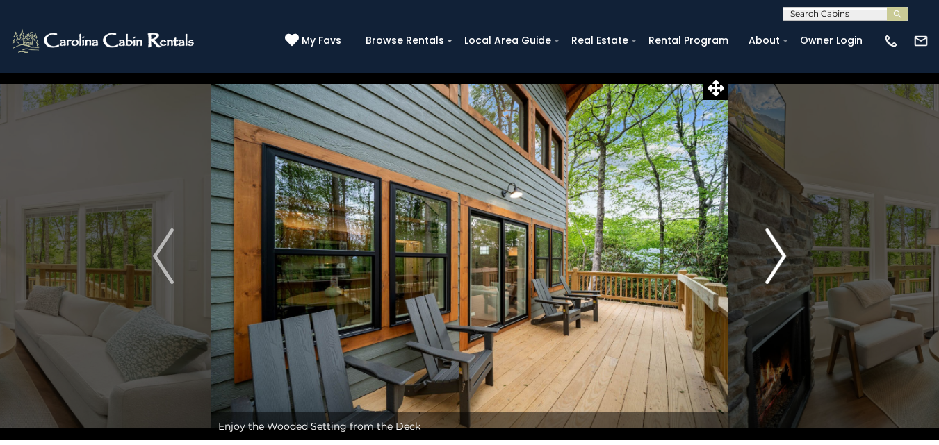
click at [769, 267] on img "Next" at bounding box center [775, 257] width 21 height 56
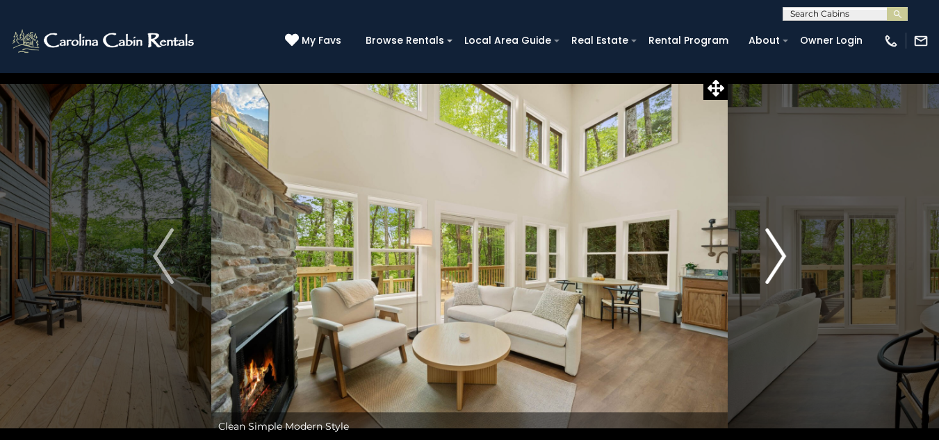
click at [781, 264] on img "Next" at bounding box center [775, 257] width 21 height 56
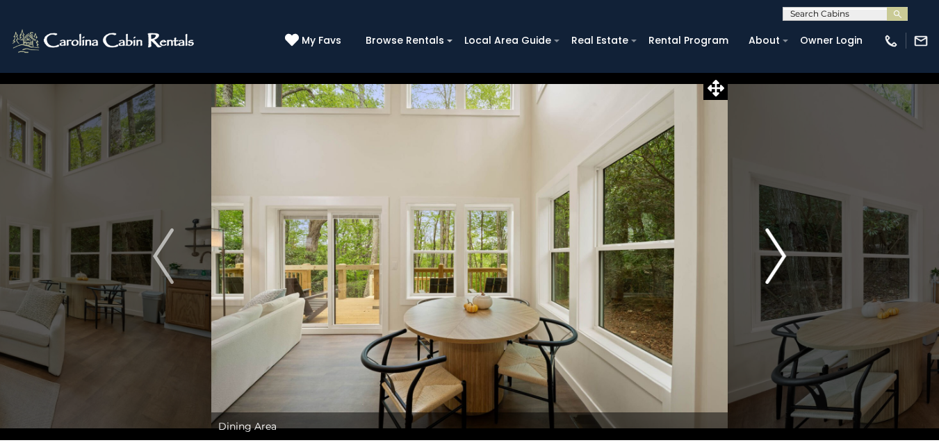
click at [781, 264] on img "Next" at bounding box center [775, 257] width 21 height 56
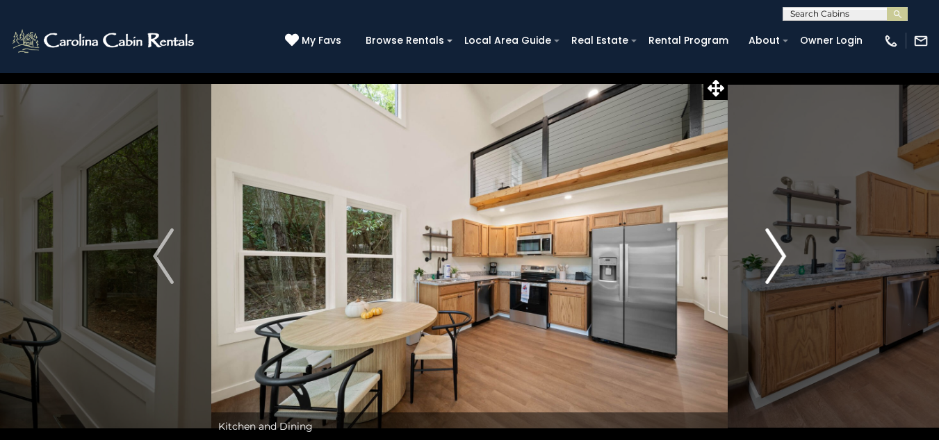
click at [781, 264] on img "Next" at bounding box center [775, 257] width 21 height 56
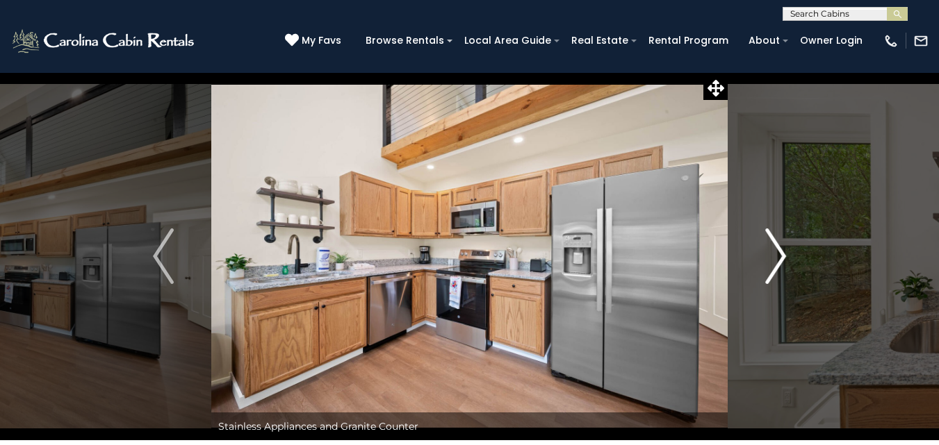
click at [779, 263] on img "Next" at bounding box center [775, 257] width 21 height 56
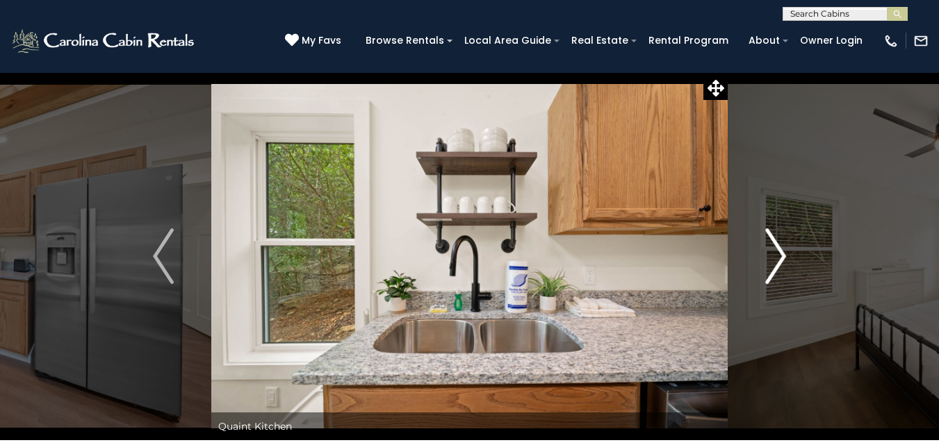
click at [779, 263] on img "Next" at bounding box center [775, 257] width 21 height 56
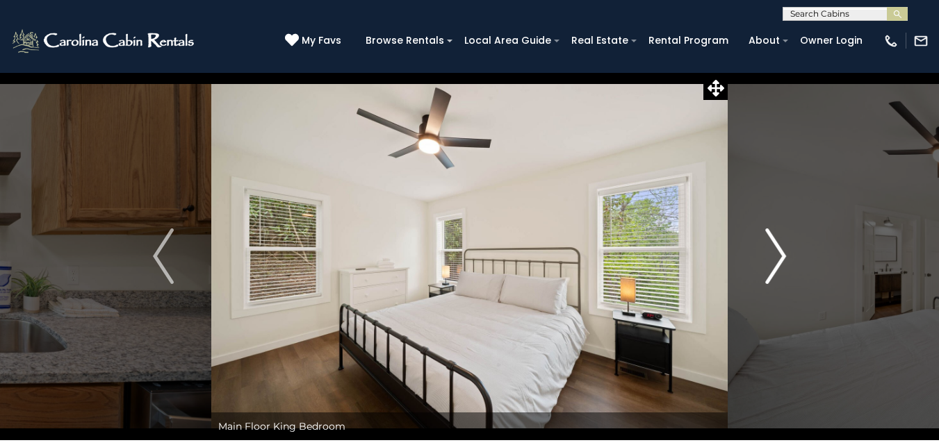
click at [779, 263] on img "Next" at bounding box center [775, 257] width 21 height 56
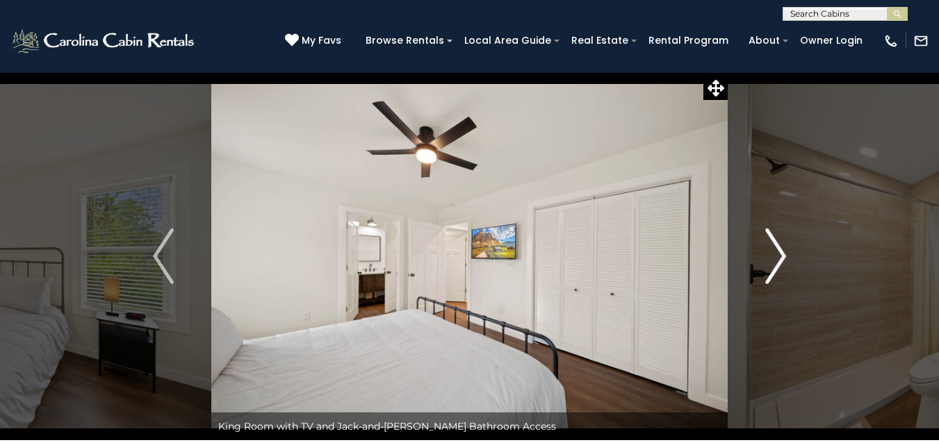
click at [779, 263] on img "Next" at bounding box center [775, 257] width 21 height 56
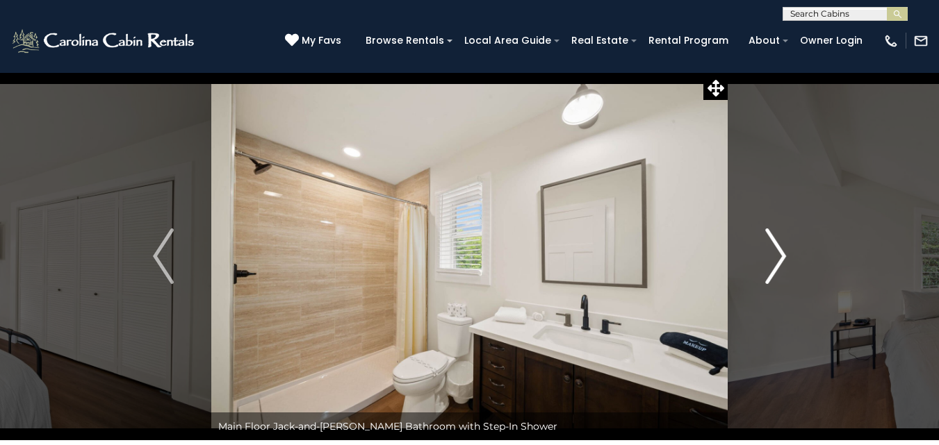
click at [779, 263] on img "Next" at bounding box center [775, 257] width 21 height 56
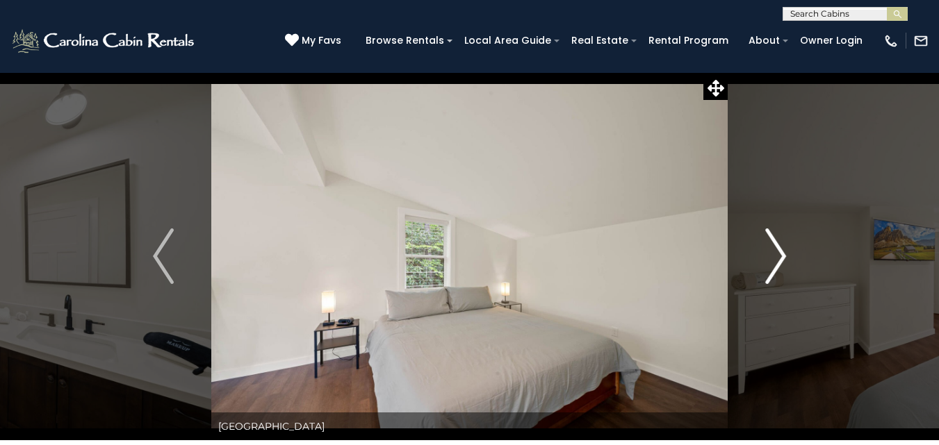
click at [779, 263] on img "Next" at bounding box center [775, 257] width 21 height 56
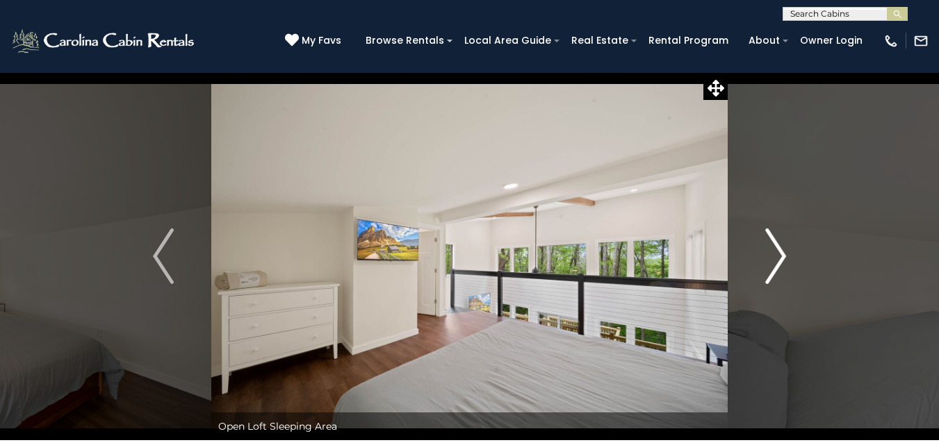
click at [779, 263] on img "Next" at bounding box center [775, 257] width 21 height 56
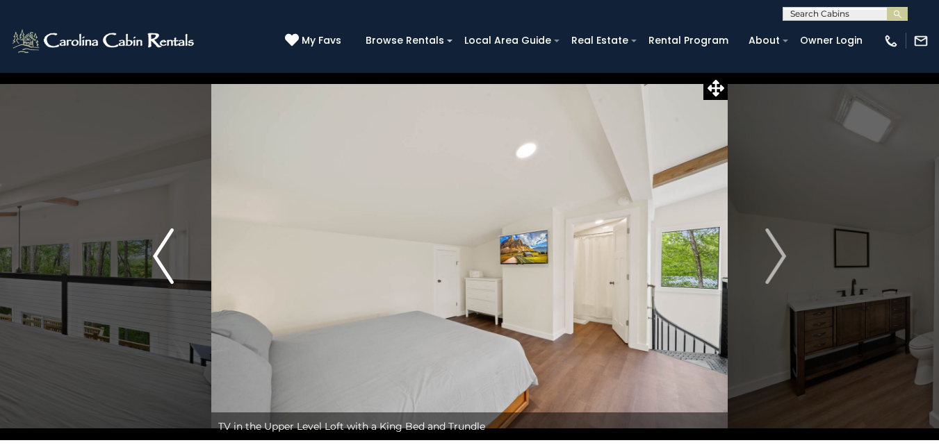
click at [149, 261] on button "Previous" at bounding box center [163, 256] width 96 height 368
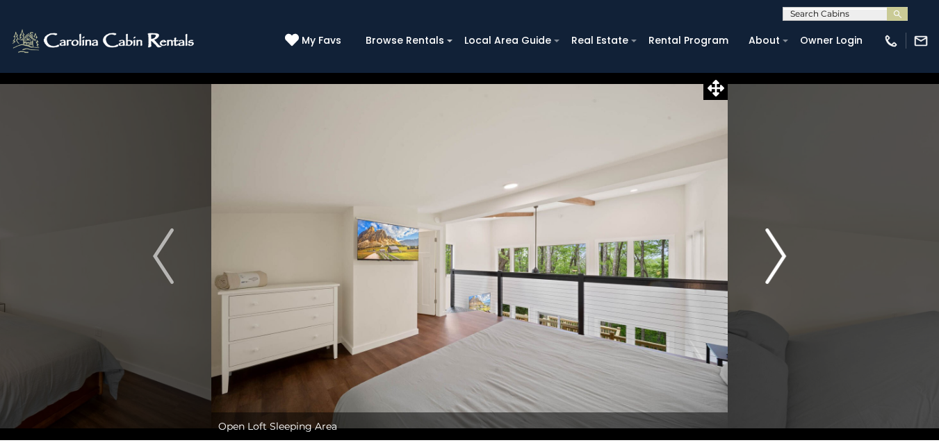
click at [786, 273] on img "Next" at bounding box center [775, 257] width 21 height 56
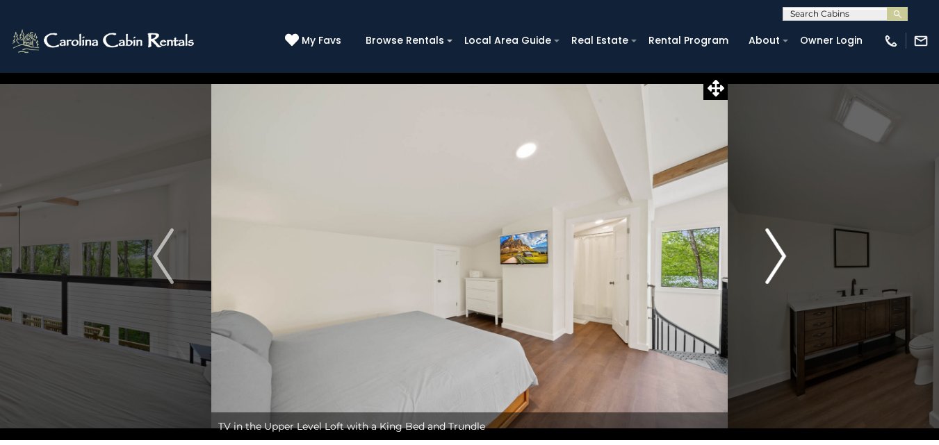
click at [786, 273] on img "Next" at bounding box center [775, 257] width 21 height 56
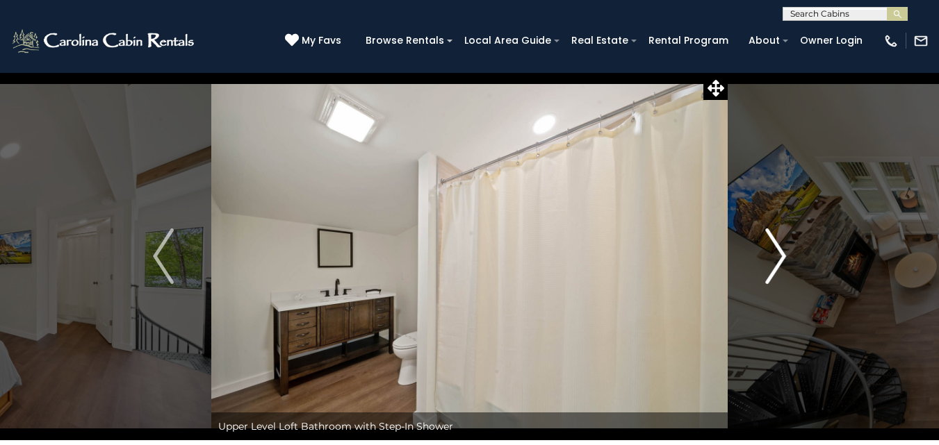
click at [786, 272] on img "Next" at bounding box center [775, 257] width 21 height 56
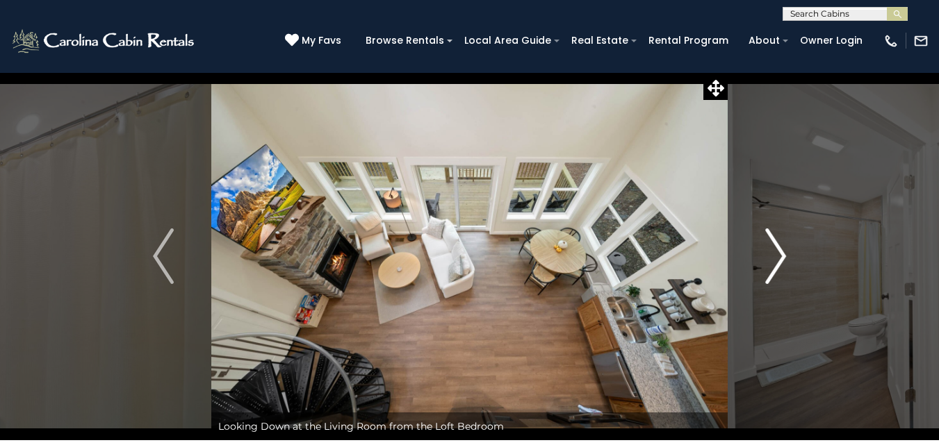
click at [786, 270] on img "Next" at bounding box center [775, 257] width 21 height 56
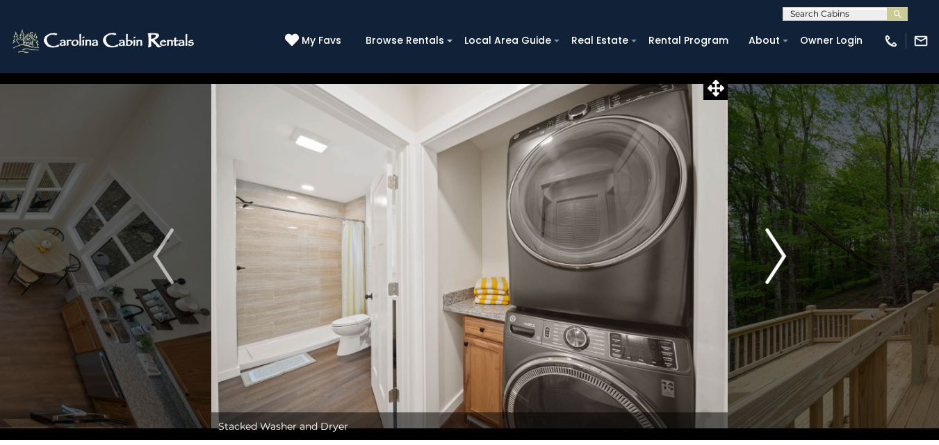
click at [786, 270] on img "Next" at bounding box center [775, 257] width 21 height 56
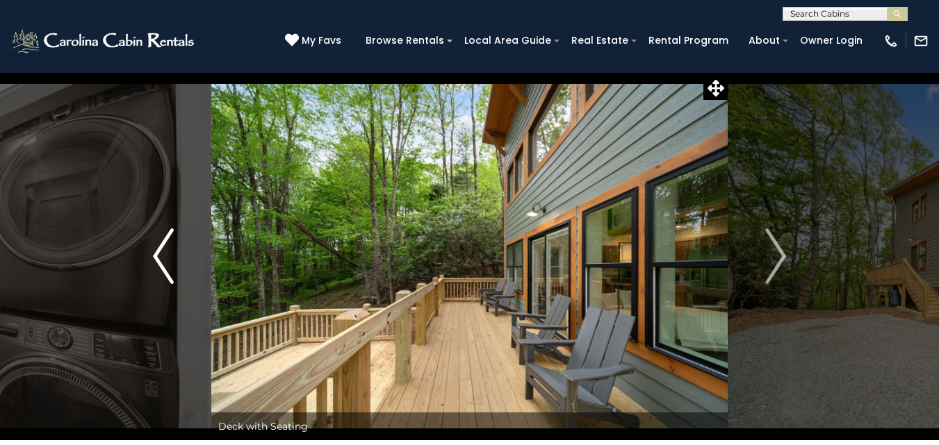
click at [158, 266] on img "Previous" at bounding box center [163, 257] width 21 height 56
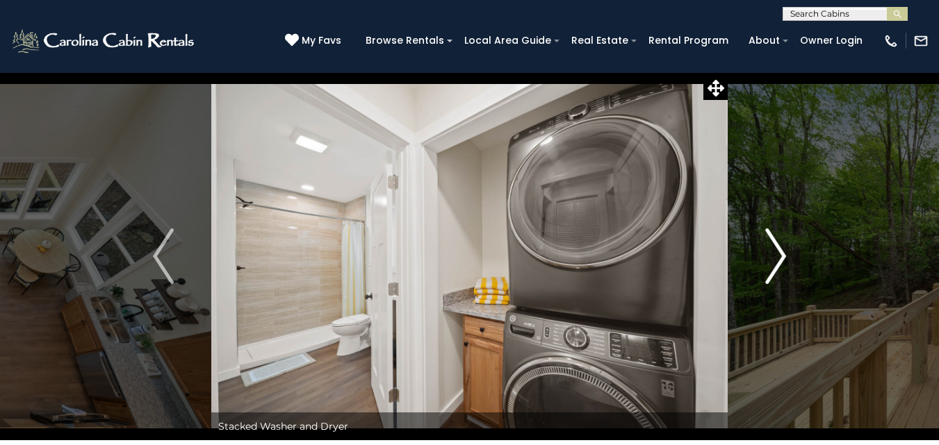
click at [772, 268] on img "Next" at bounding box center [775, 257] width 21 height 56
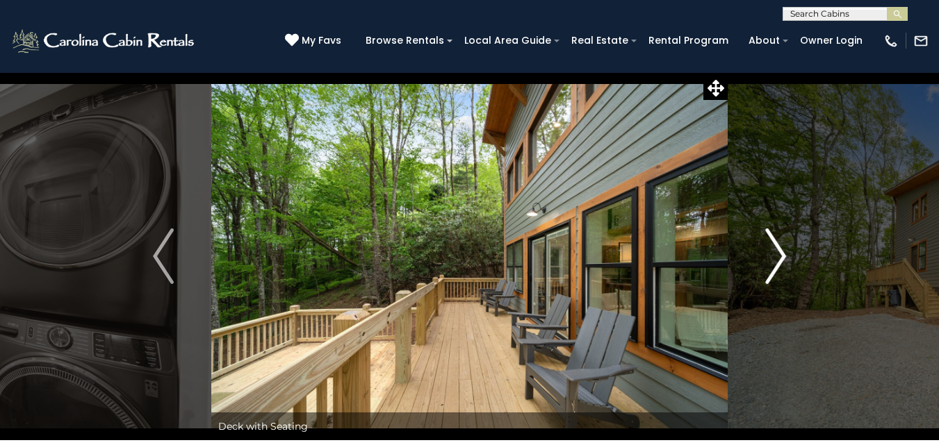
click at [773, 268] on img "Next" at bounding box center [775, 257] width 21 height 56
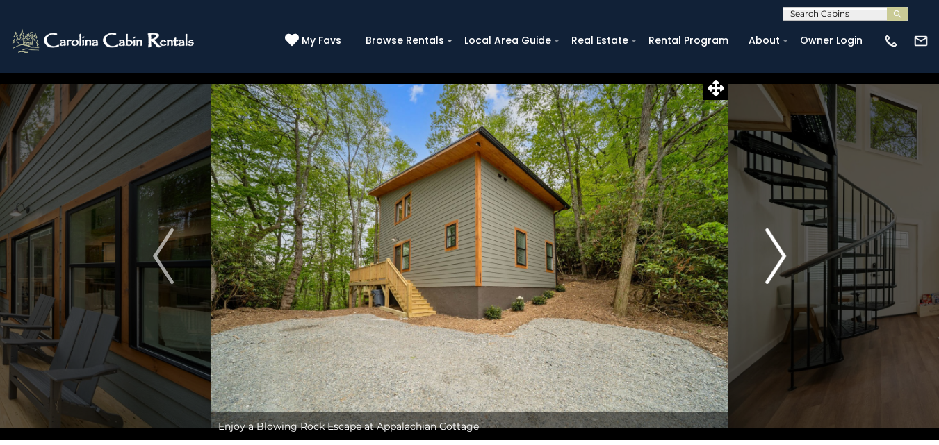
click at [773, 268] on img "Next" at bounding box center [775, 257] width 21 height 56
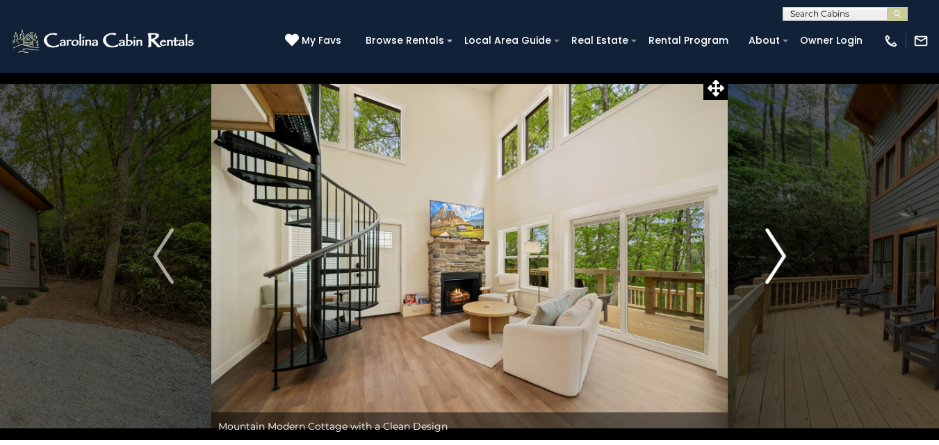
click at [773, 268] on img "Next" at bounding box center [775, 257] width 21 height 56
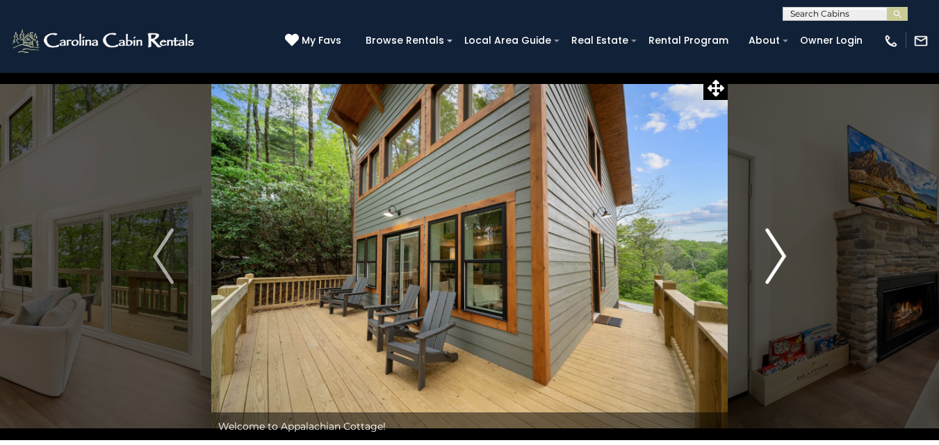
click at [773, 268] on img "Next" at bounding box center [775, 257] width 21 height 56
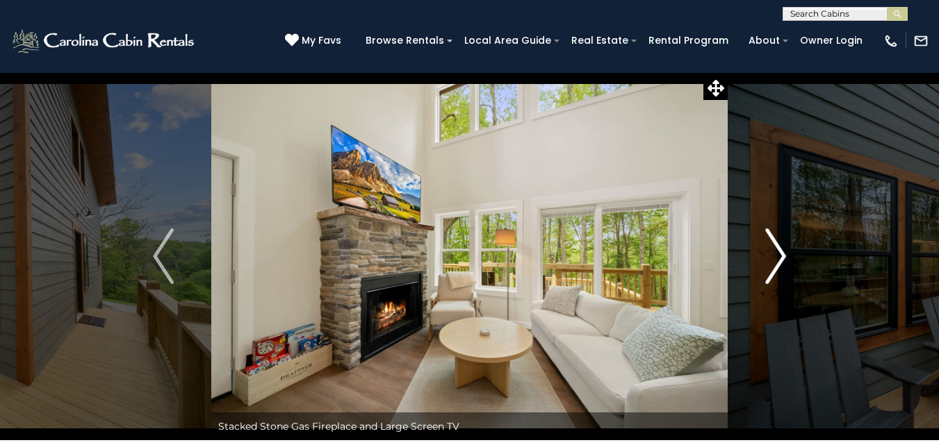
click at [773, 268] on img "Next" at bounding box center [775, 257] width 21 height 56
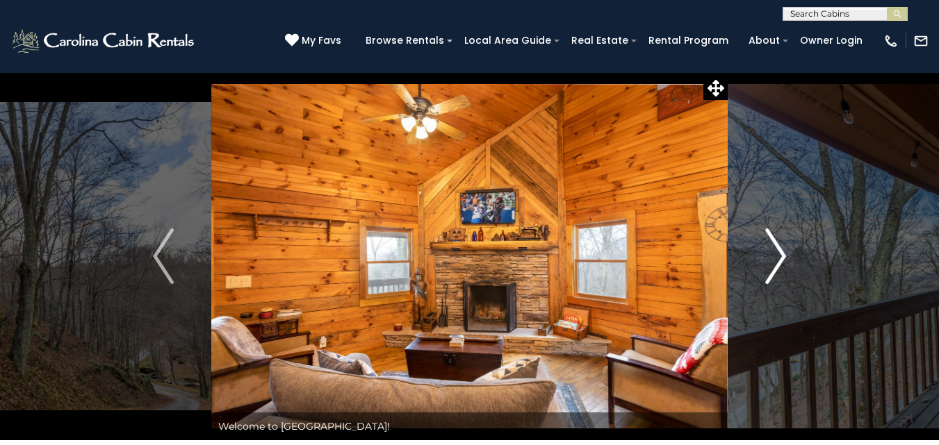
click at [765, 258] on button "Next" at bounding box center [775, 256] width 96 height 368
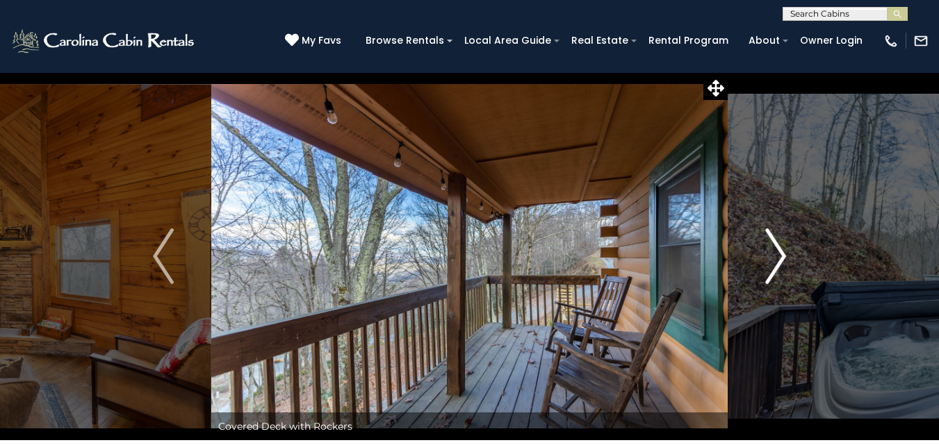
click at [766, 258] on img "Next" at bounding box center [775, 257] width 21 height 56
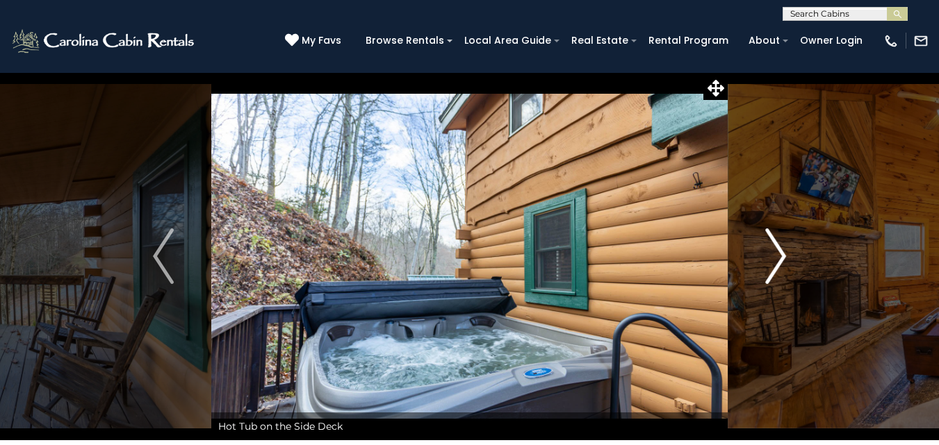
click at [773, 260] on img "Next" at bounding box center [775, 257] width 21 height 56
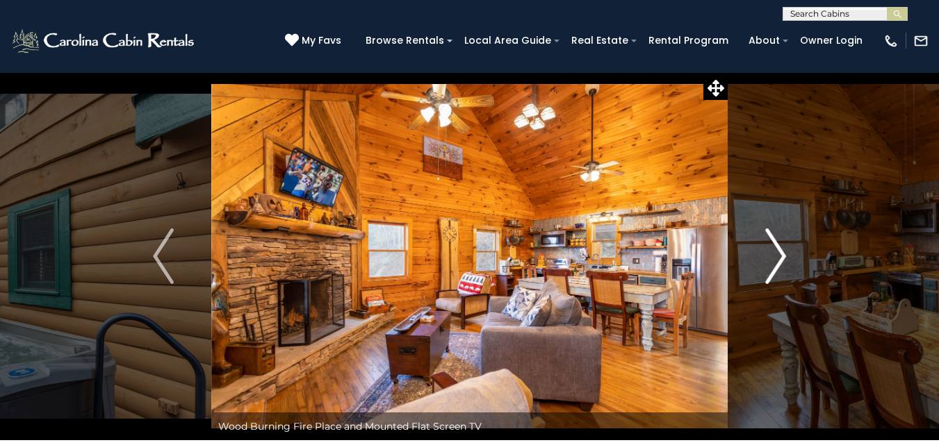
click at [790, 256] on button "Next" at bounding box center [775, 256] width 96 height 368
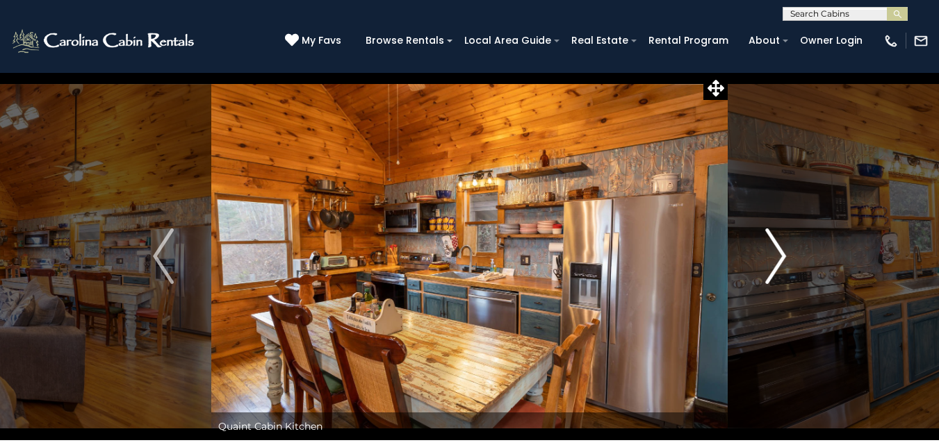
click at [786, 256] on button "Next" at bounding box center [775, 256] width 96 height 368
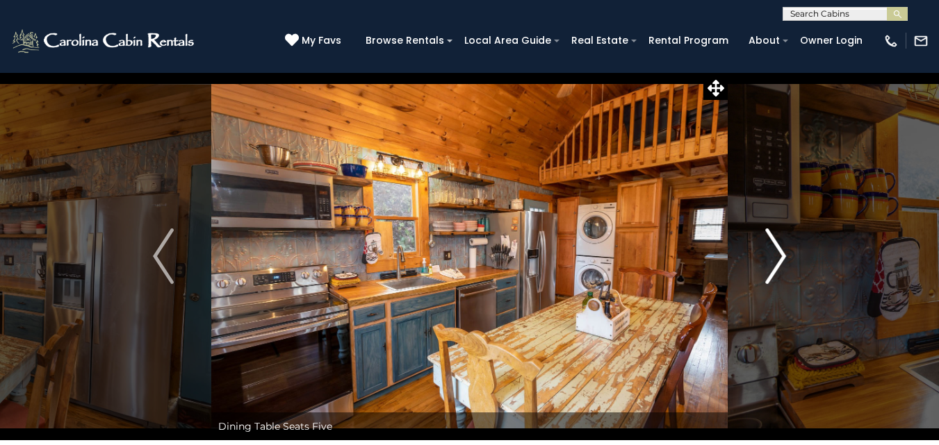
click at [784, 256] on img "Next" at bounding box center [775, 257] width 21 height 56
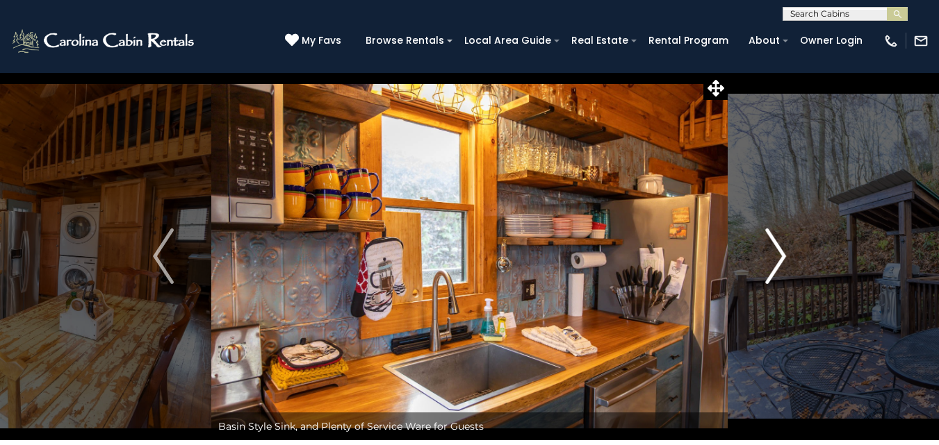
click at [784, 256] on img "Next" at bounding box center [775, 257] width 21 height 56
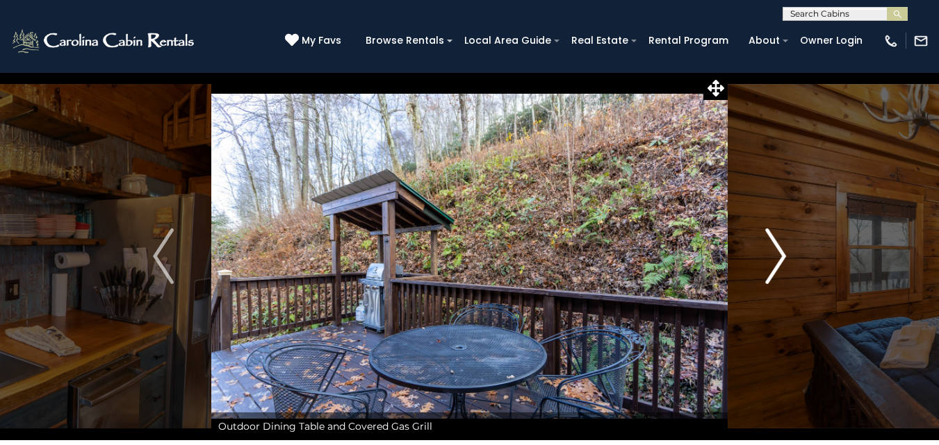
click at [784, 256] on img "Next" at bounding box center [775, 257] width 21 height 56
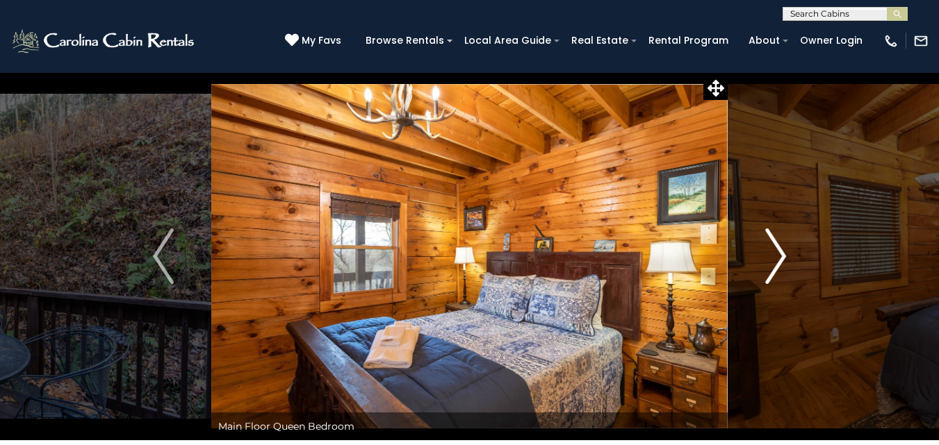
click at [784, 256] on img "Next" at bounding box center [775, 257] width 21 height 56
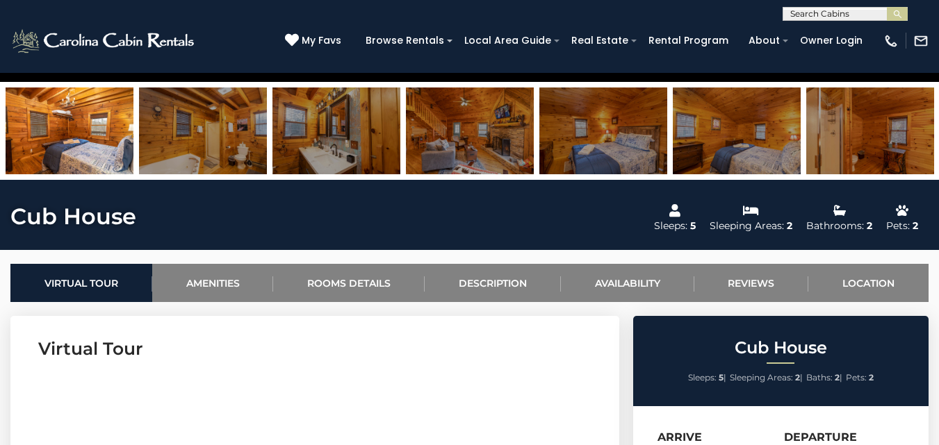
scroll to position [417, 0]
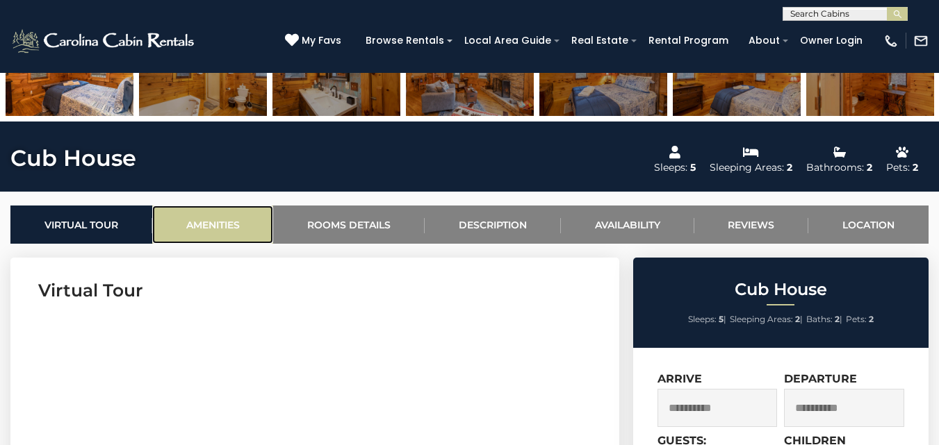
click at [226, 227] on link "Amenities" at bounding box center [213, 225] width 122 height 38
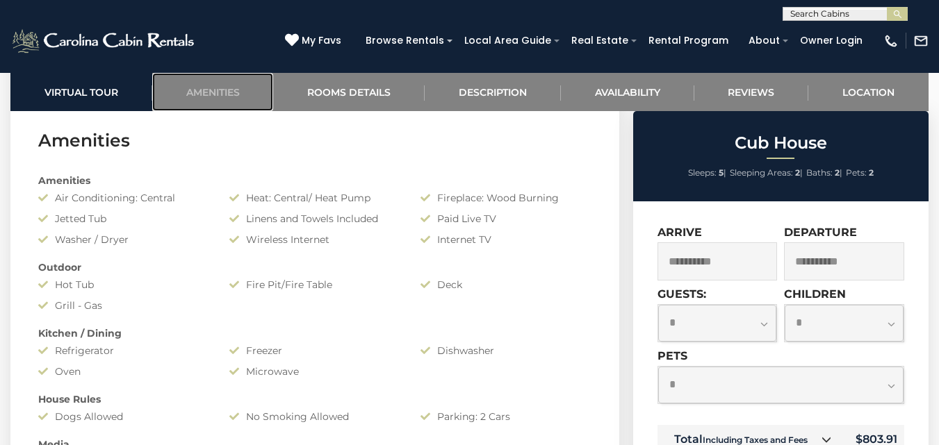
scroll to position [994, 0]
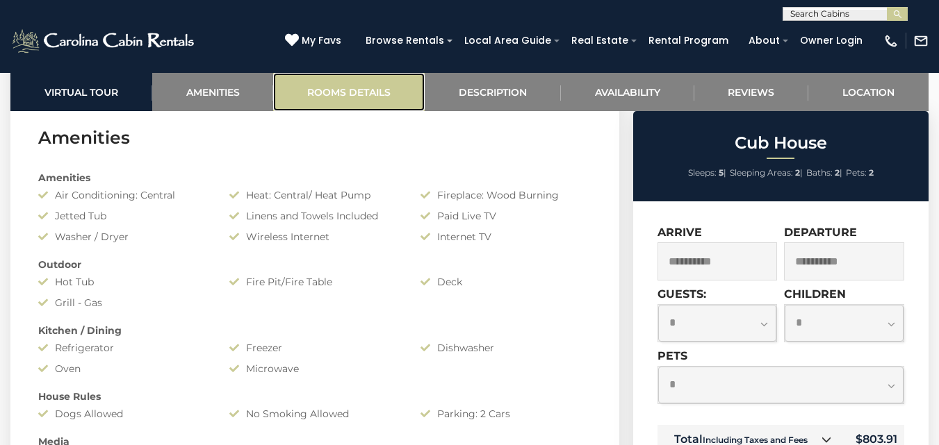
click at [333, 103] on link "Rooms Details" at bounding box center [348, 92] width 151 height 38
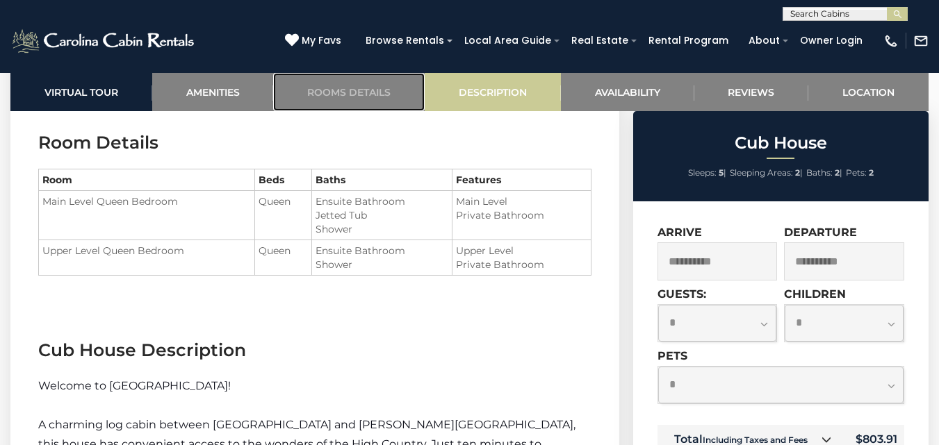
scroll to position [1435, 0]
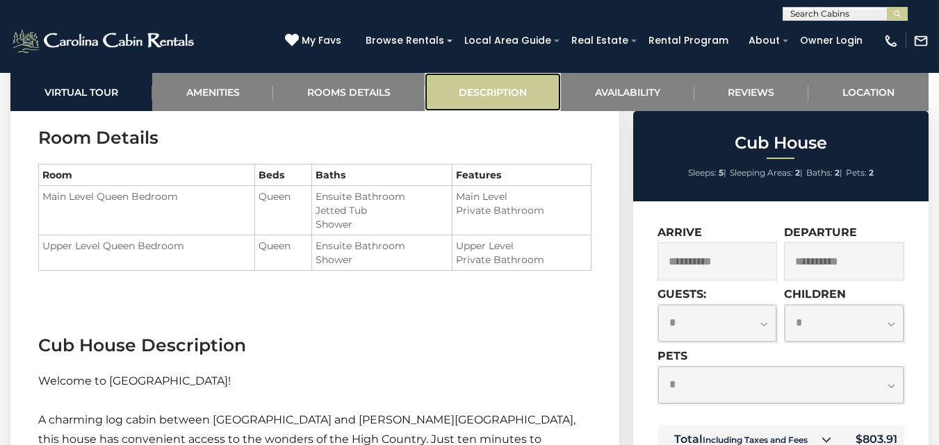
click at [485, 93] on link "Description" at bounding box center [492, 92] width 136 height 38
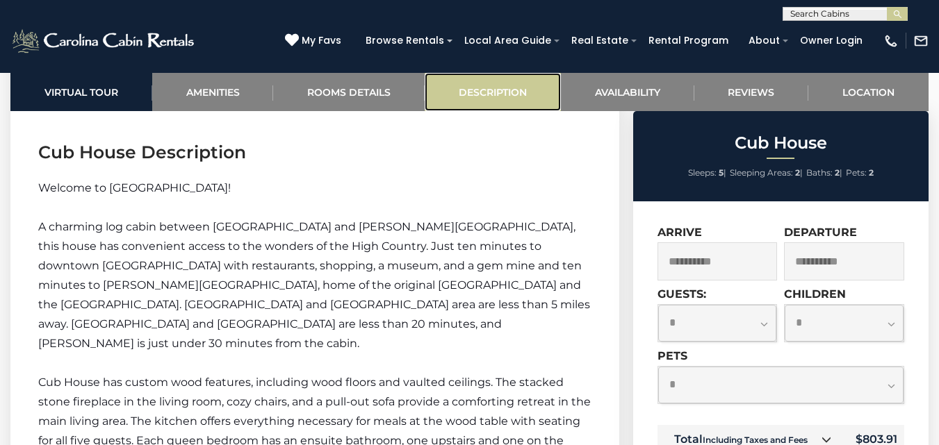
scroll to position [1642, 0]
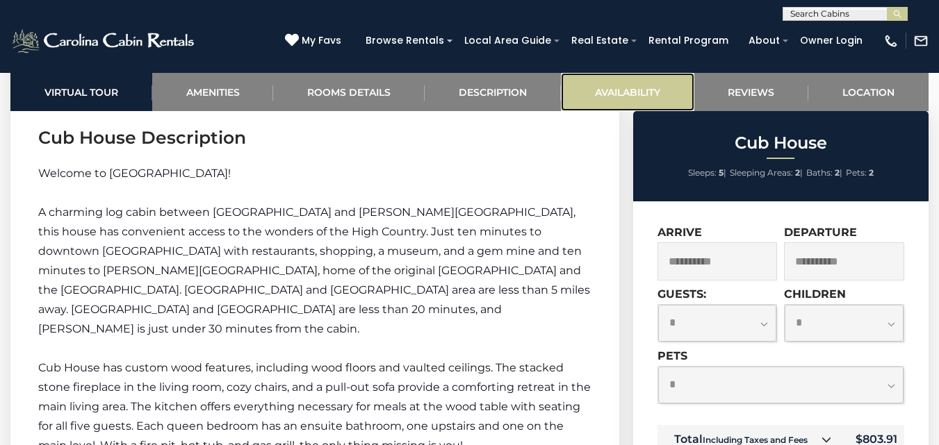
click at [641, 93] on link "Availability" at bounding box center [627, 92] width 133 height 38
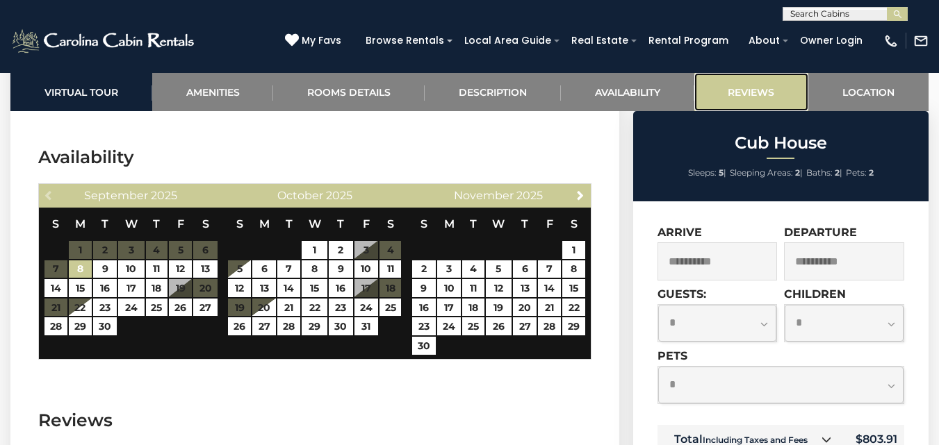
click at [756, 99] on link "Reviews" at bounding box center [751, 92] width 115 height 38
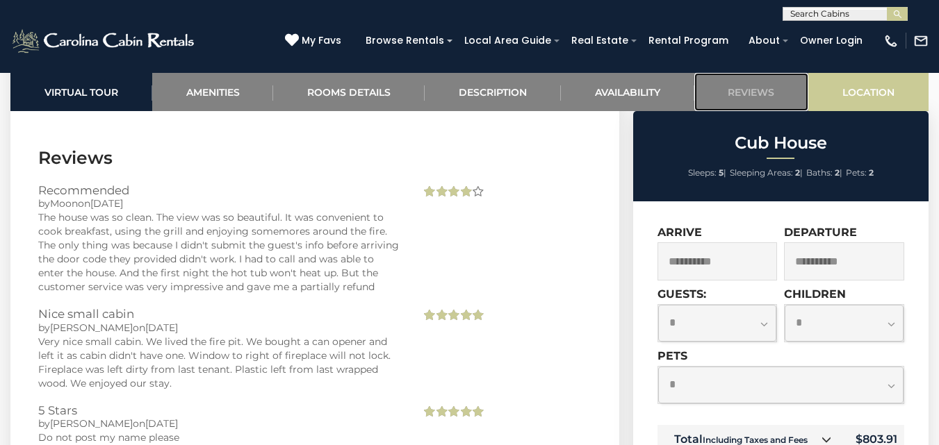
scroll to position [2479, 0]
click at [854, 91] on link "Location" at bounding box center [868, 92] width 120 height 38
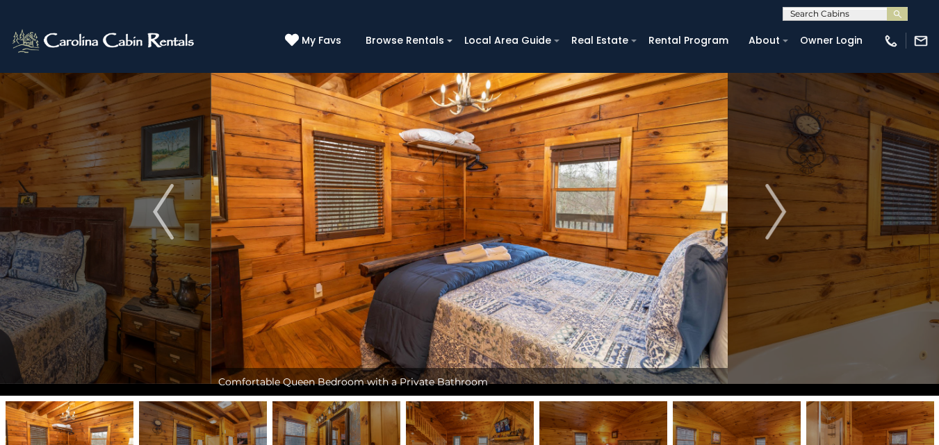
scroll to position [0, 0]
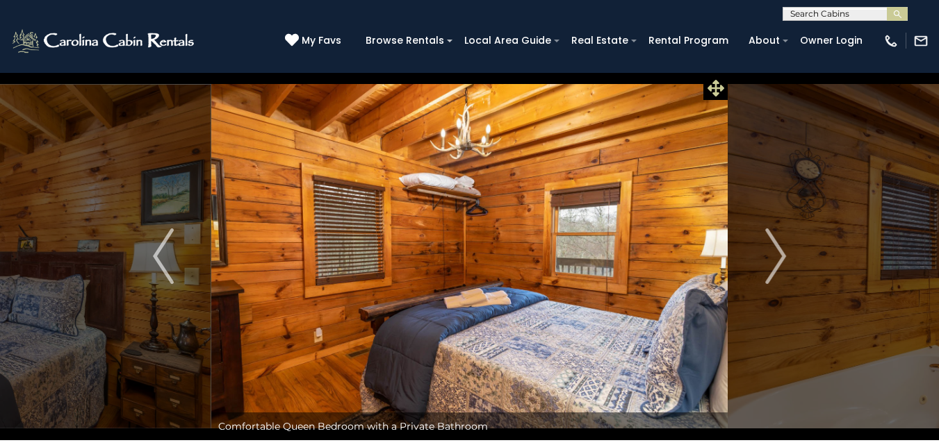
click at [722, 89] on icon at bounding box center [715, 88] width 17 height 17
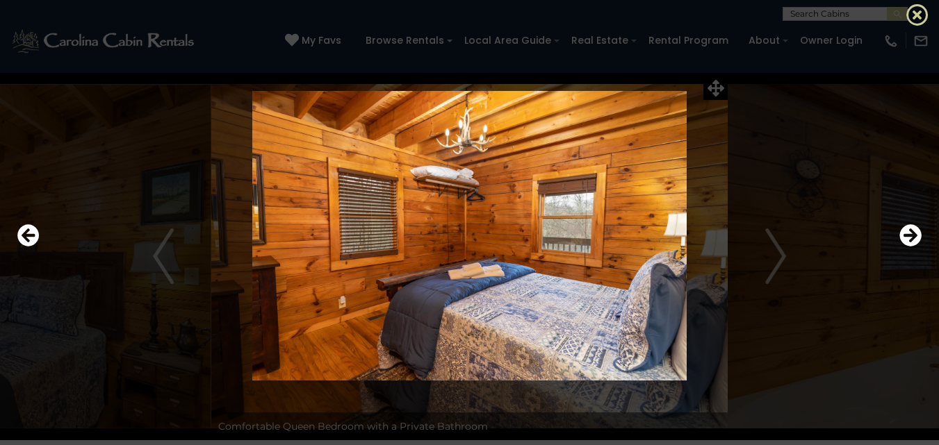
click at [914, 16] on icon at bounding box center [917, 14] width 22 height 22
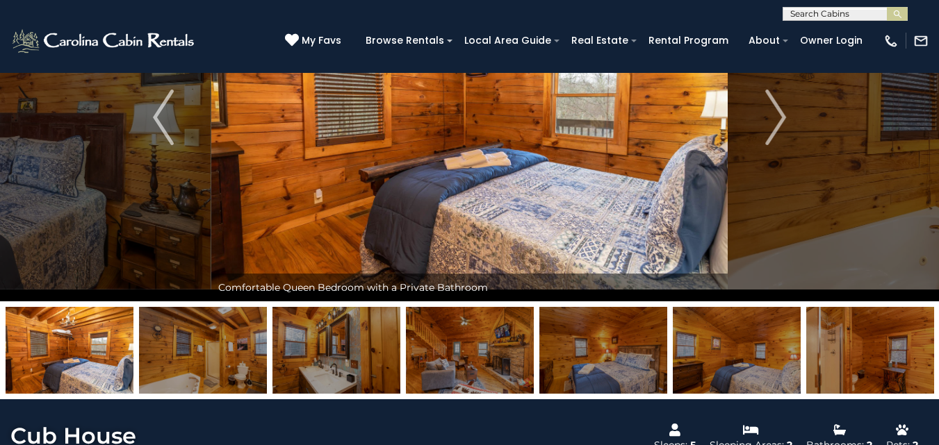
scroll to position [278, 0]
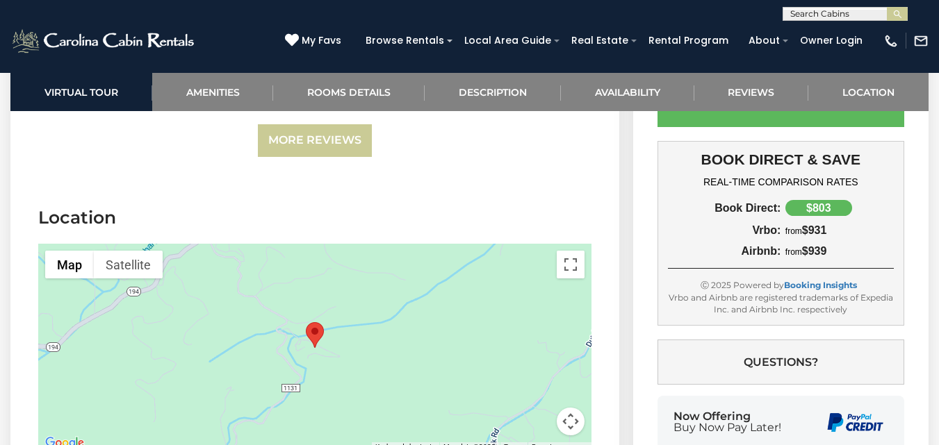
scroll to position [2757, 0]
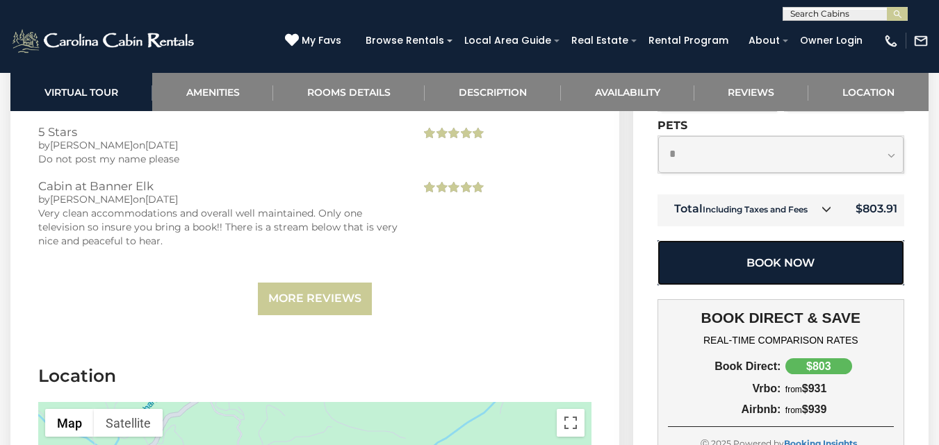
click at [784, 247] on button "Book Now" at bounding box center [780, 262] width 247 height 45
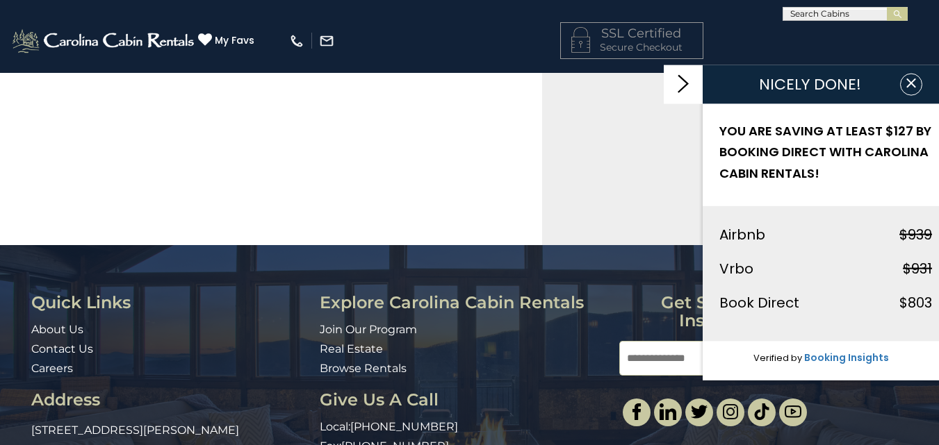
scroll to position [629, 0]
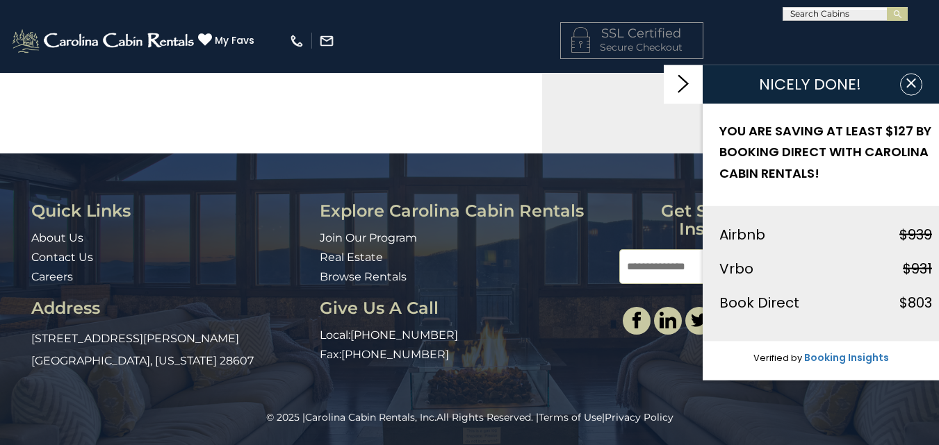
select select "*********"
click at [911, 84] on icon "button" at bounding box center [911, 83] width 14 height 14
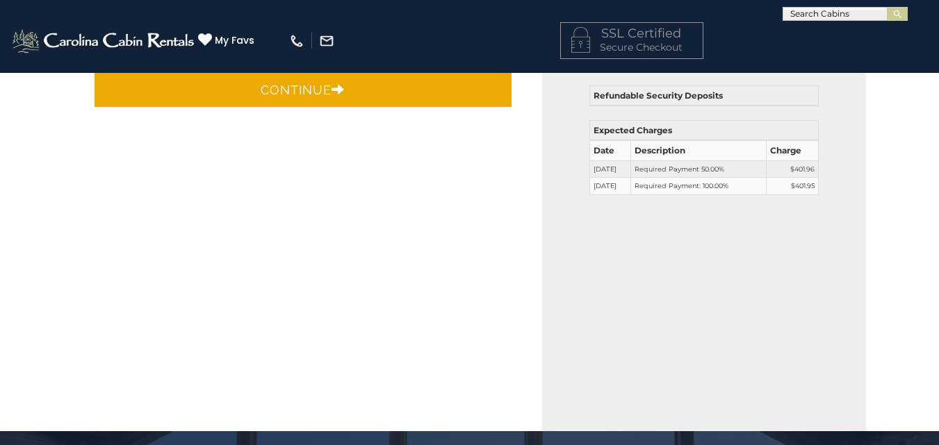
scroll to position [0, 0]
